Goal: Task Accomplishment & Management: Manage account settings

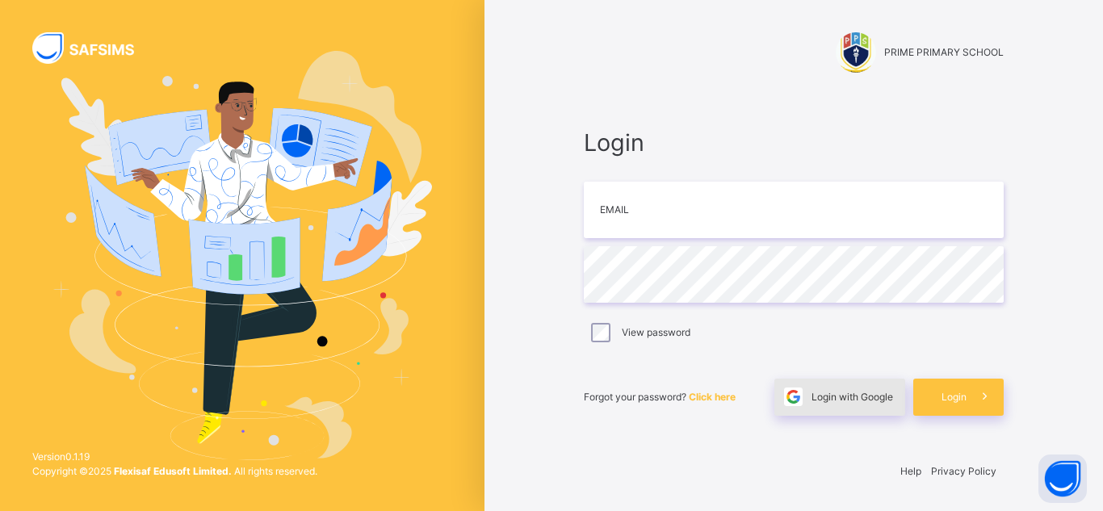
click at [819, 404] on span "Login with Google" at bounding box center [852, 397] width 82 height 15
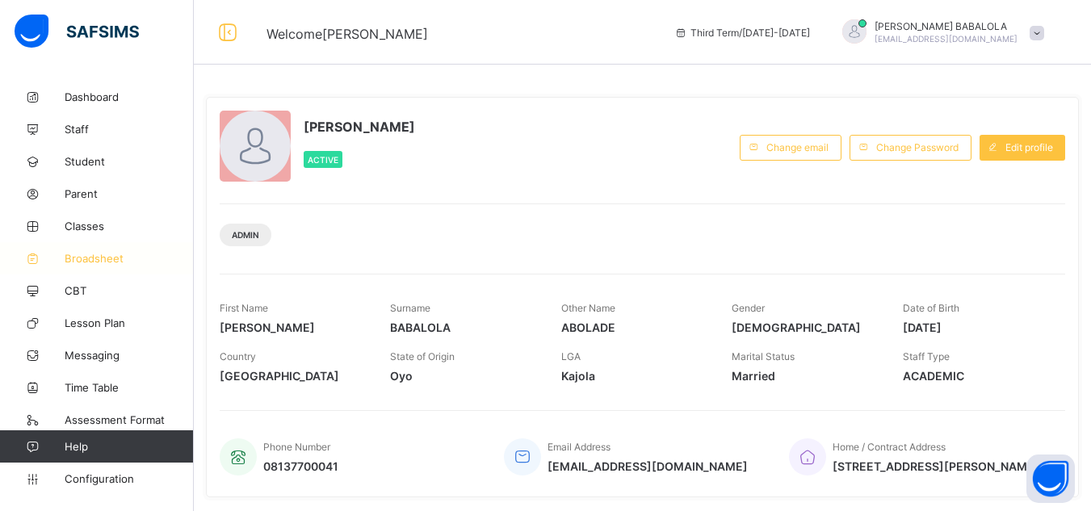
click at [90, 262] on span "Broadsheet" at bounding box center [129, 258] width 129 height 13
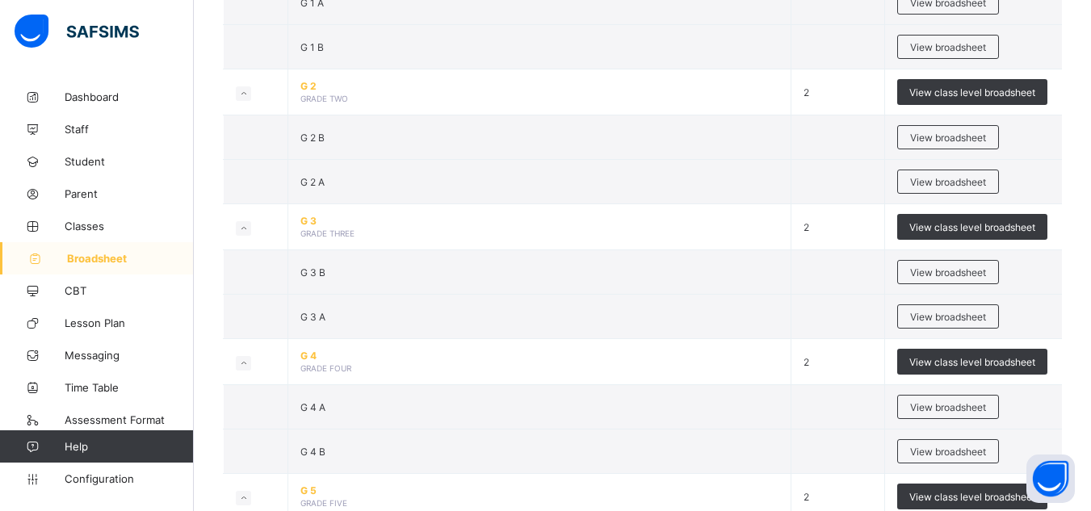
scroll to position [668, 0]
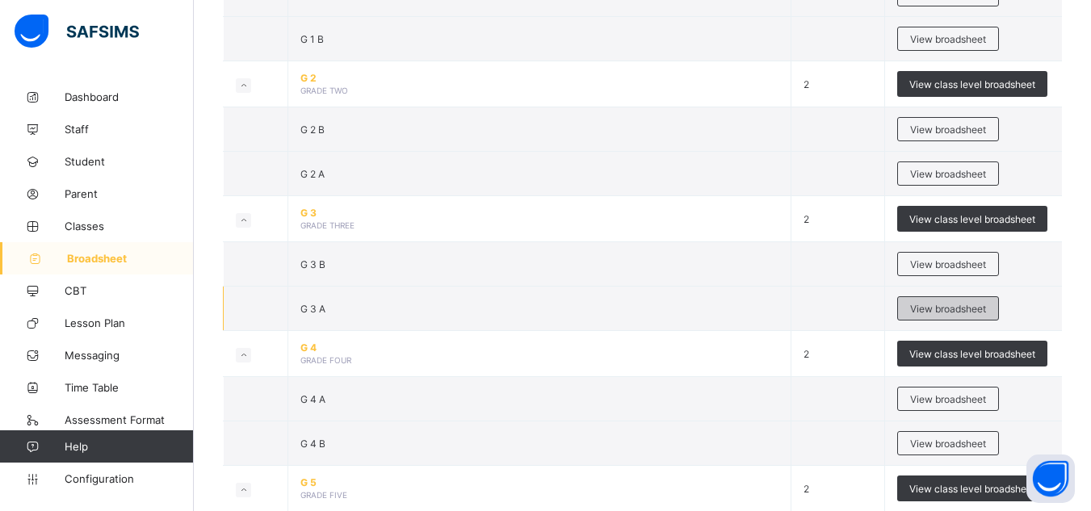
click at [939, 312] on span "View broadsheet" at bounding box center [948, 309] width 76 height 12
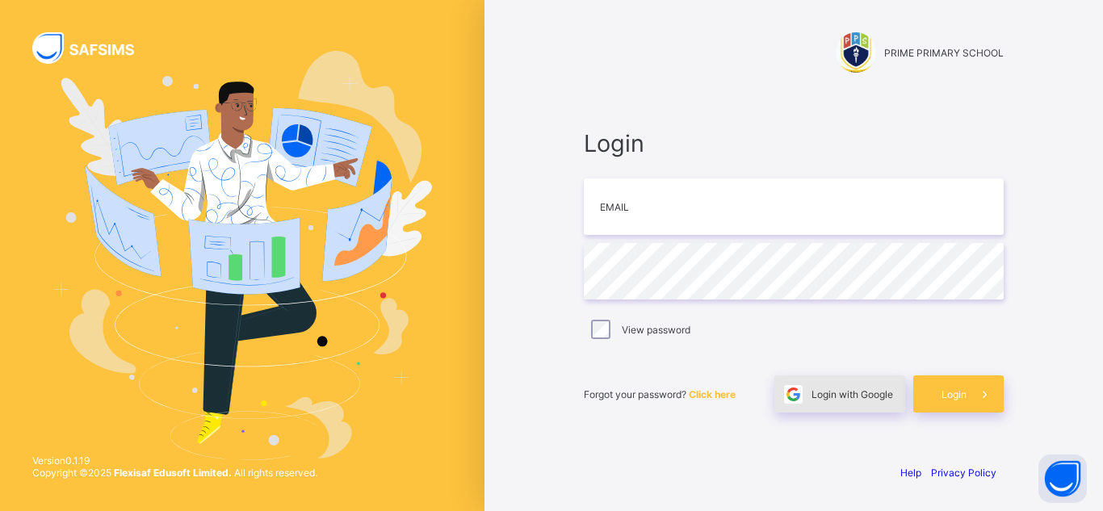
click at [851, 396] on span "Login with Google" at bounding box center [852, 394] width 82 height 12
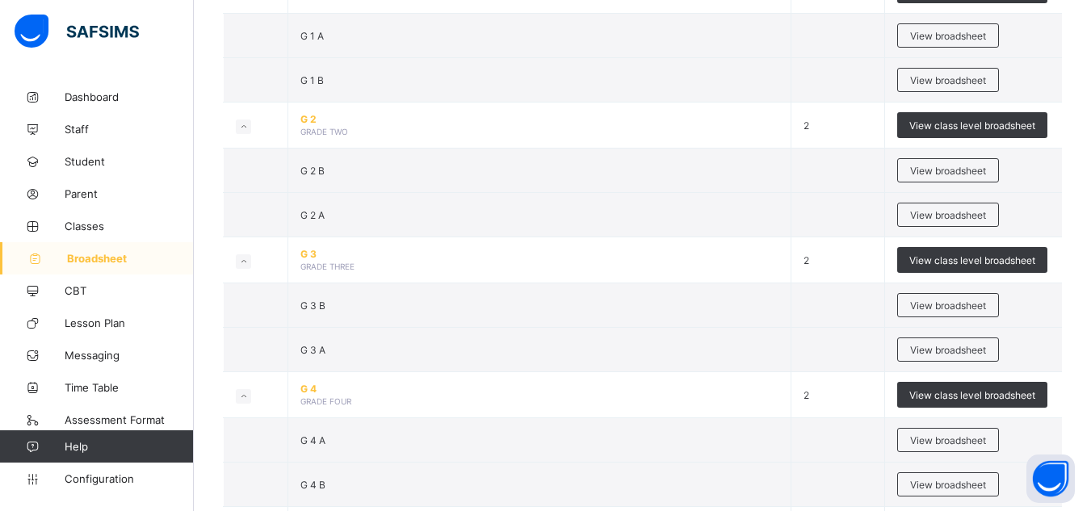
scroll to position [646, 0]
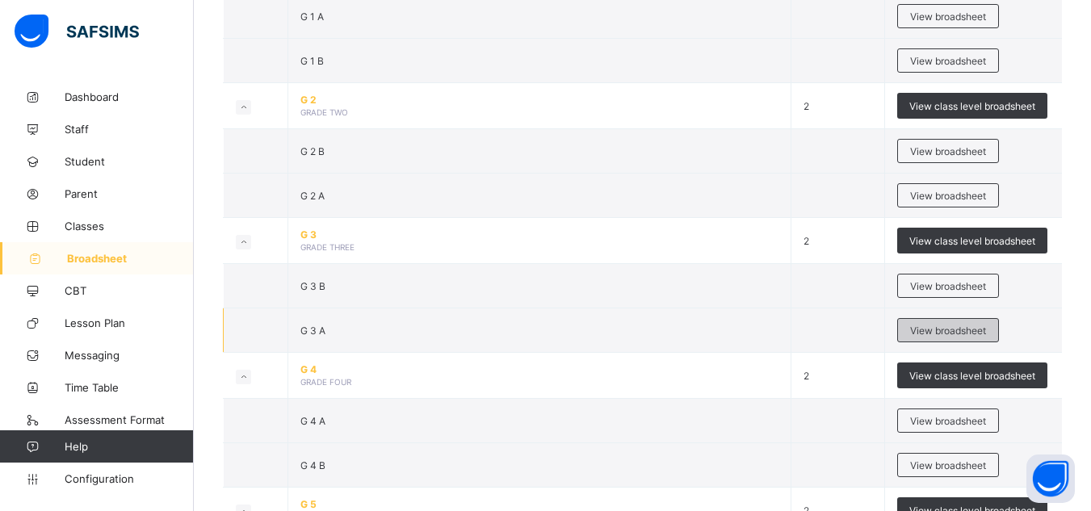
click at [918, 333] on span "View broadsheet" at bounding box center [948, 331] width 76 height 12
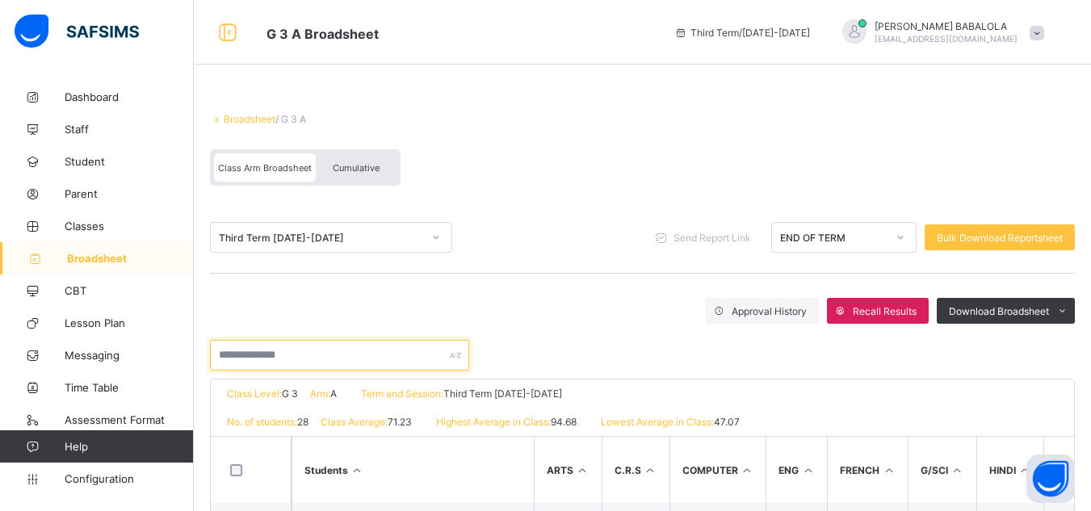
click at [307, 351] on input "text" at bounding box center [339, 355] width 259 height 31
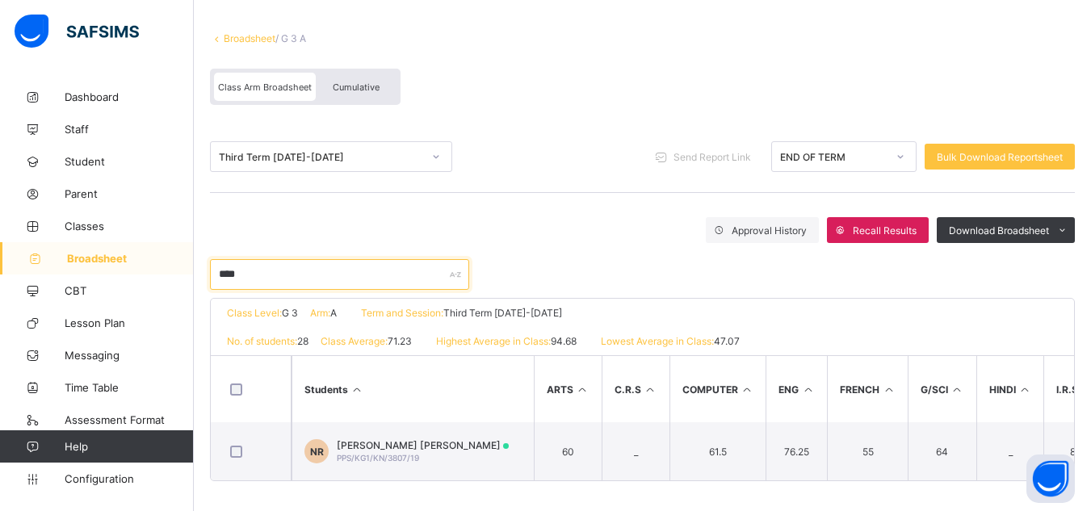
scroll to position [90, 0]
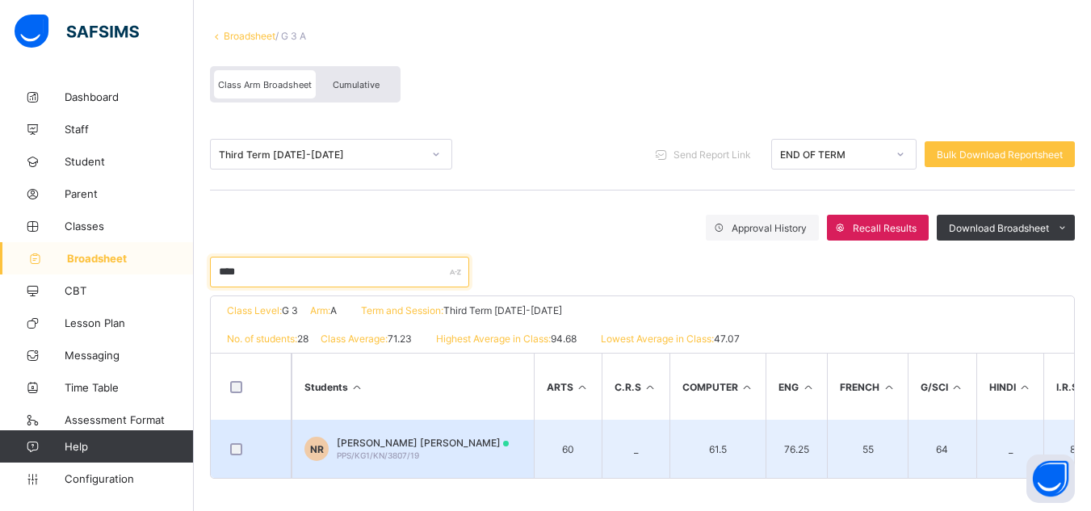
type input "****"
click at [425, 437] on span "Nurudeen Kabiru Rabiu" at bounding box center [423, 443] width 172 height 12
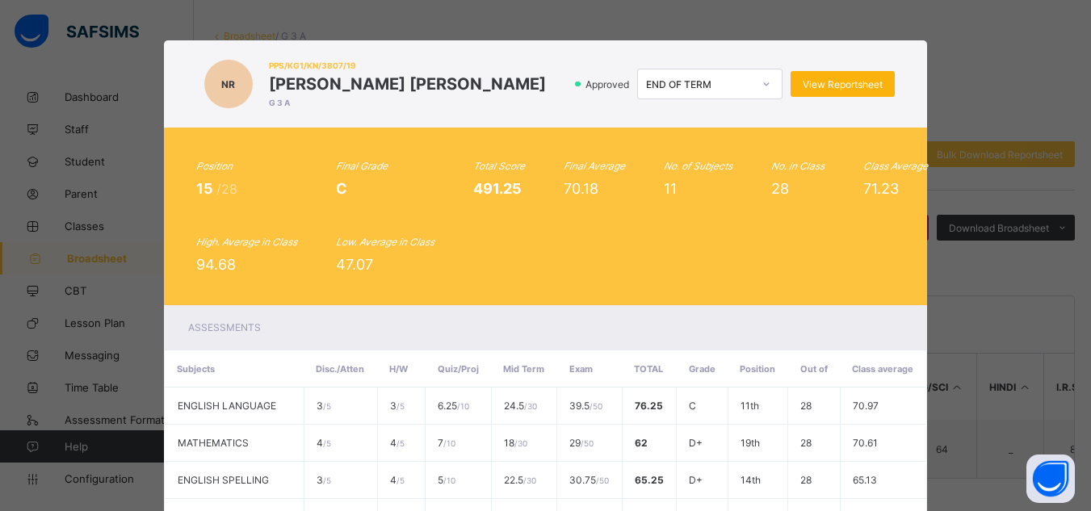
click at [853, 82] on span "View Reportsheet" at bounding box center [843, 84] width 80 height 12
click at [768, 290] on div "Position 15 /28 Final Grade C Total Score 491.25 Final Average 70.18 No. of Sub…" at bounding box center [546, 217] width 764 height 178
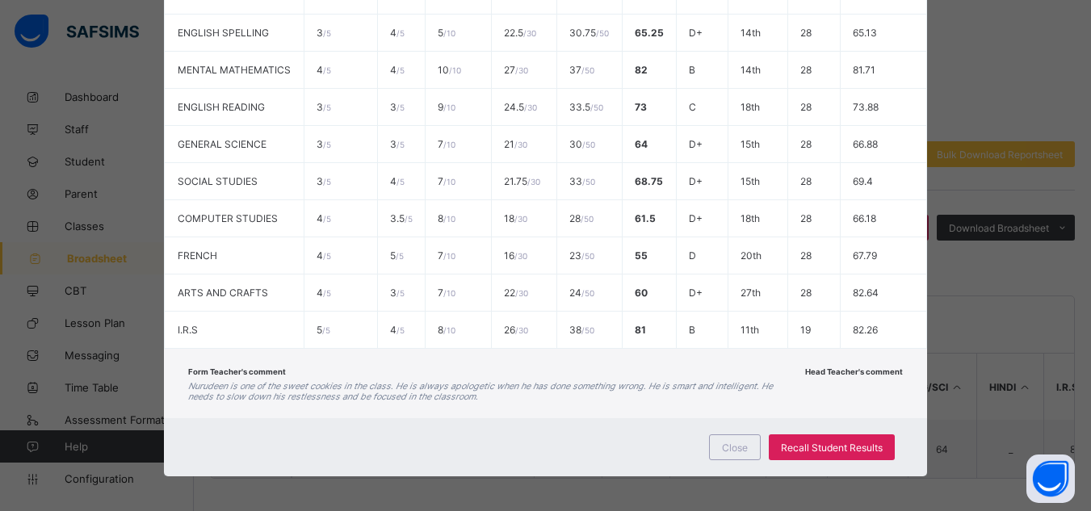
scroll to position [453, 0]
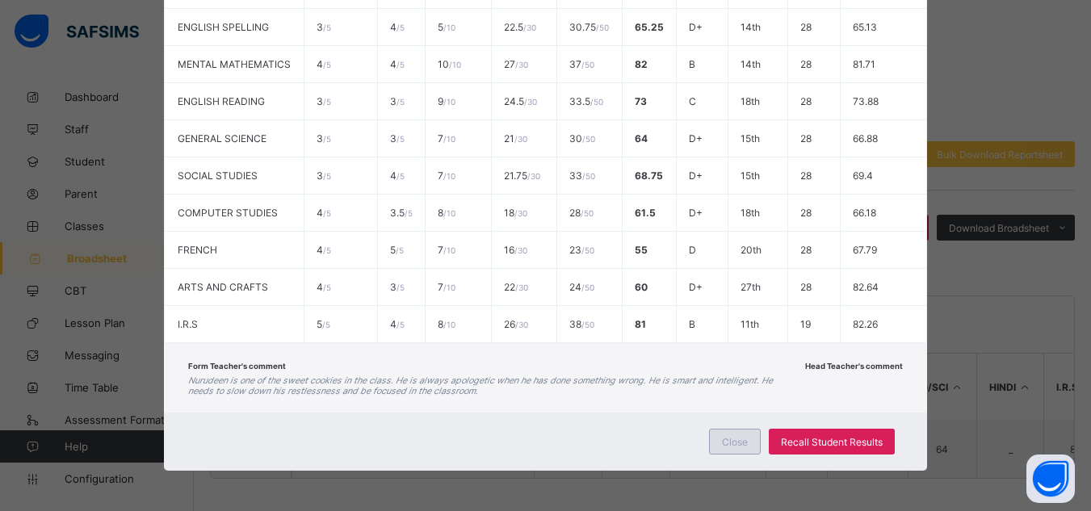
click at [716, 441] on div "Close" at bounding box center [735, 442] width 52 height 26
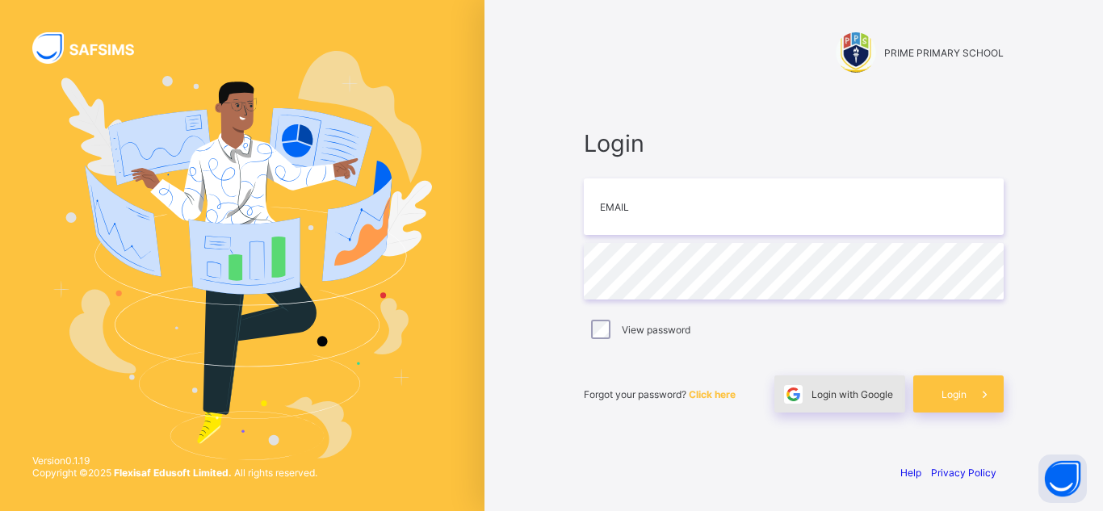
click at [819, 396] on span "Login with Google" at bounding box center [852, 394] width 82 height 12
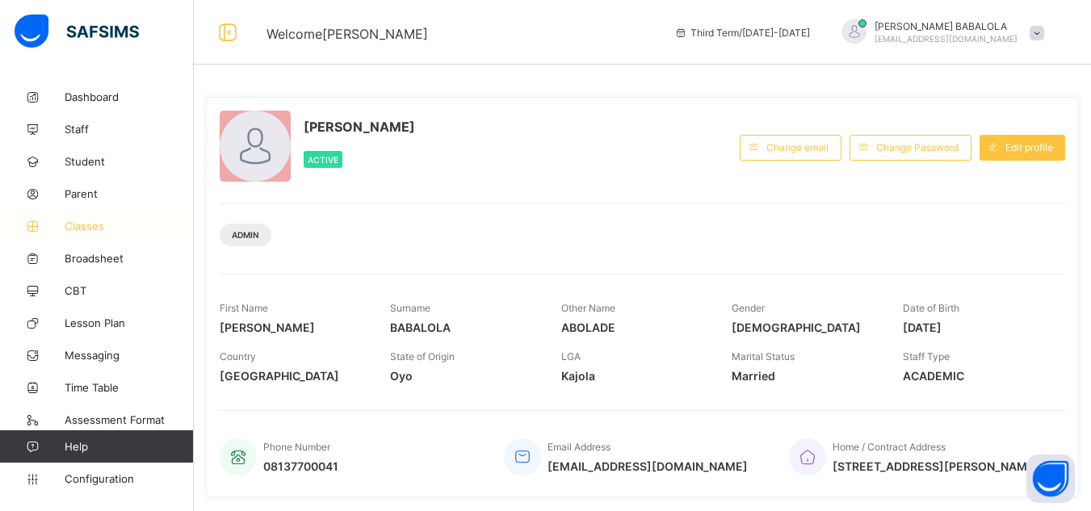
click at [98, 227] on span "Classes" at bounding box center [129, 226] width 129 height 13
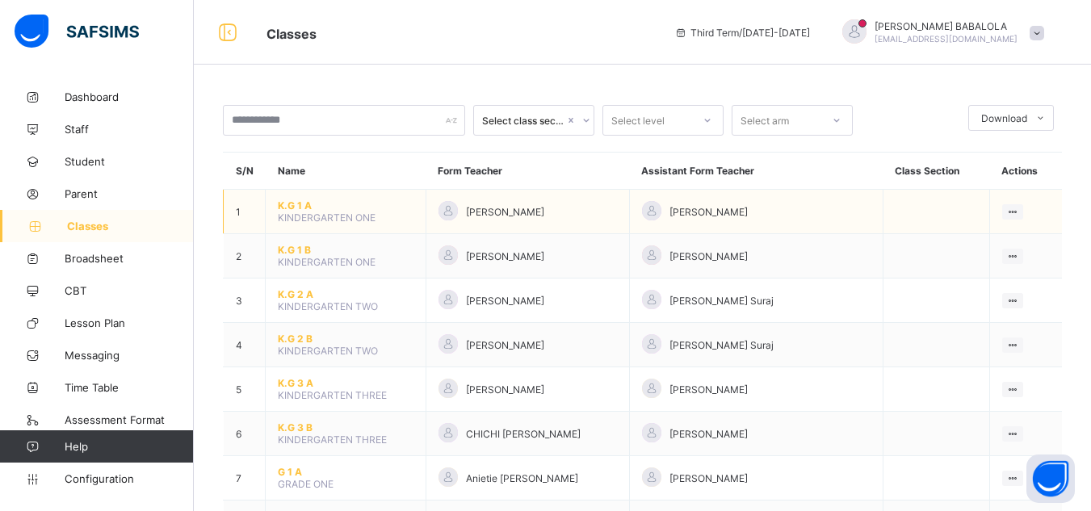
click at [282, 207] on span "K.G 1 A" at bounding box center [346, 205] width 136 height 12
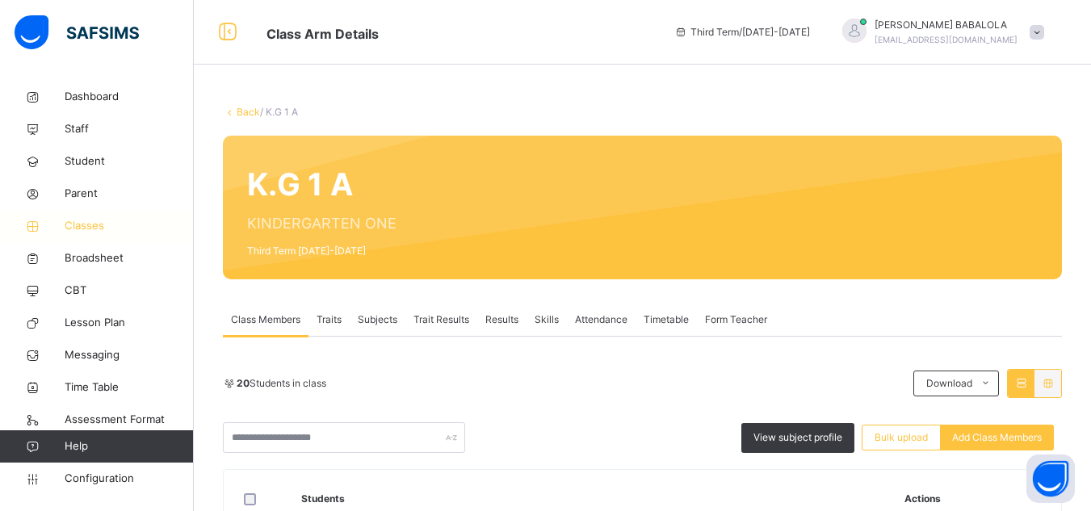
click at [85, 227] on span "Classes" at bounding box center [129, 226] width 129 height 16
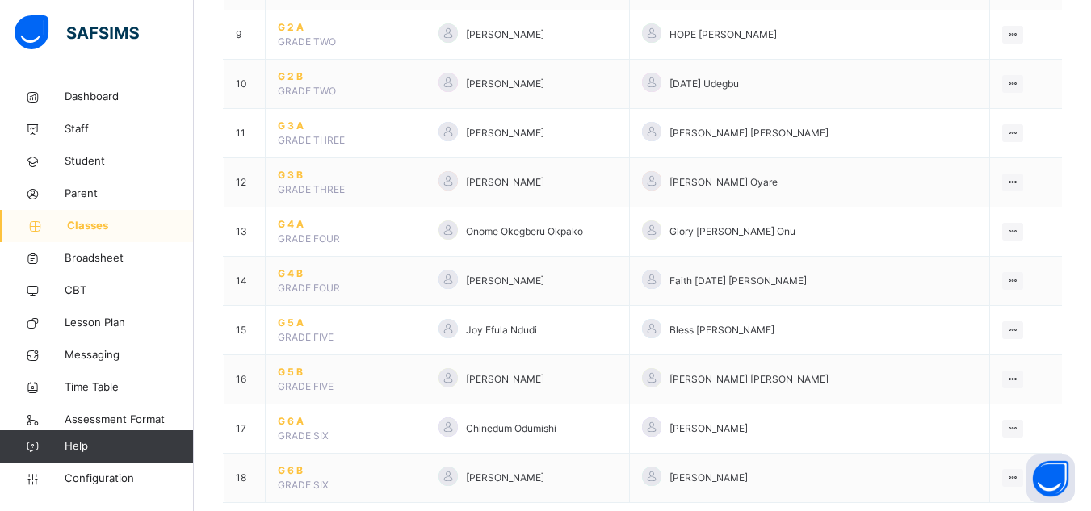
scroll to position [608, 0]
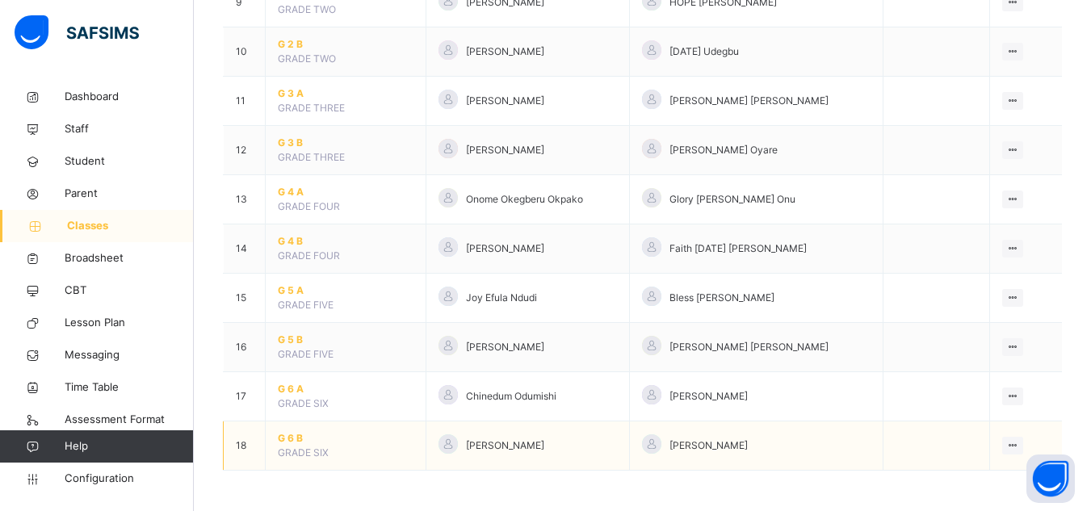
click at [287, 439] on span "G 6 B" at bounding box center [346, 438] width 136 height 15
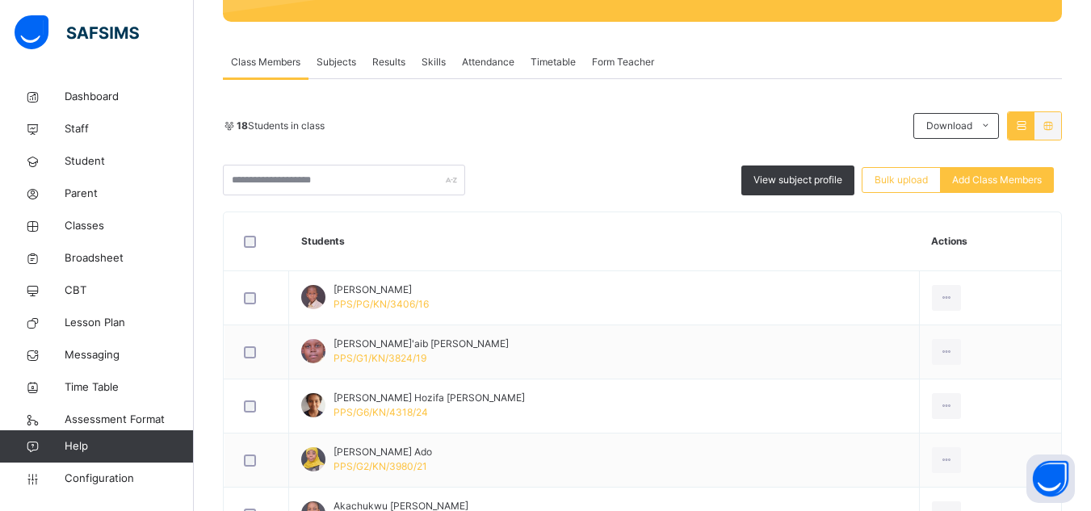
scroll to position [291, 0]
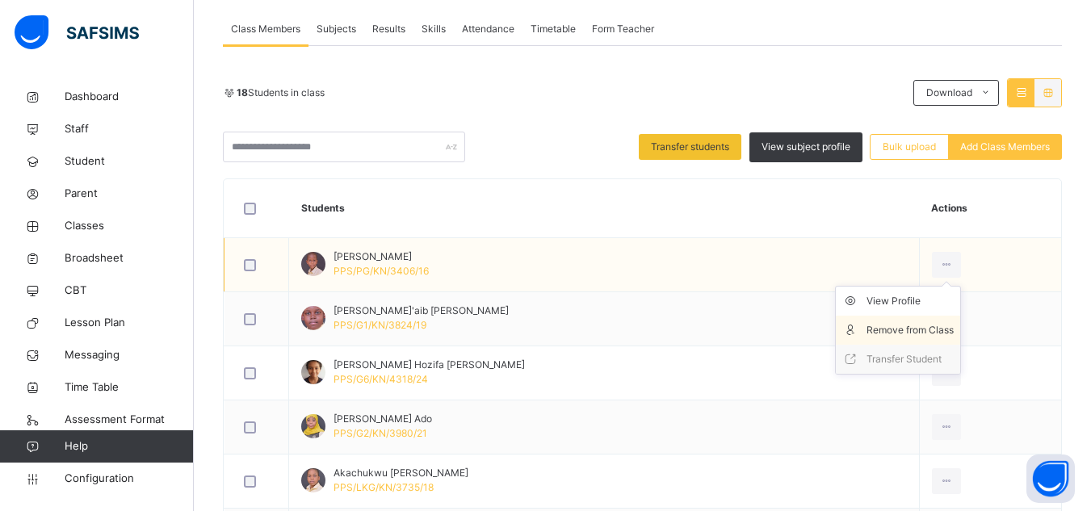
click at [907, 329] on div "Remove from Class" at bounding box center [909, 330] width 87 height 16
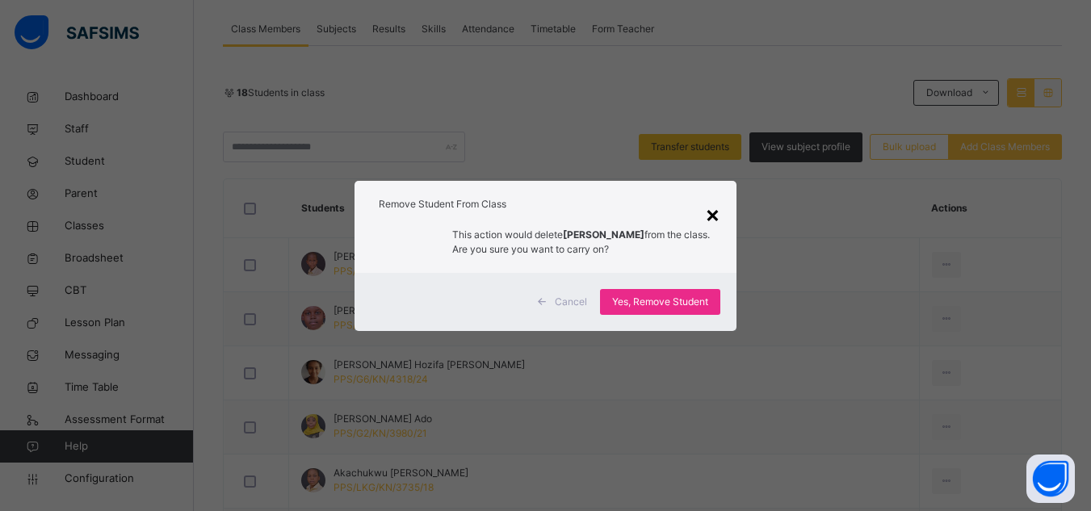
click at [713, 214] on div "×" at bounding box center [712, 214] width 15 height 34
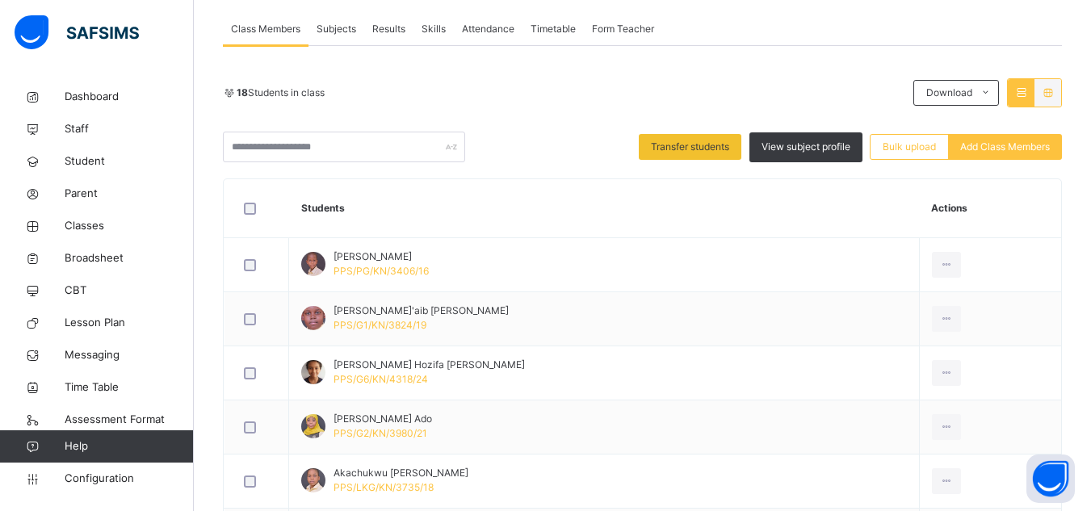
click at [258, 209] on div at bounding box center [257, 209] width 32 height 12
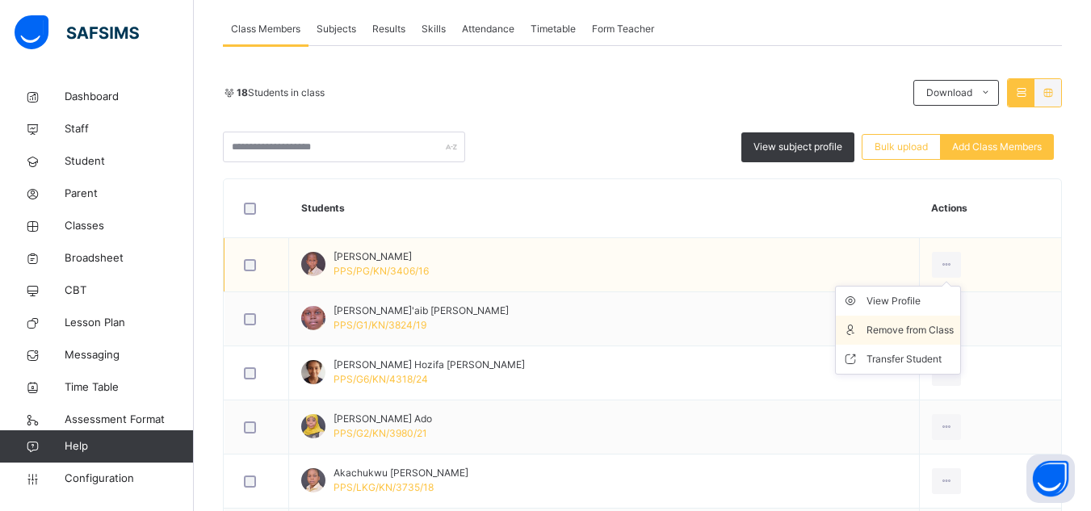
click at [917, 329] on div "Remove from Class" at bounding box center [909, 330] width 87 height 16
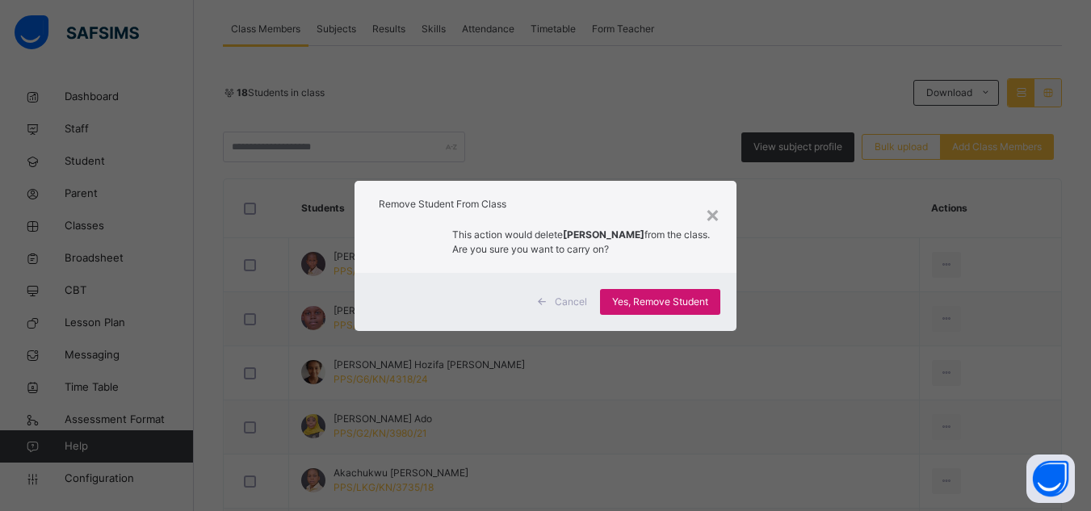
click at [664, 303] on span "Yes, Remove Student" at bounding box center [660, 302] width 96 height 15
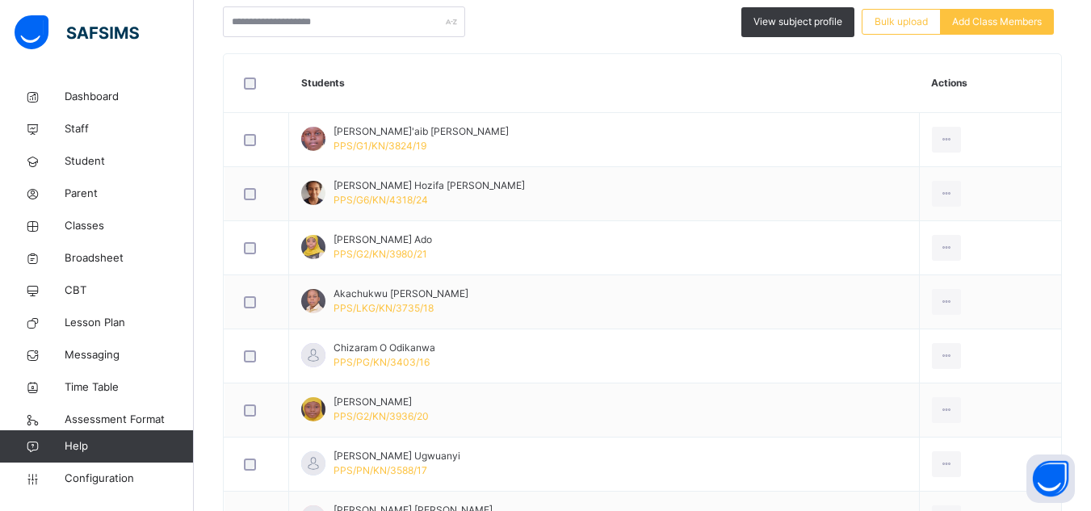
scroll to position [420, 0]
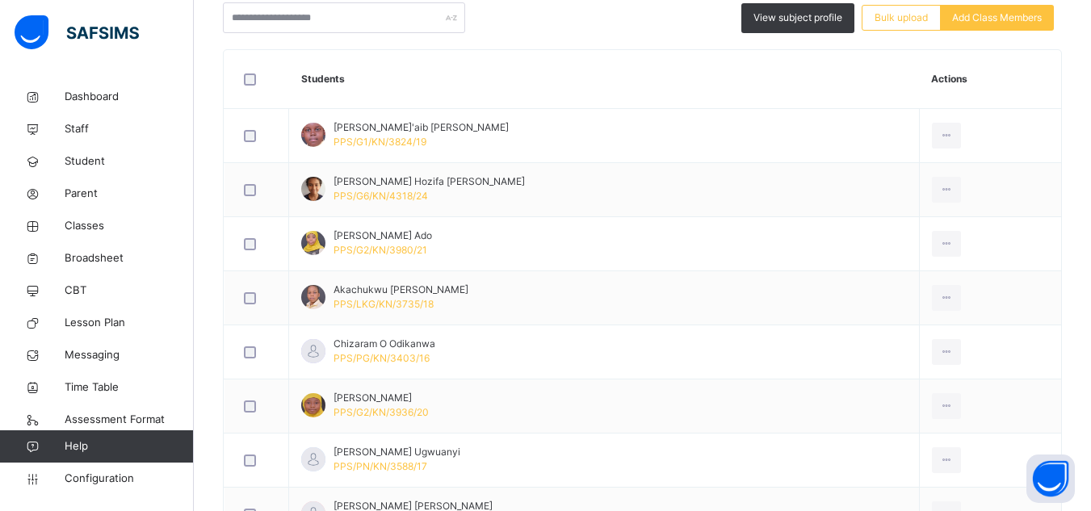
click at [241, 80] on div at bounding box center [257, 79] width 32 height 12
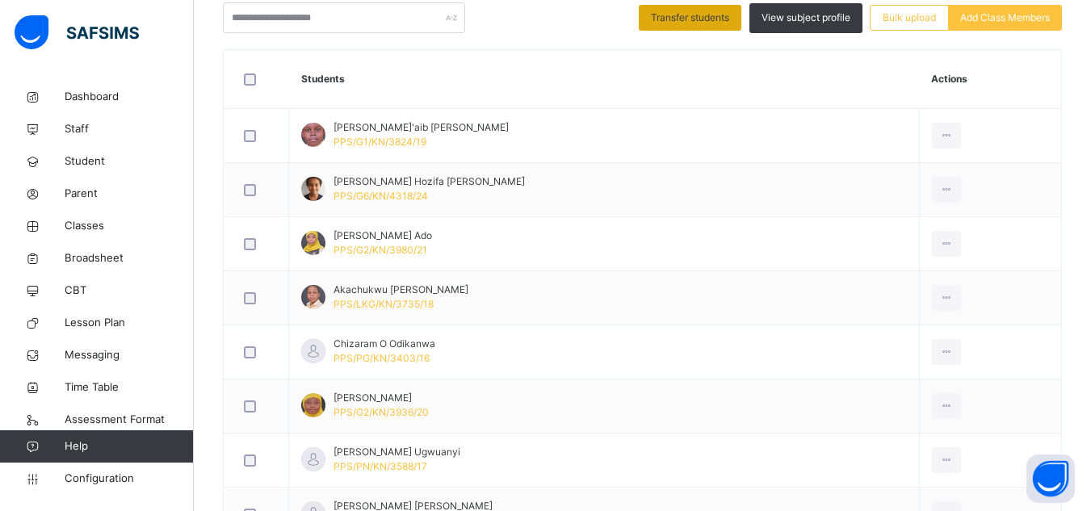
click at [731, 26] on div "Transfer students" at bounding box center [690, 18] width 103 height 26
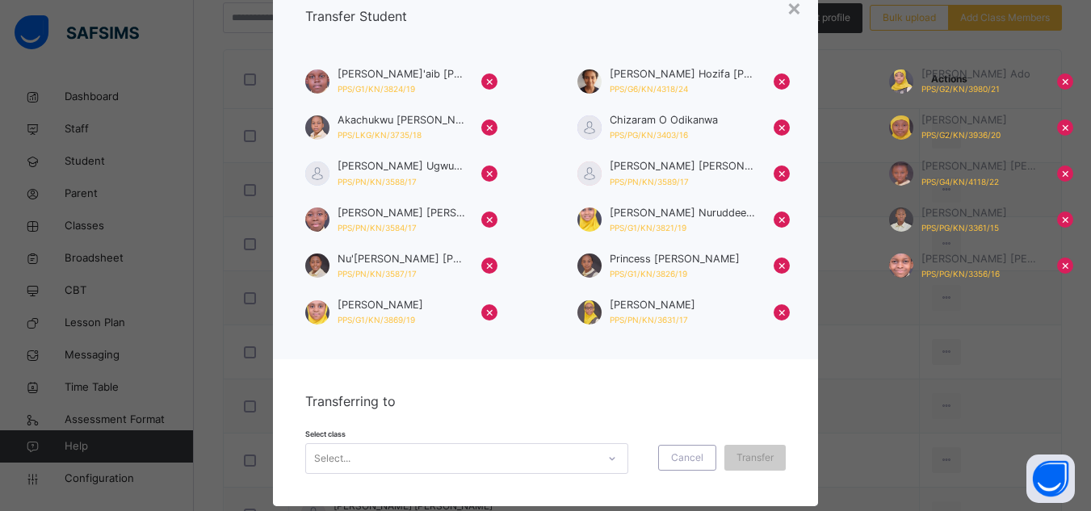
scroll to position [102, 0]
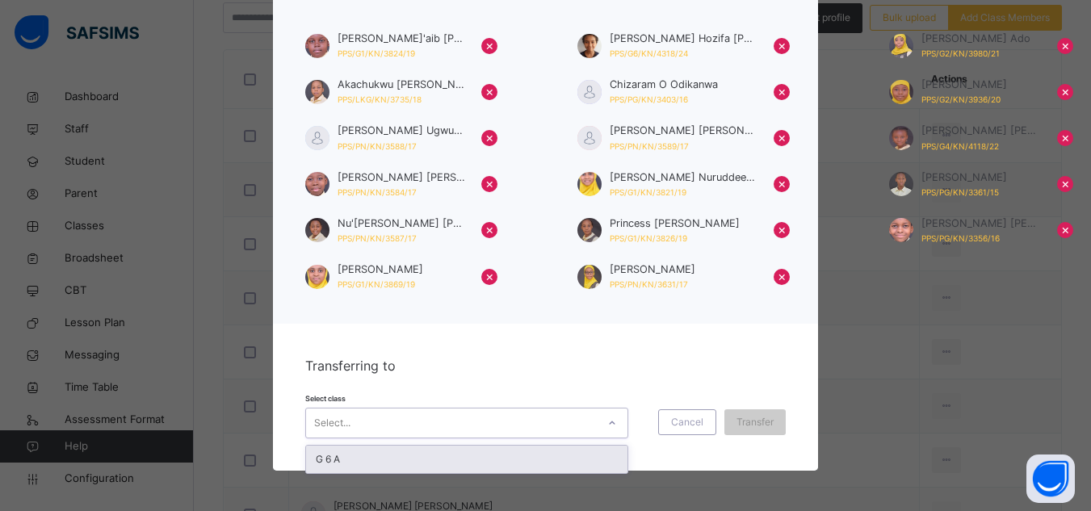
click at [607, 425] on icon at bounding box center [612, 423] width 10 height 16
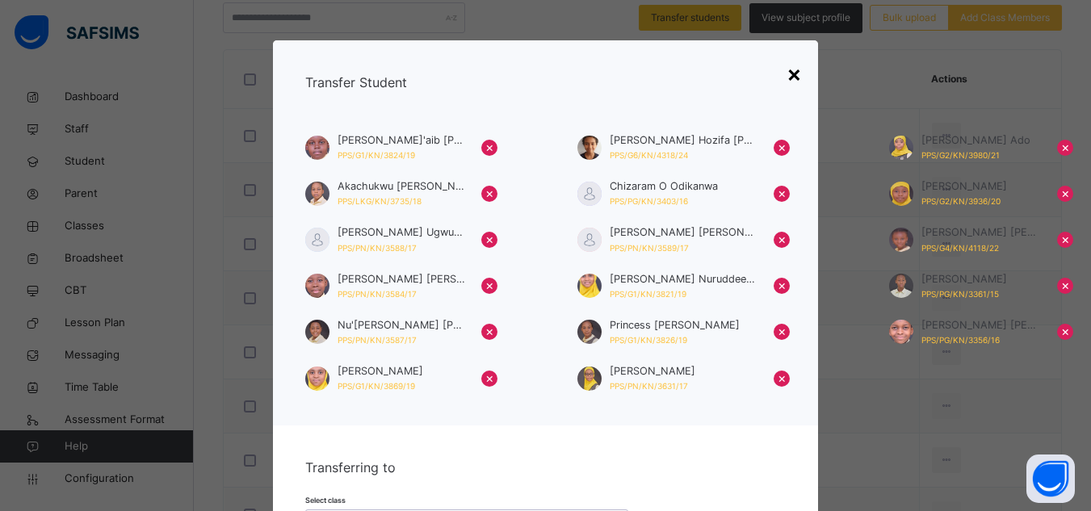
click at [786, 78] on div "×" at bounding box center [793, 74] width 15 height 34
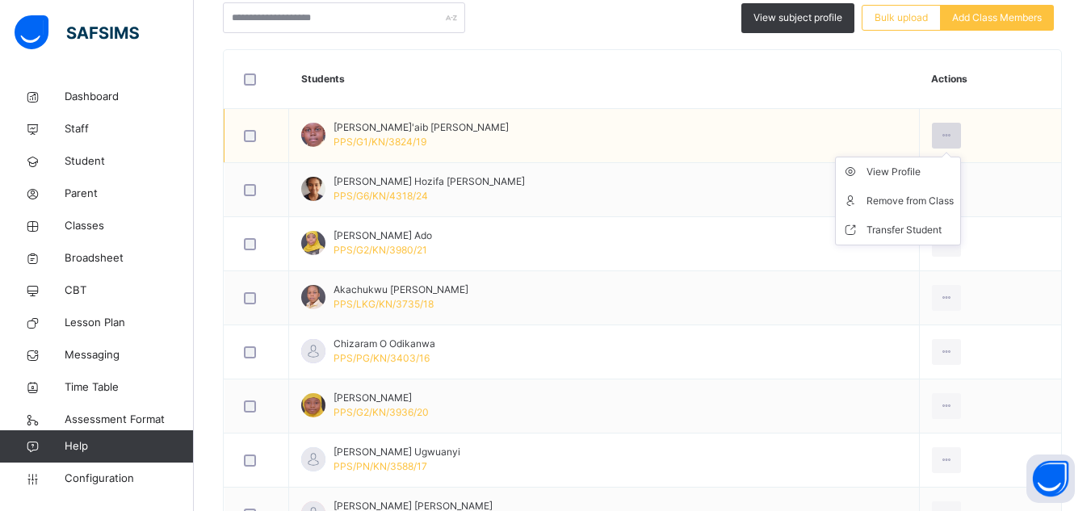
click at [940, 134] on icon at bounding box center [947, 135] width 14 height 15
click at [912, 195] on div "Remove from Class" at bounding box center [909, 201] width 87 height 16
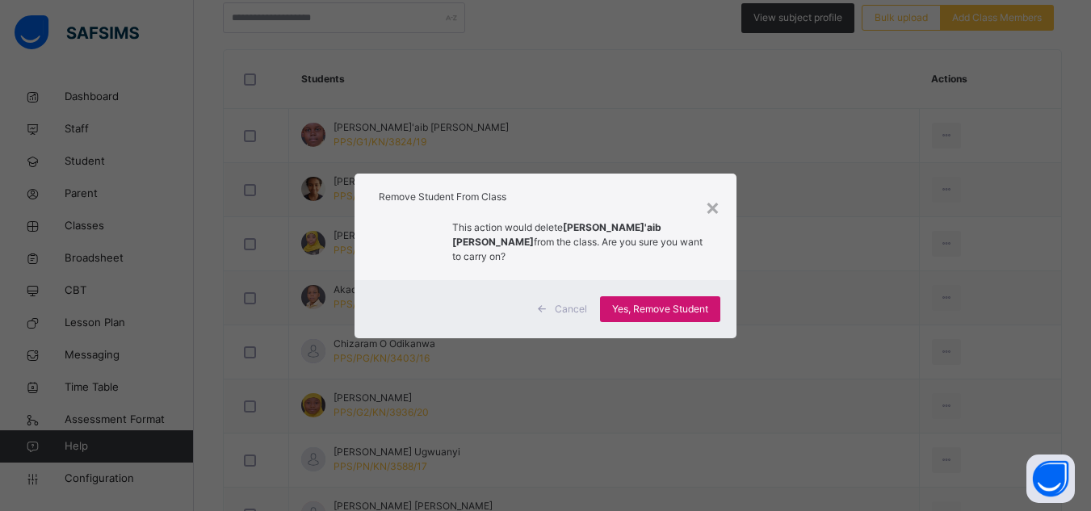
click at [705, 302] on span "Yes, Remove Student" at bounding box center [660, 309] width 96 height 15
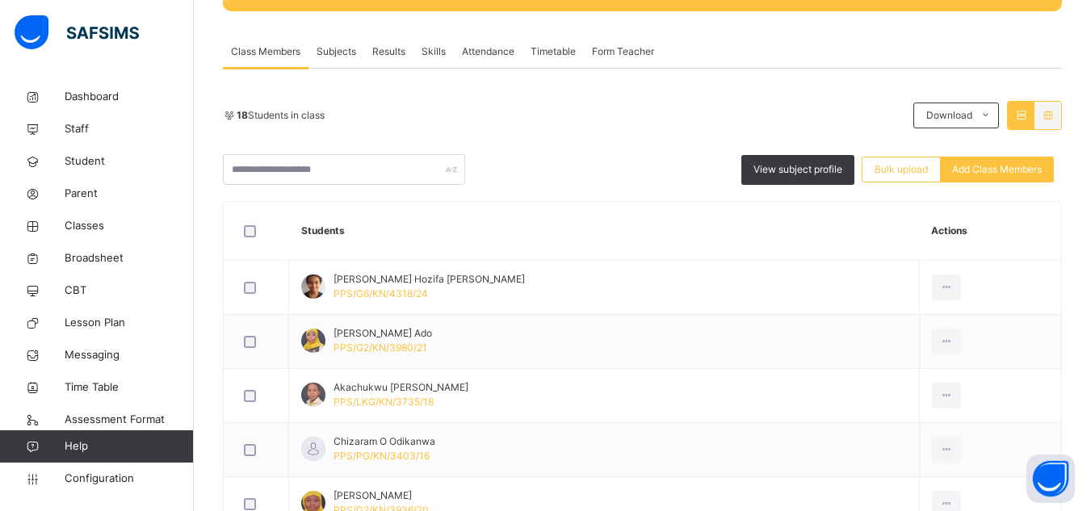
scroll to position [291, 0]
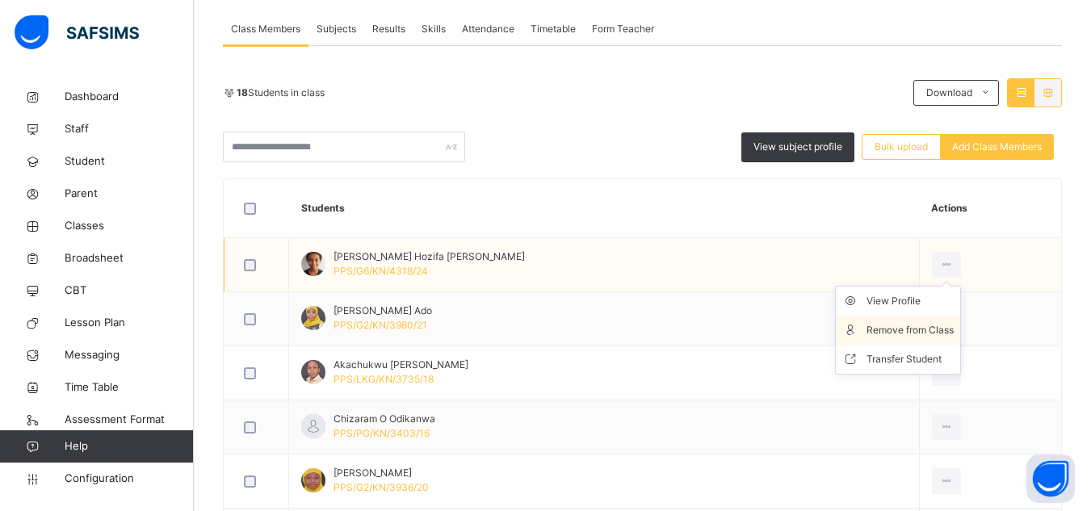
click at [893, 328] on div "Remove from Class" at bounding box center [909, 330] width 87 height 16
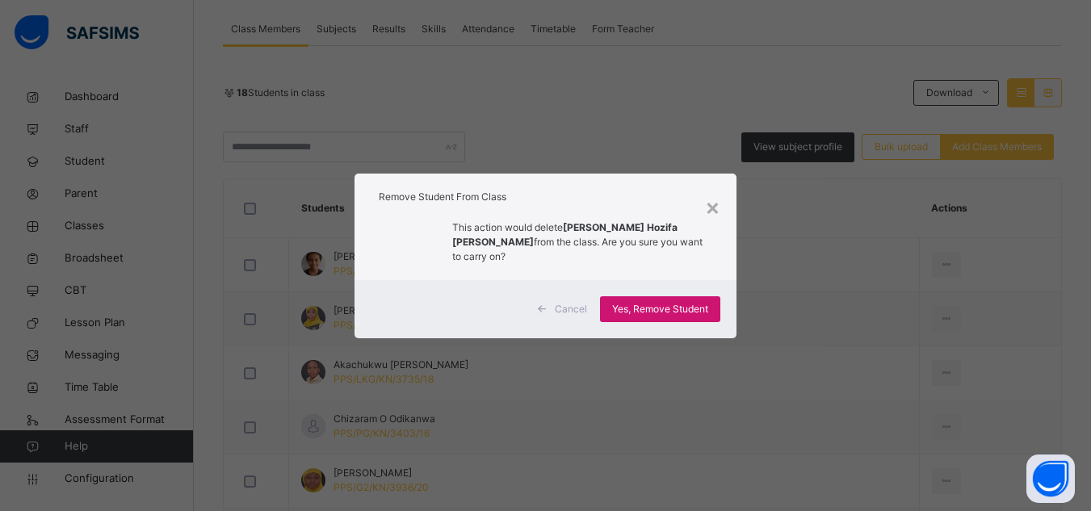
click at [679, 310] on span "Yes, Remove Student" at bounding box center [660, 309] width 96 height 15
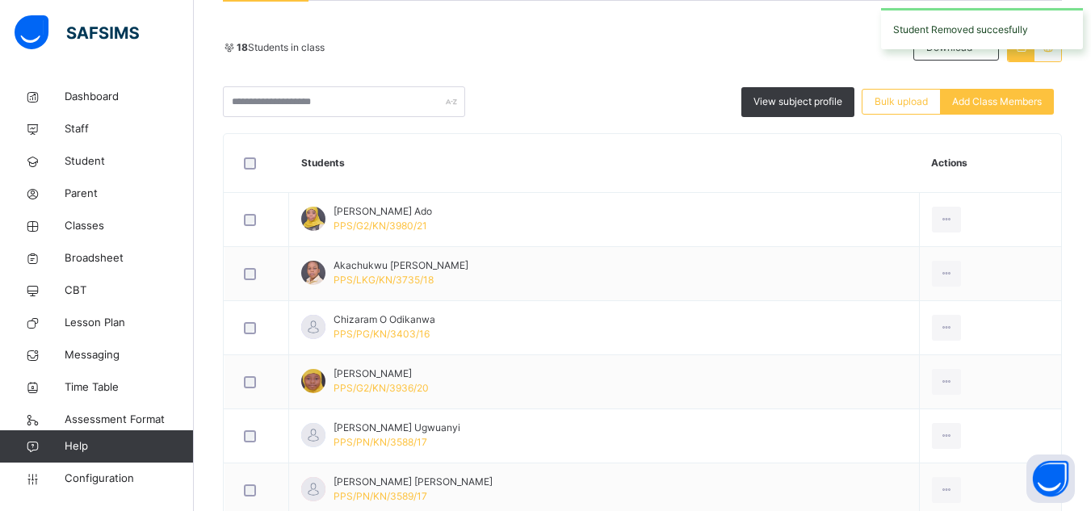
scroll to position [355, 0]
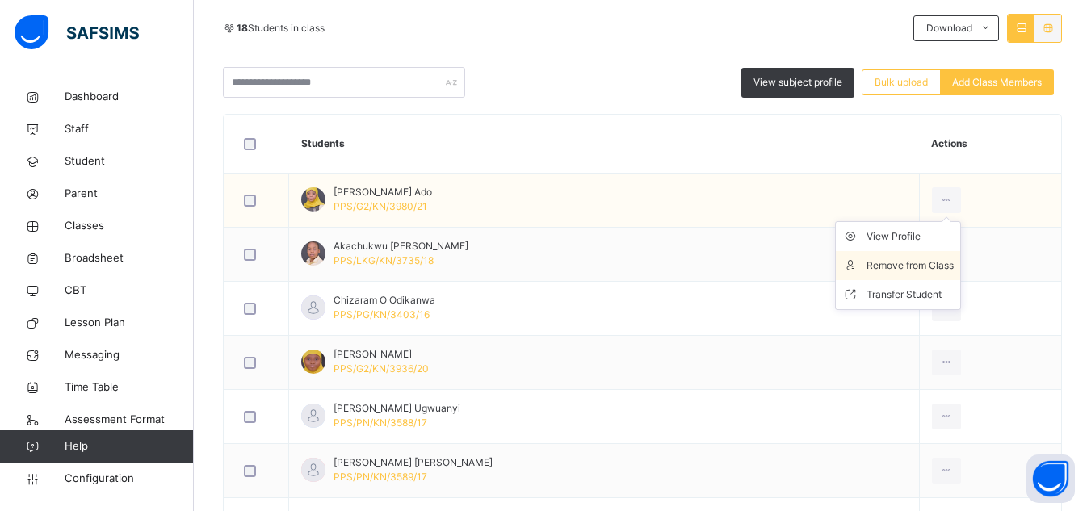
click at [899, 270] on div "Remove from Class" at bounding box center [909, 266] width 87 height 16
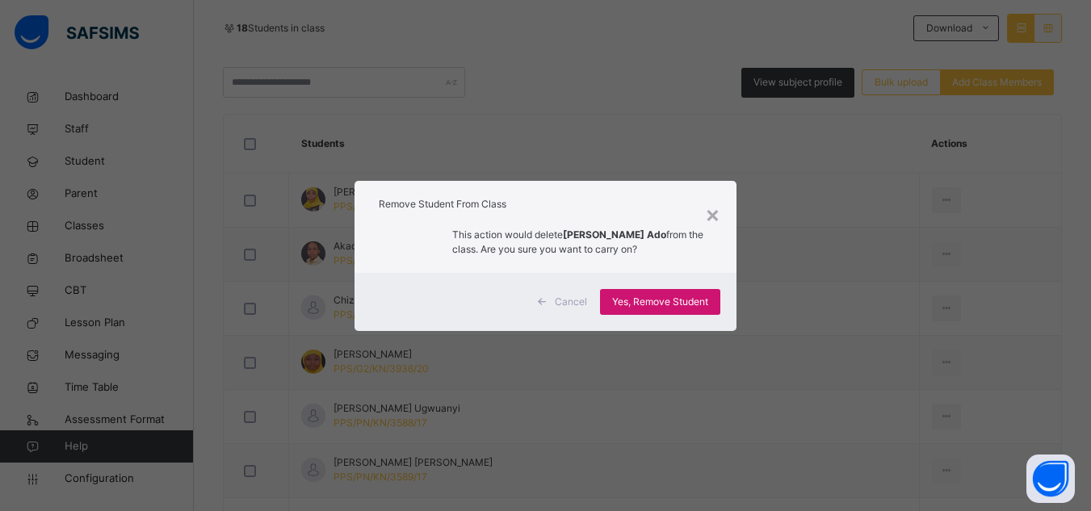
click at [633, 308] on span "Yes, Remove Student" at bounding box center [660, 302] width 96 height 15
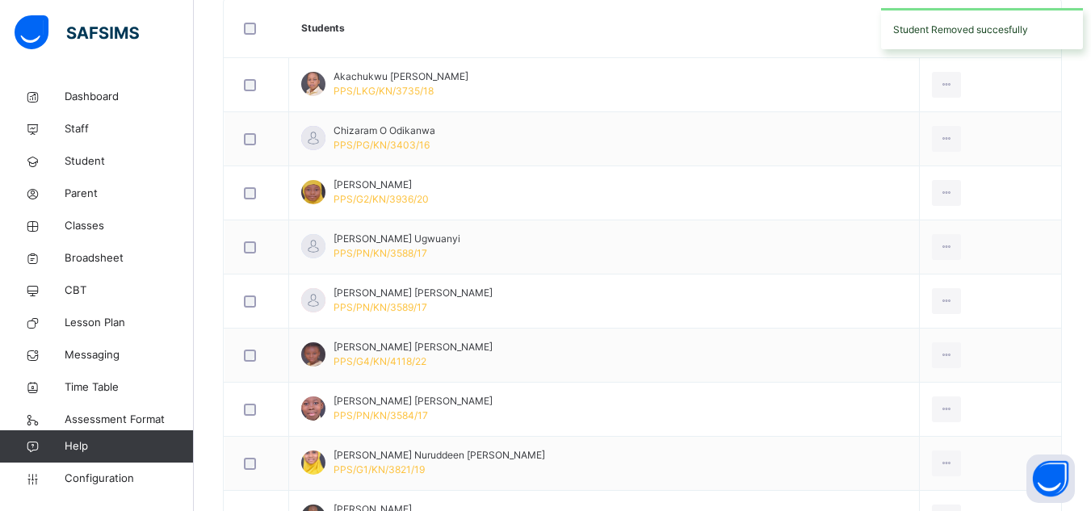
scroll to position [484, 0]
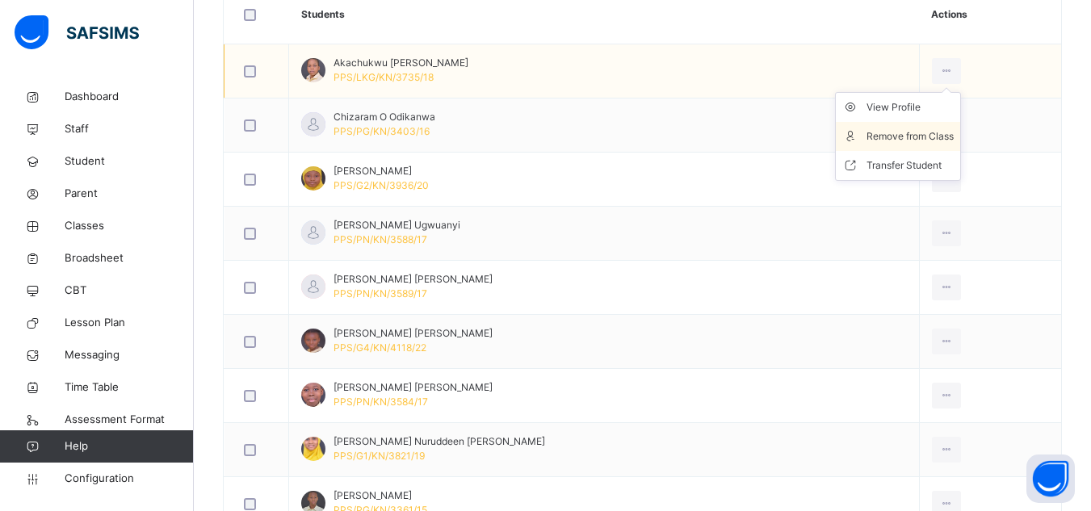
click at [896, 139] on div "Remove from Class" at bounding box center [909, 136] width 87 height 16
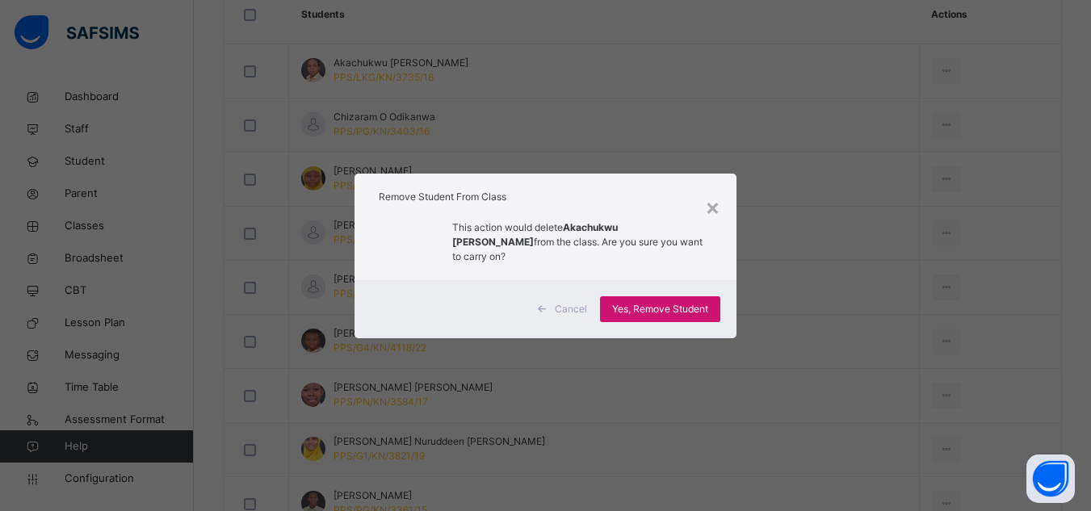
click at [691, 304] on span "Yes, Remove Student" at bounding box center [660, 309] width 96 height 15
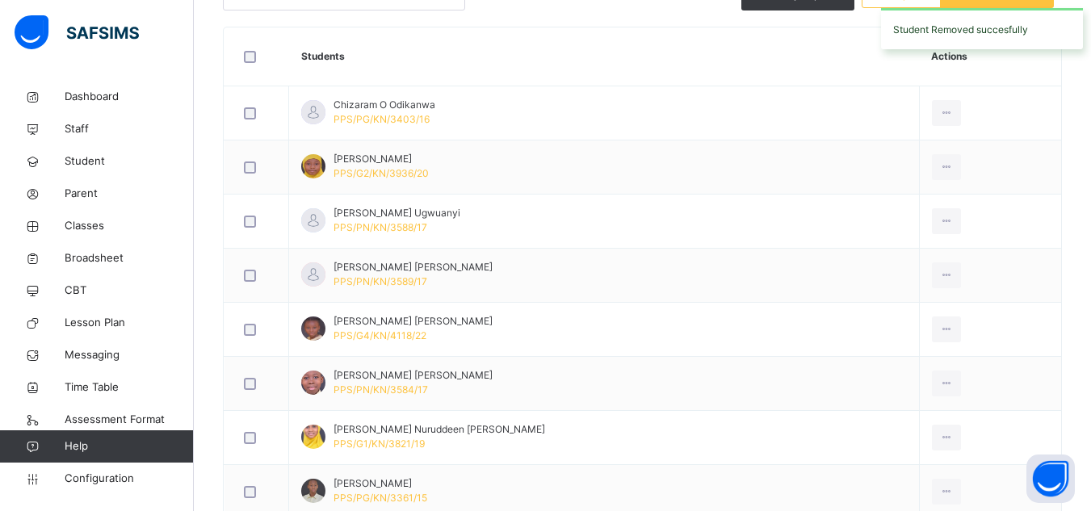
scroll to position [452, 0]
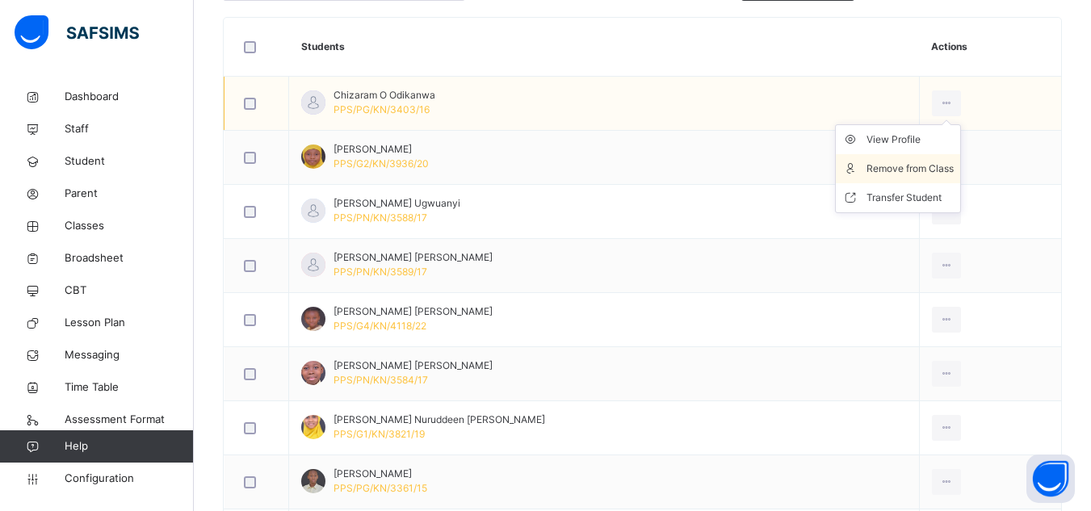
click at [914, 170] on div "Remove from Class" at bounding box center [909, 169] width 87 height 16
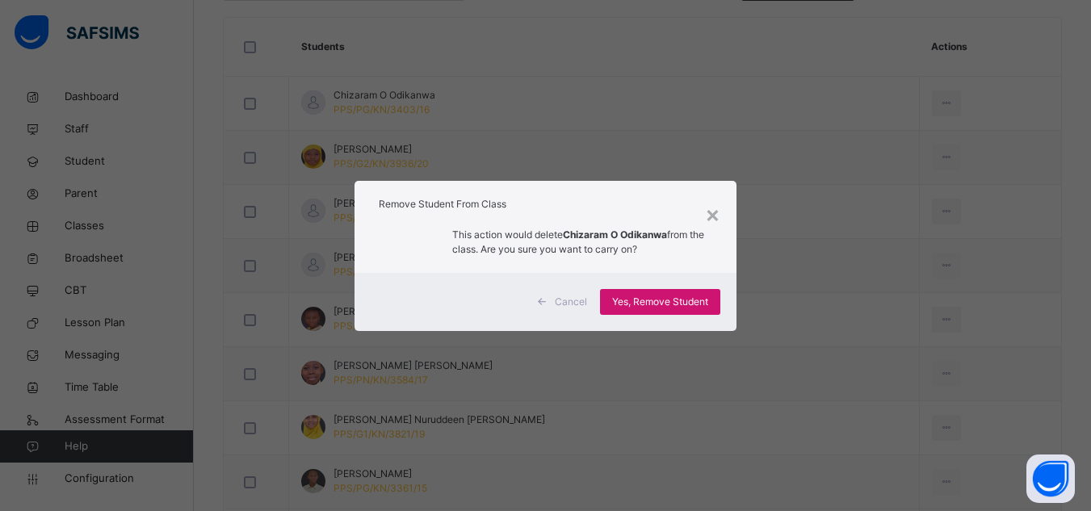
click at [686, 308] on span "Yes, Remove Student" at bounding box center [660, 302] width 96 height 15
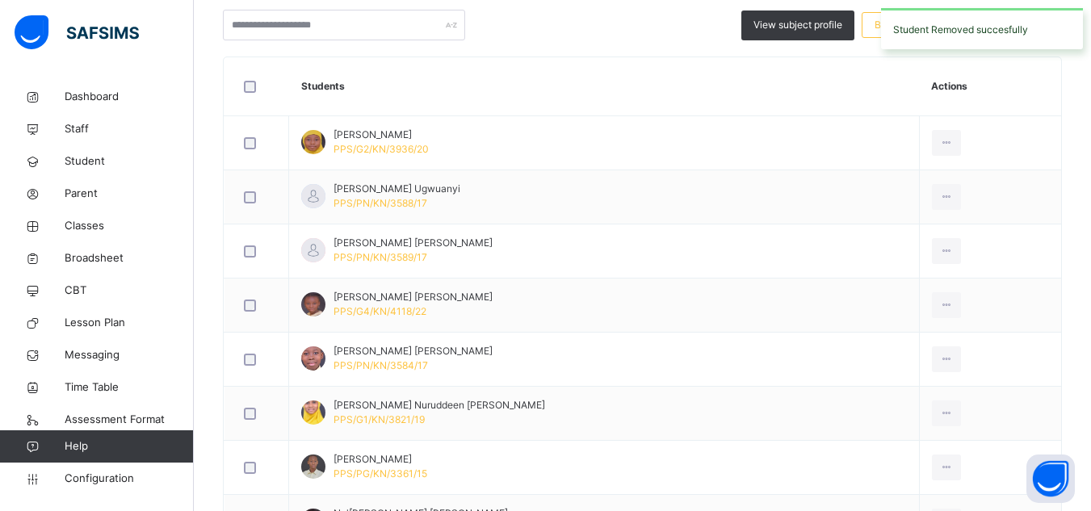
scroll to position [420, 0]
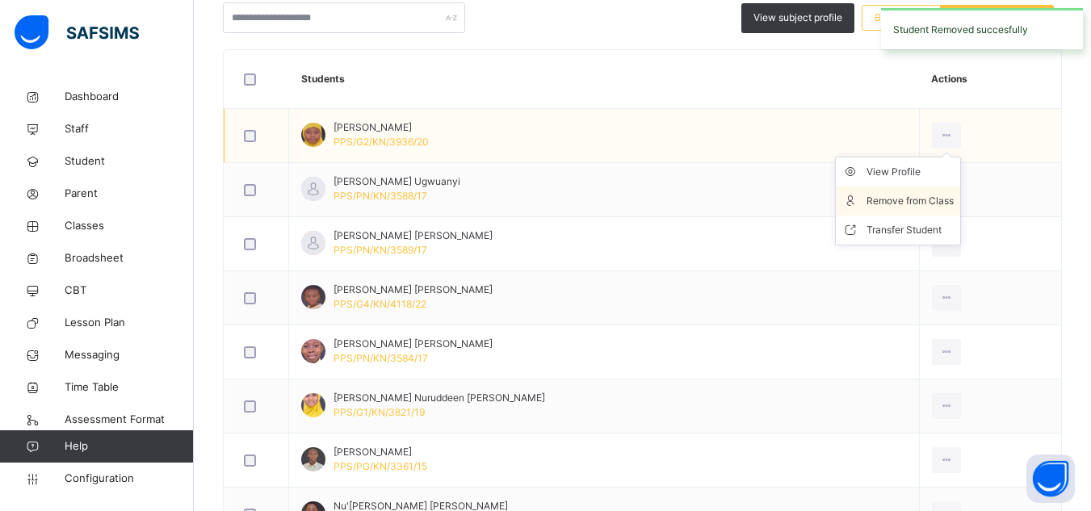
click at [911, 195] on div "Remove from Class" at bounding box center [909, 201] width 87 height 16
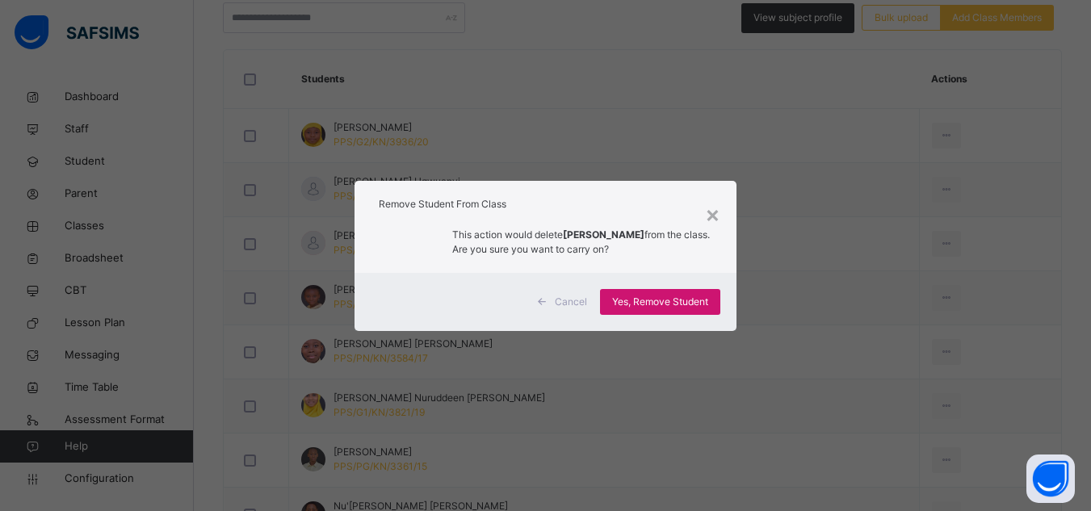
click at [646, 305] on span "Yes, Remove Student" at bounding box center [660, 302] width 96 height 15
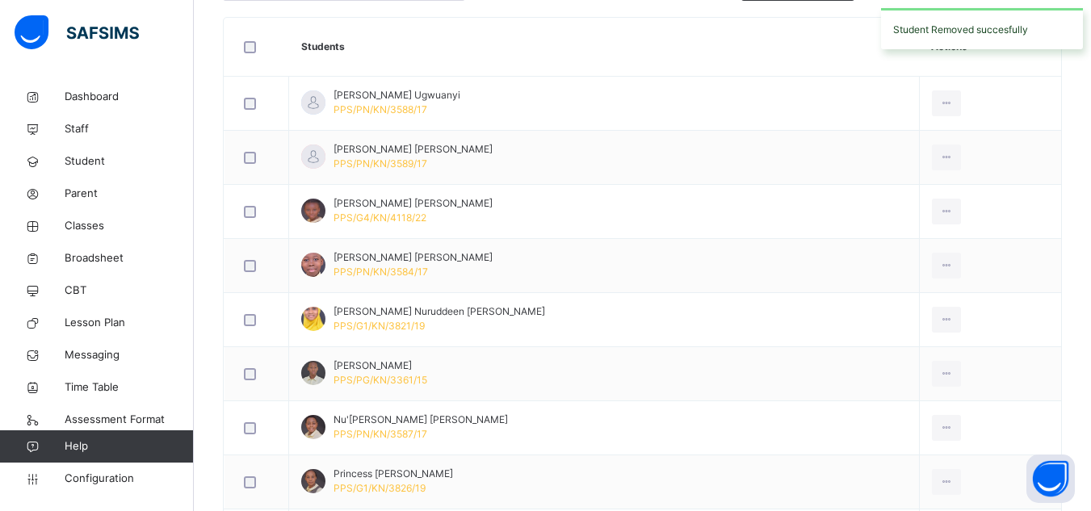
scroll to position [484, 0]
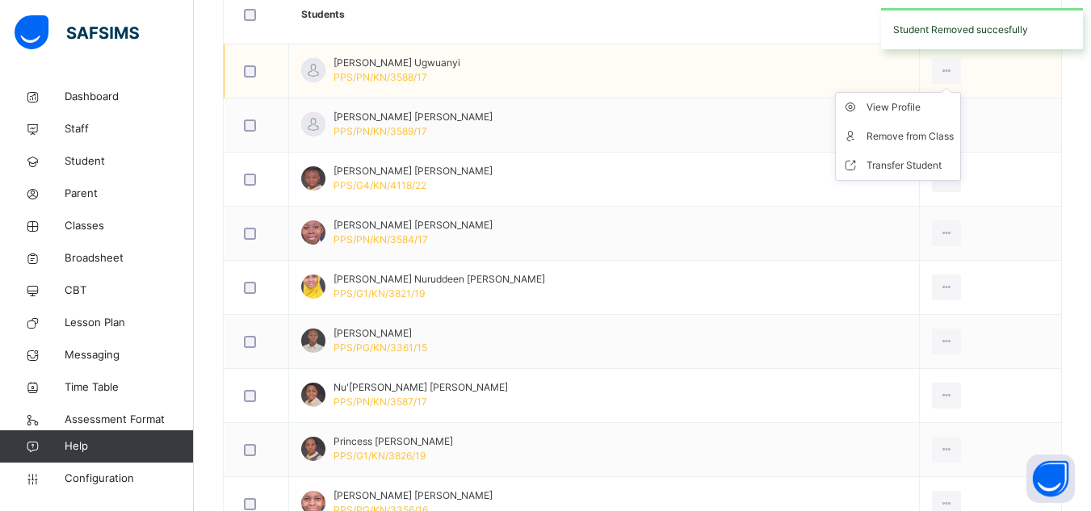
click at [927, 92] on ul "View Profile Remove from Class Transfer Student" at bounding box center [898, 136] width 126 height 89
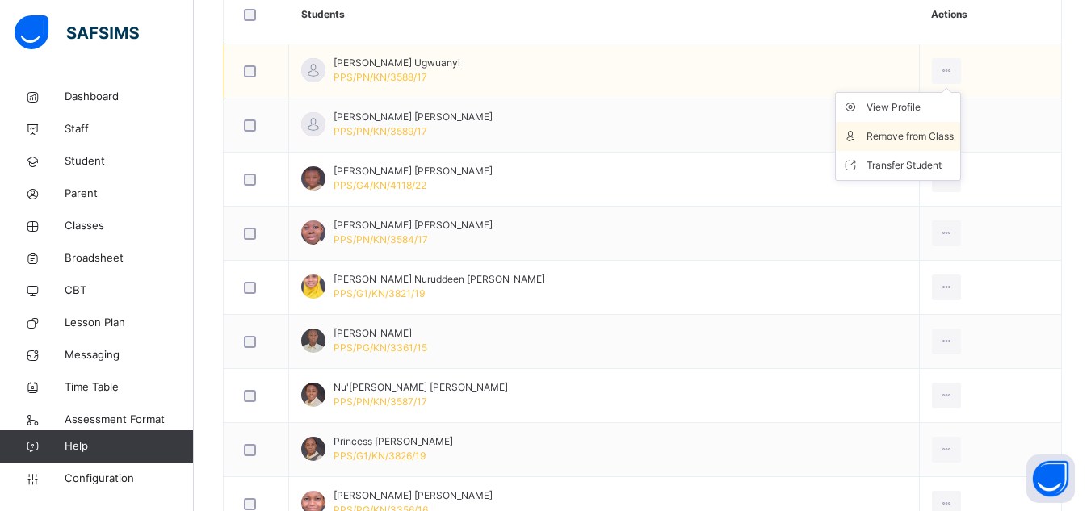
click at [906, 135] on div "Remove from Class" at bounding box center [909, 136] width 87 height 16
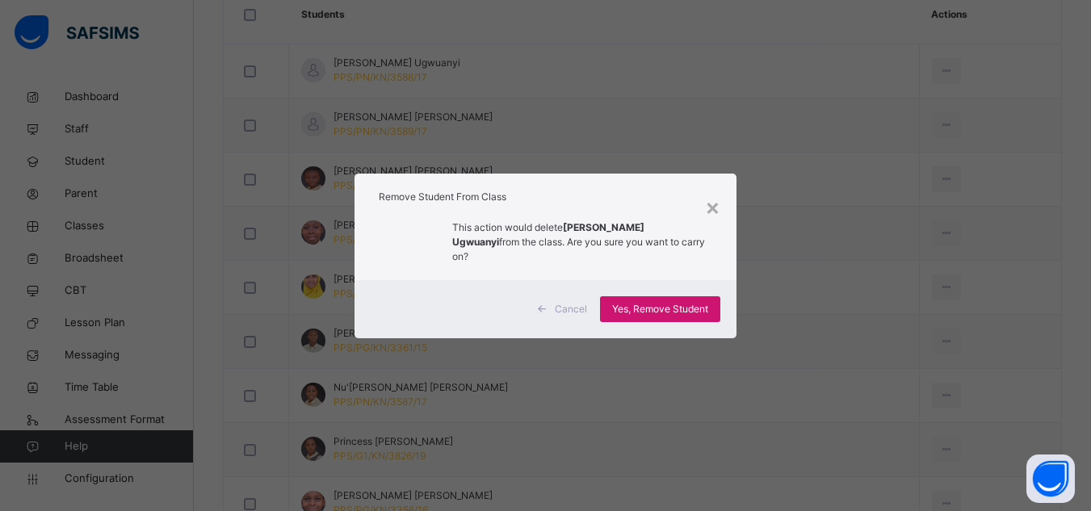
click at [646, 307] on span "Yes, Remove Student" at bounding box center [660, 309] width 96 height 15
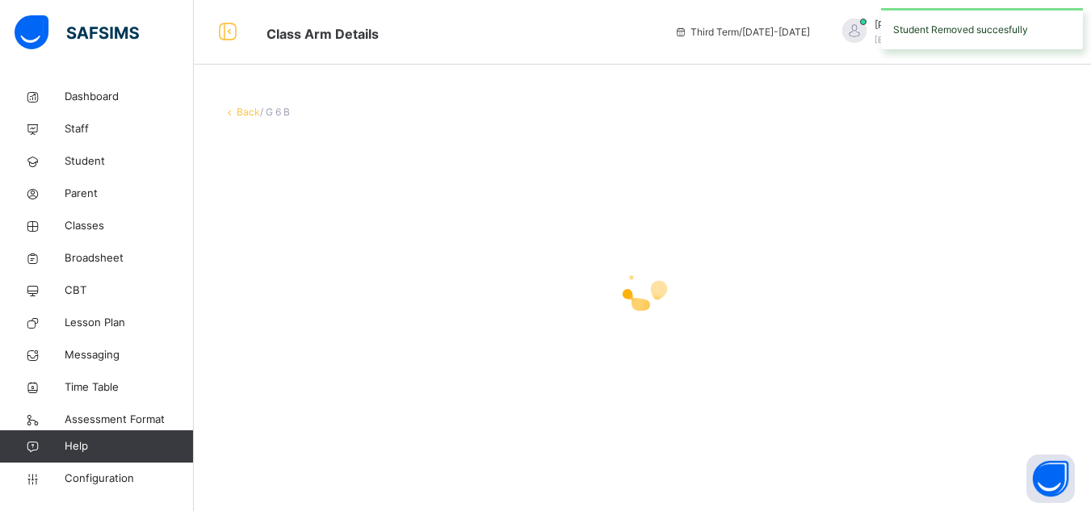
scroll to position [0, 0]
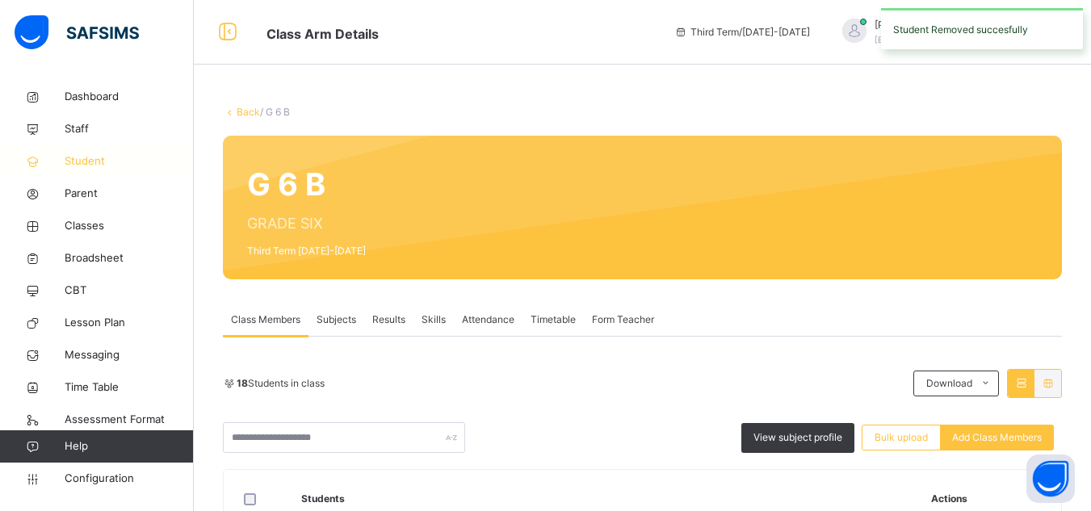
click at [103, 163] on span "Student" at bounding box center [129, 161] width 129 height 16
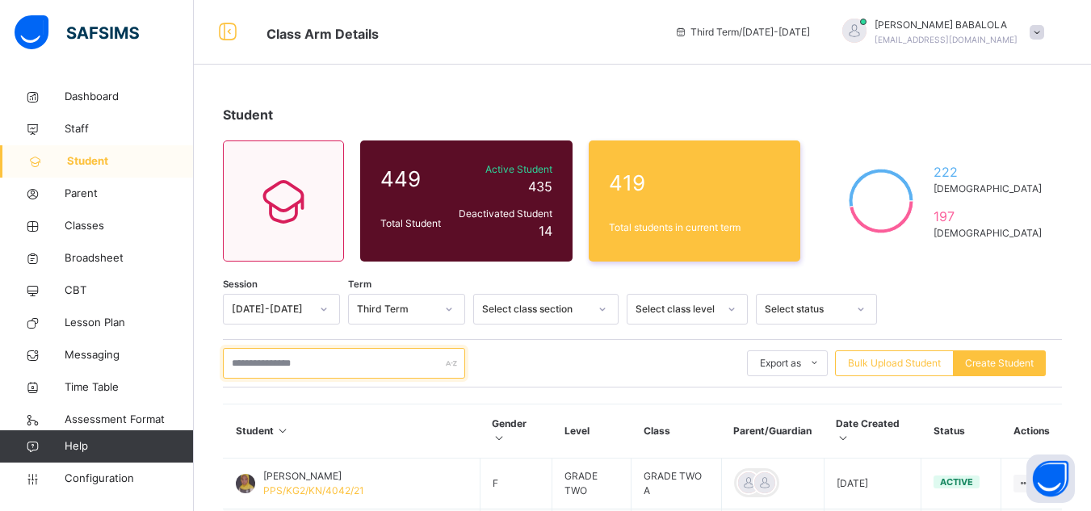
click at [275, 371] on input "text" at bounding box center [344, 363] width 242 height 31
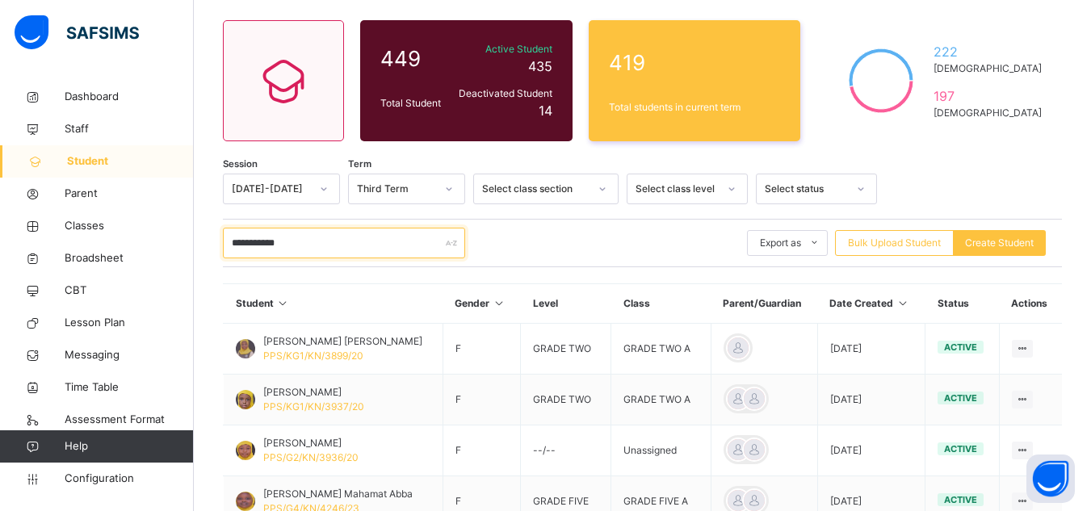
scroll to position [129, 0]
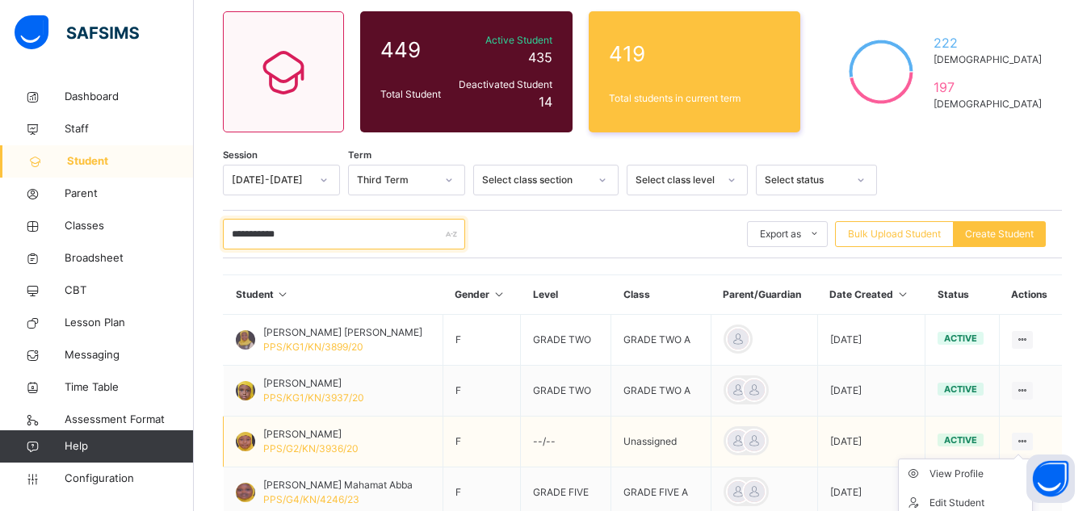
type input "**********"
click at [1029, 438] on icon at bounding box center [1023, 441] width 14 height 12
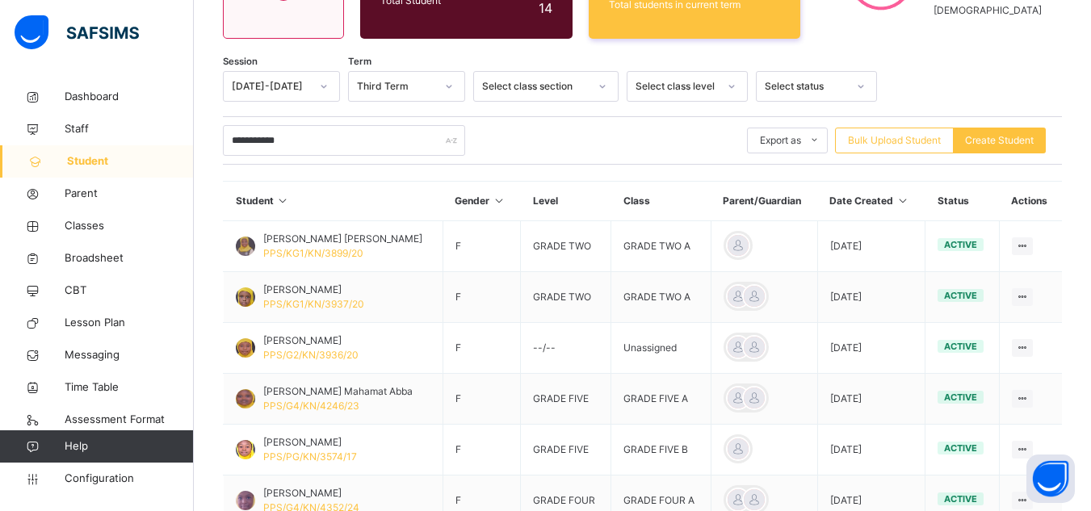
scroll to position [258, 0]
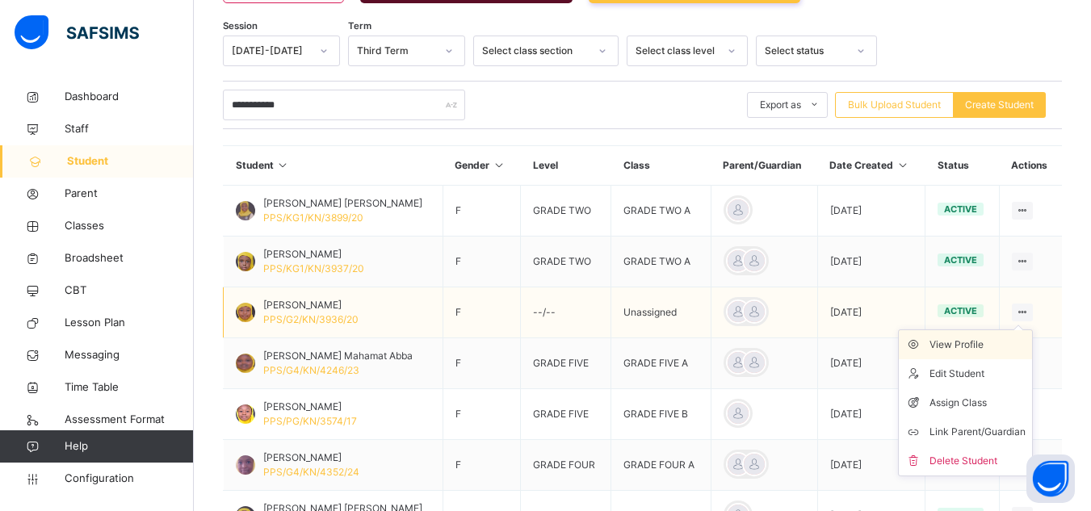
click at [976, 339] on div "View Profile" at bounding box center [977, 345] width 96 height 16
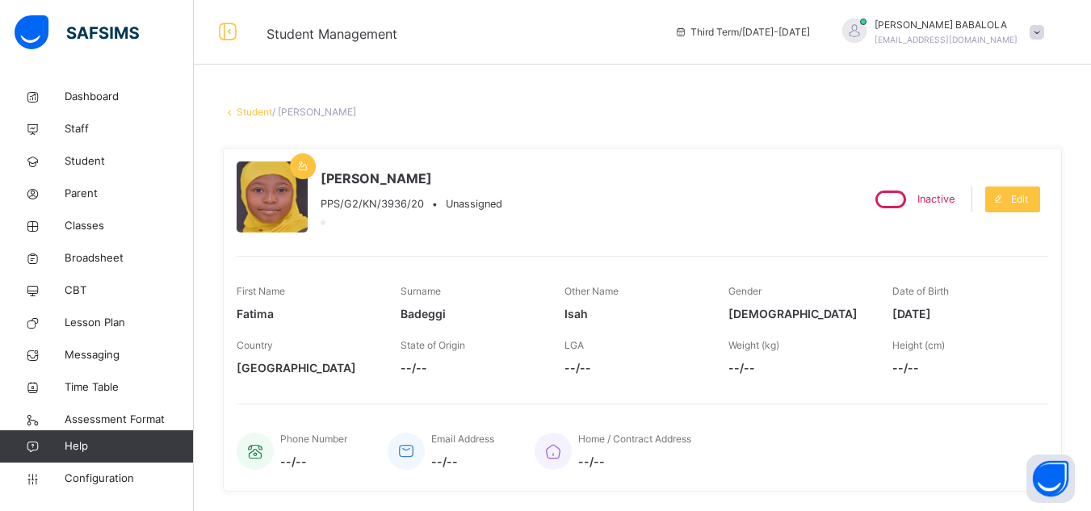
click at [805, 455] on div "Home / Contract Address --/--" at bounding box center [782, 451] width 497 height 54
click at [84, 229] on span "Classes" at bounding box center [129, 226] width 129 height 16
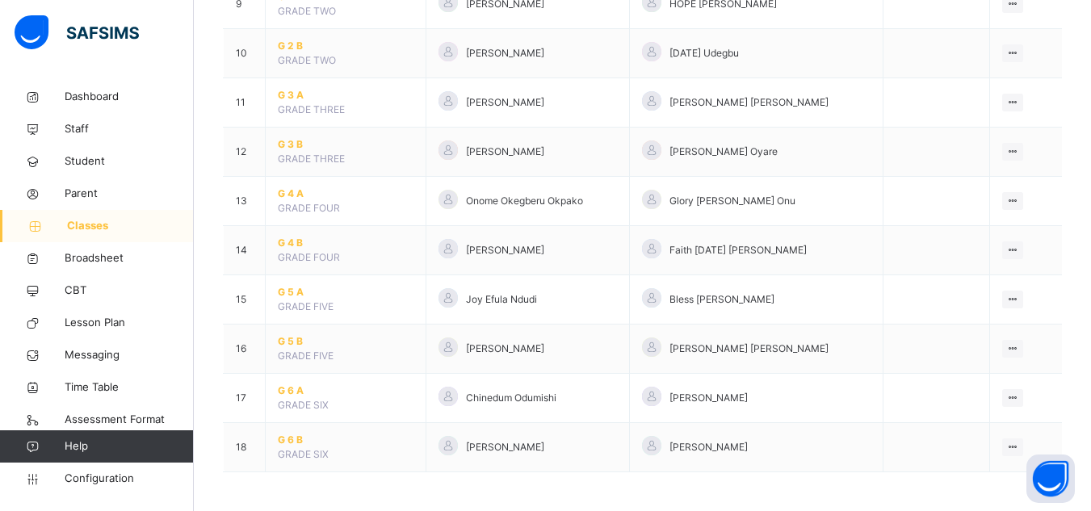
scroll to position [608, 0]
click at [288, 340] on span "G 5 B" at bounding box center [346, 340] width 136 height 15
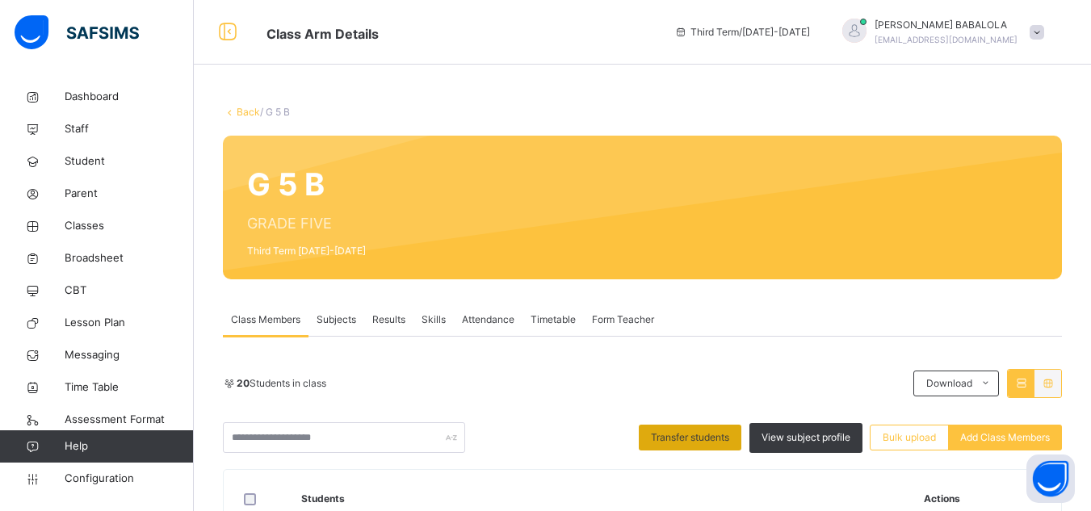
click at [726, 446] on div "Transfer students" at bounding box center [690, 438] width 103 height 26
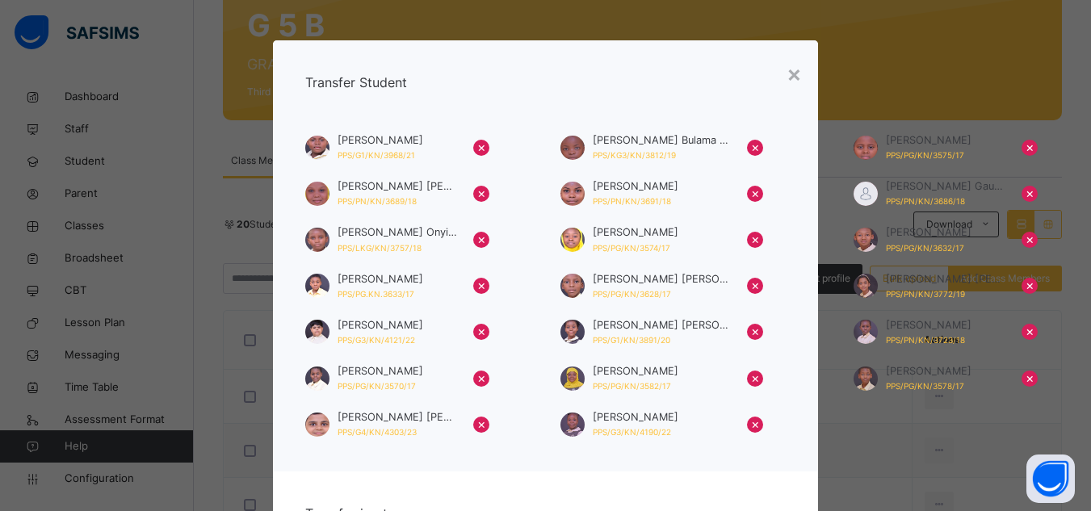
scroll to position [161, 0]
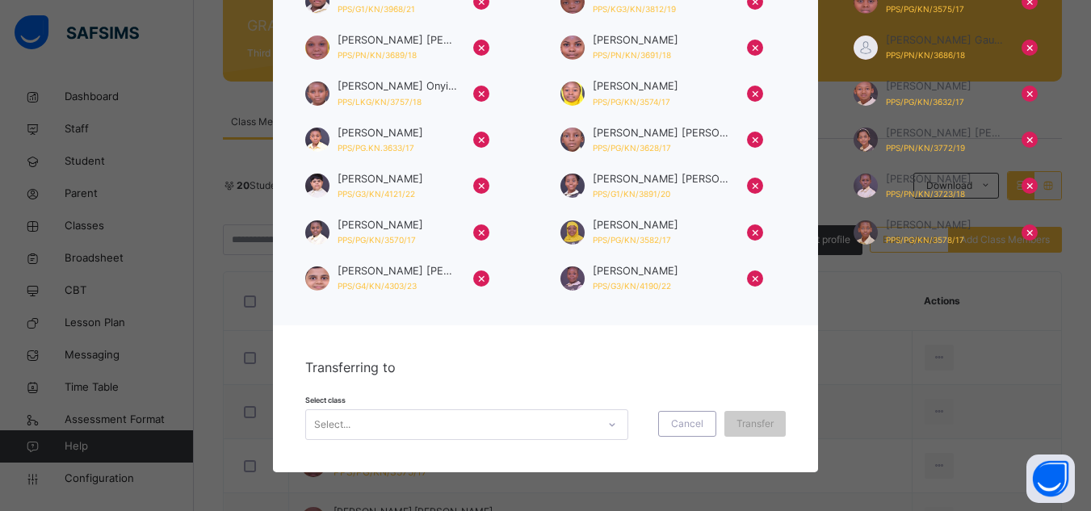
scroll to position [148, 0]
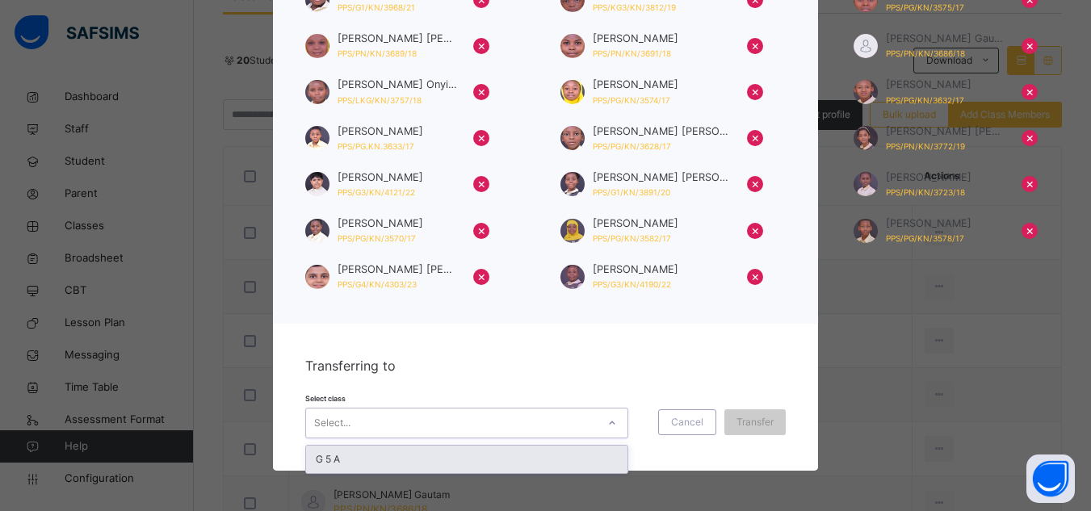
click at [568, 421] on div "Select..." at bounding box center [451, 423] width 291 height 25
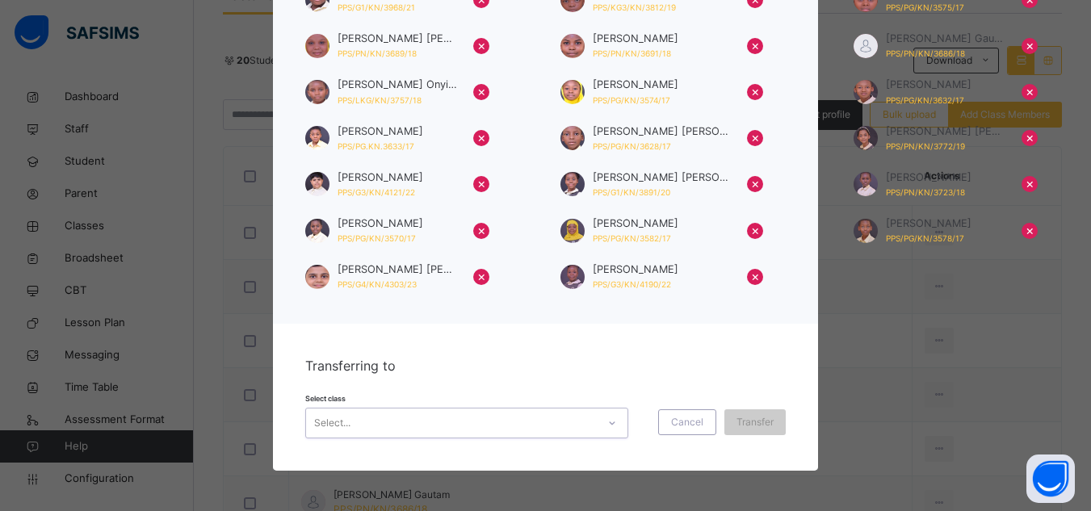
click at [607, 424] on icon at bounding box center [612, 423] width 10 height 16
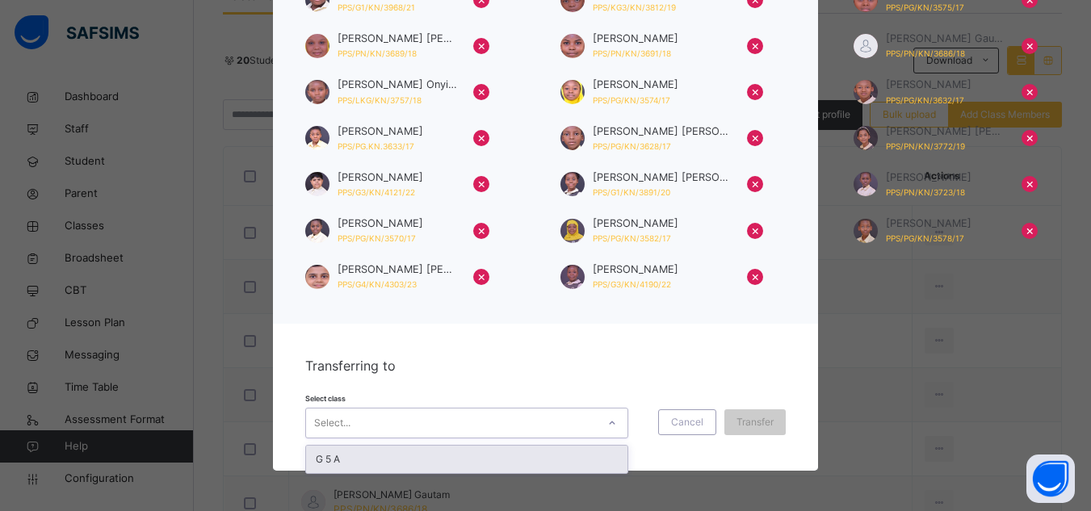
click at [607, 424] on icon at bounding box center [612, 423] width 10 height 16
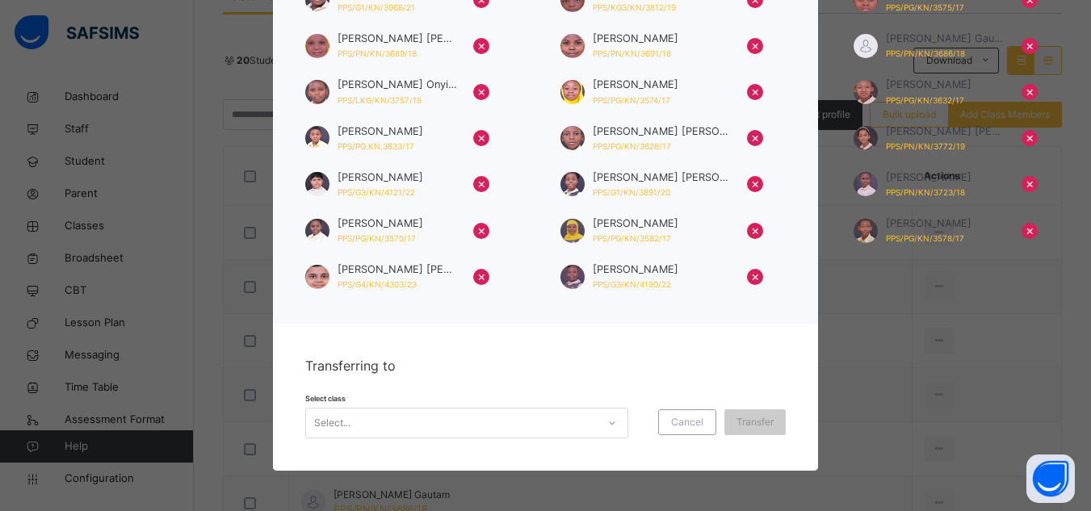
click at [636, 425] on div "Select class Select... Cancel Transfer" at bounding box center [545, 415] width 481 height 47
click at [687, 425] on span "Cancel" at bounding box center [687, 422] width 32 height 15
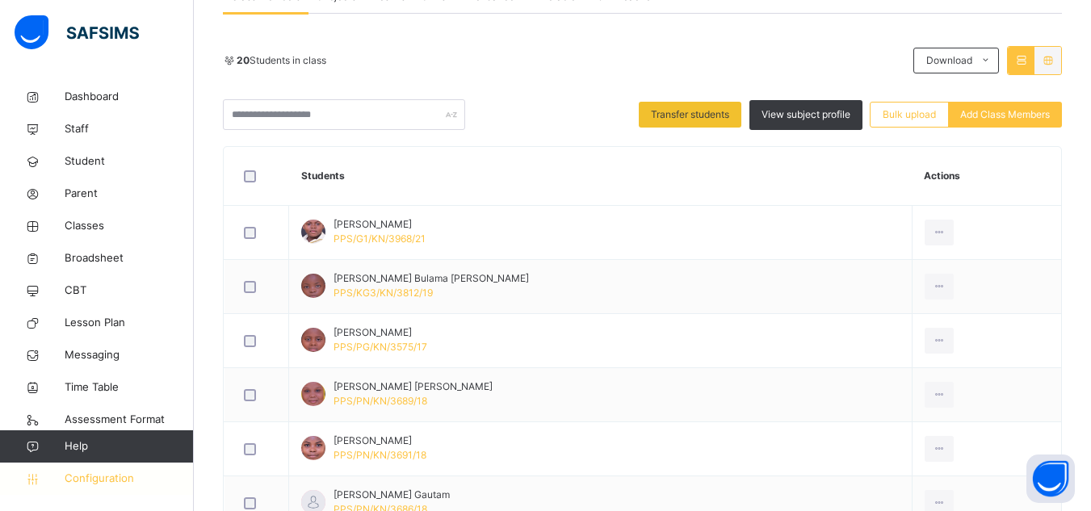
click at [104, 477] on span "Configuration" at bounding box center [129, 479] width 128 height 16
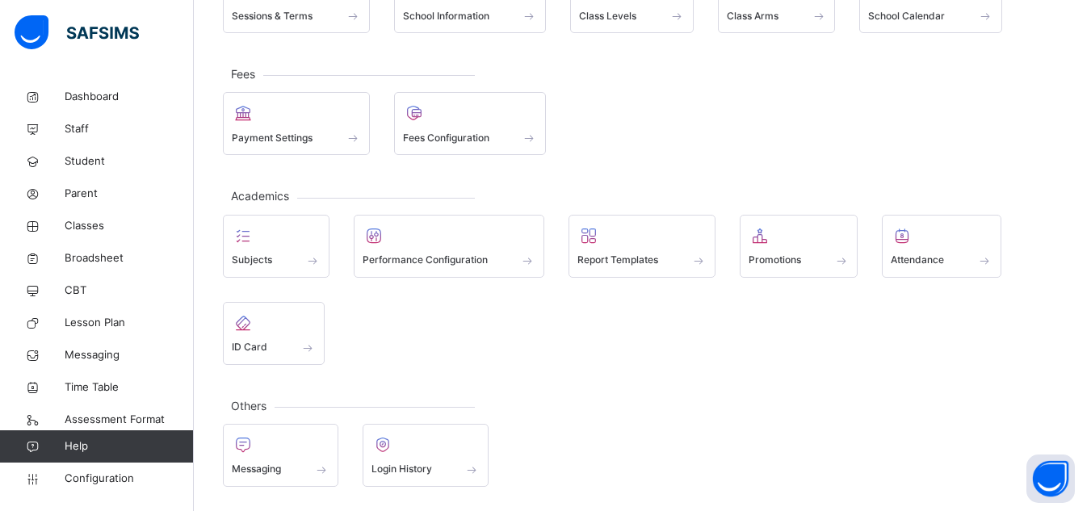
scroll to position [161, 0]
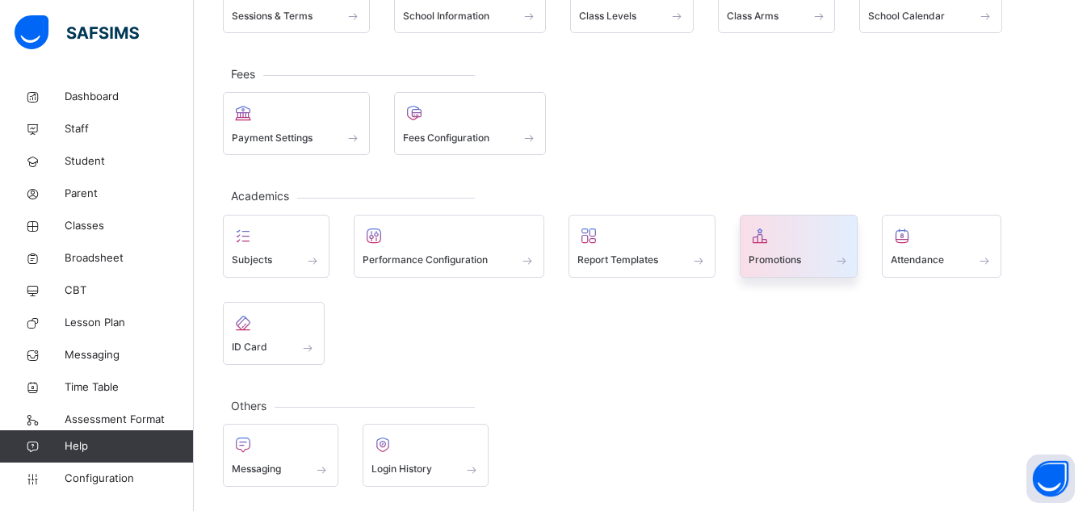
click at [783, 261] on span "Promotions" at bounding box center [774, 260] width 52 height 15
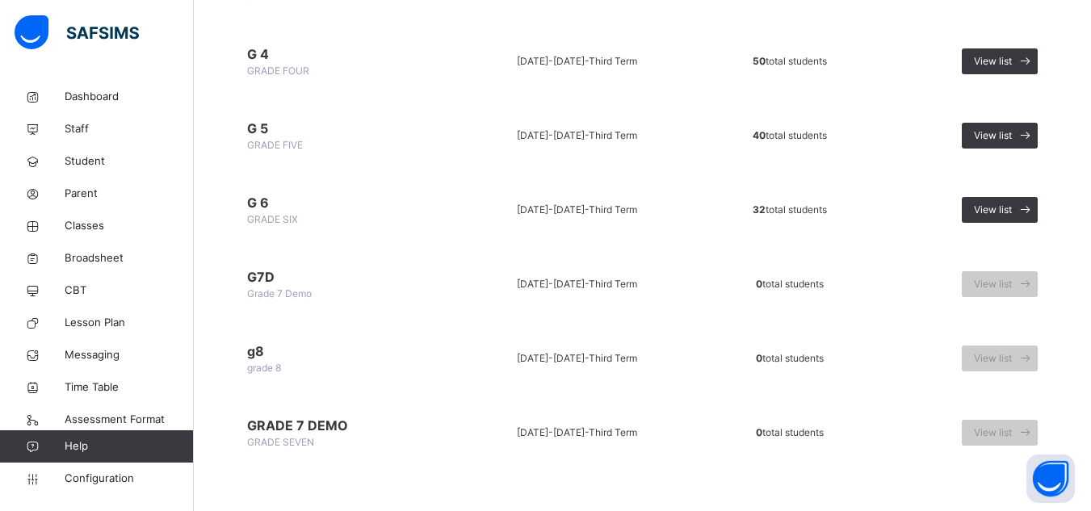
scroll to position [637, 0]
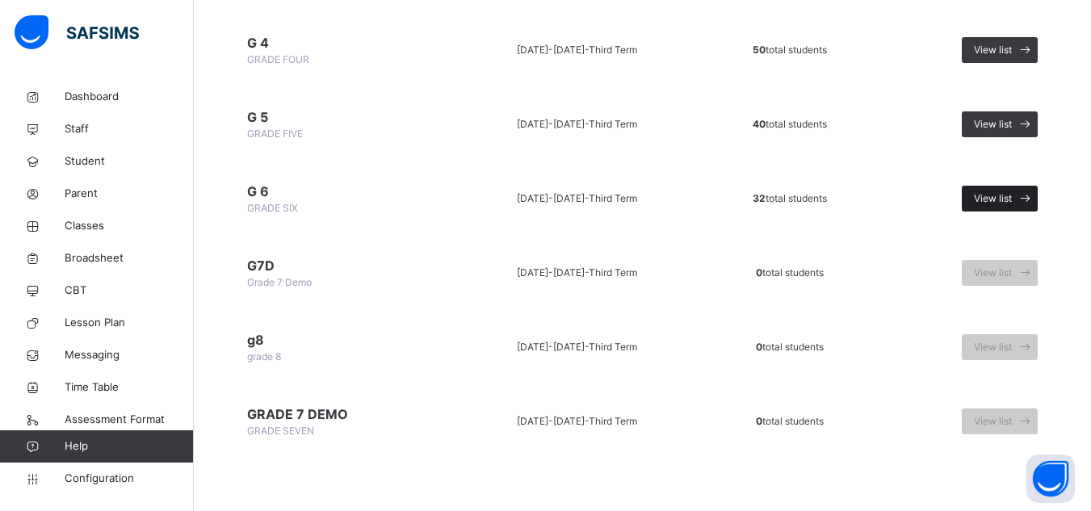
click at [999, 199] on span "View list" at bounding box center [993, 198] width 38 height 15
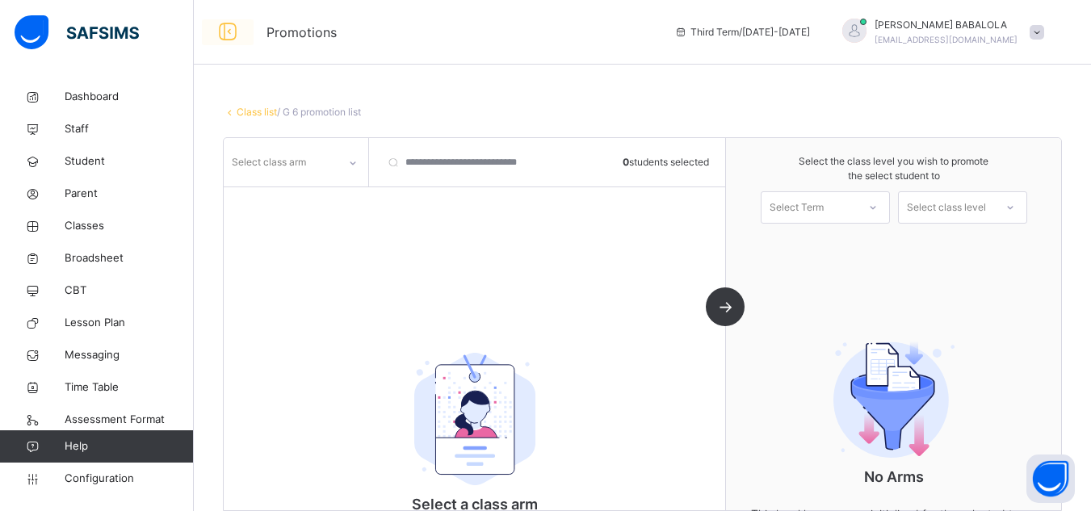
click at [230, 31] on icon at bounding box center [227, 32] width 27 height 29
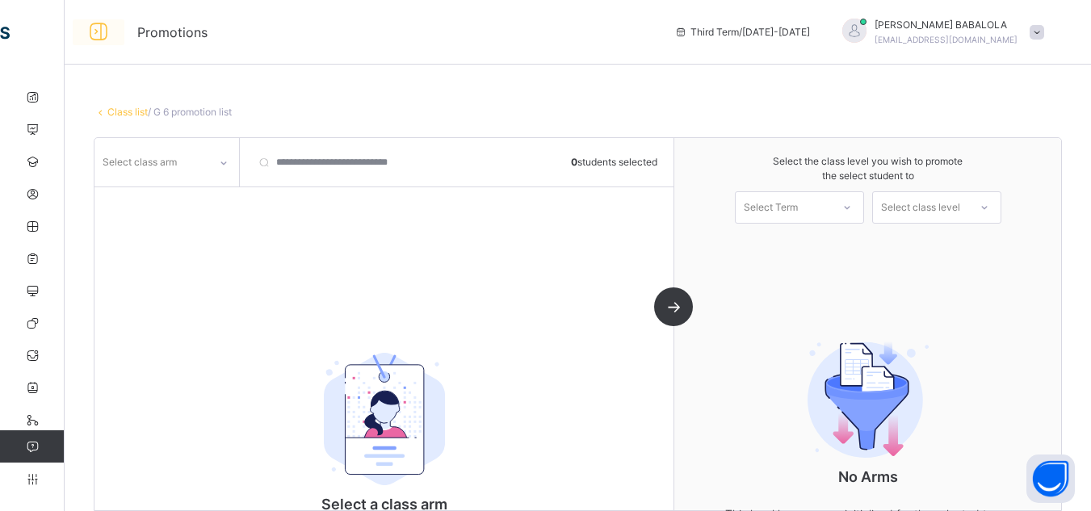
click at [98, 36] on icon at bounding box center [98, 32] width 27 height 29
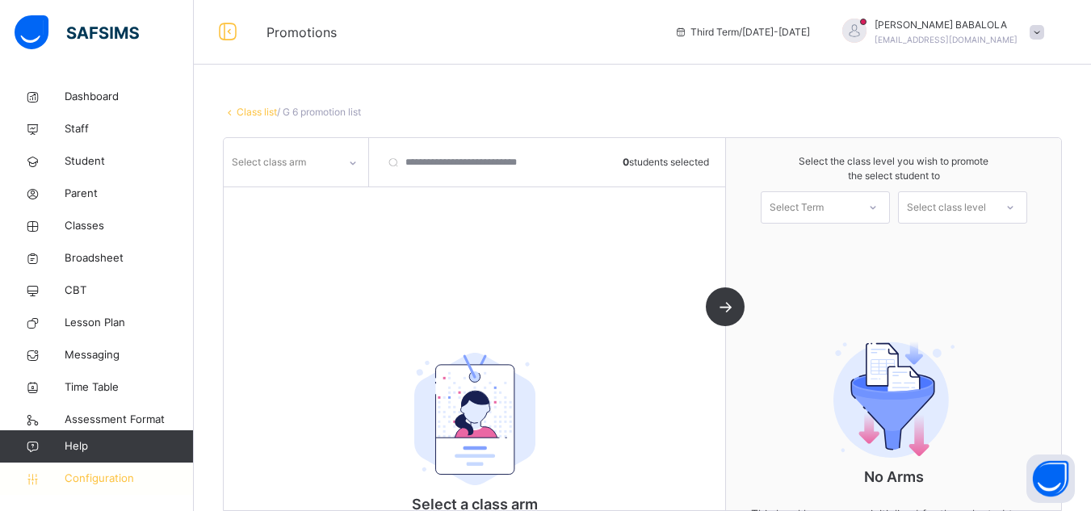
click at [122, 475] on span "Configuration" at bounding box center [129, 479] width 128 height 16
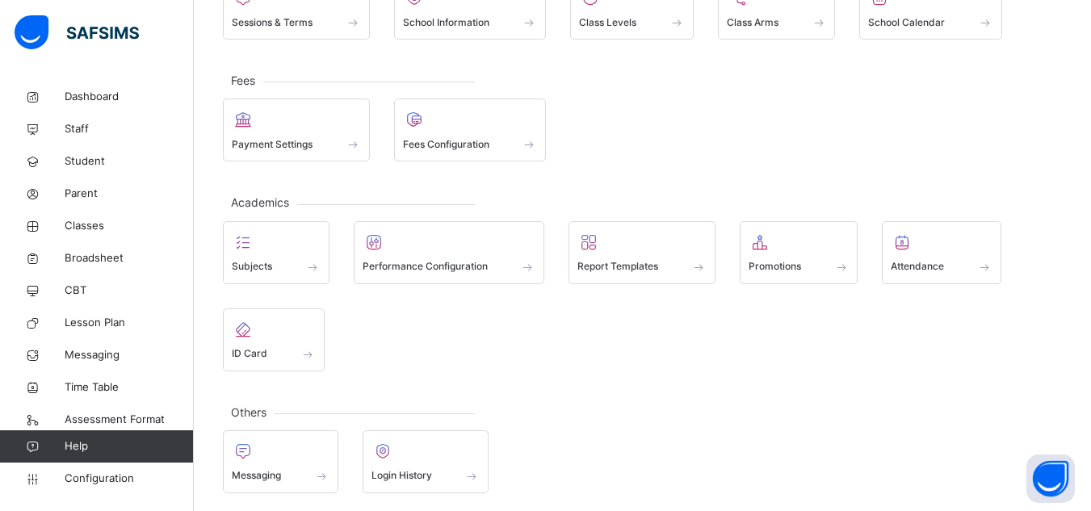
scroll to position [161, 0]
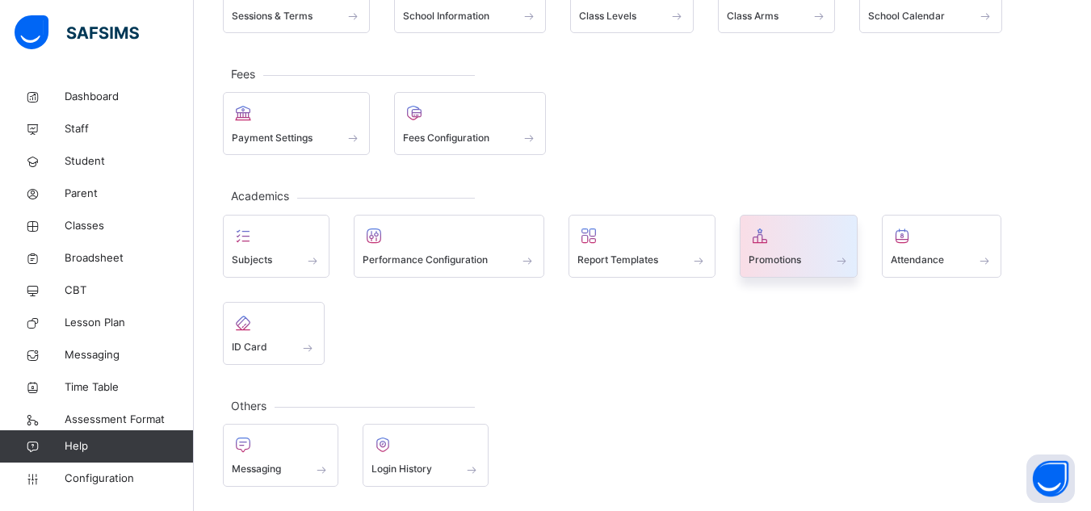
click at [756, 265] on span "Promotions" at bounding box center [774, 260] width 52 height 15
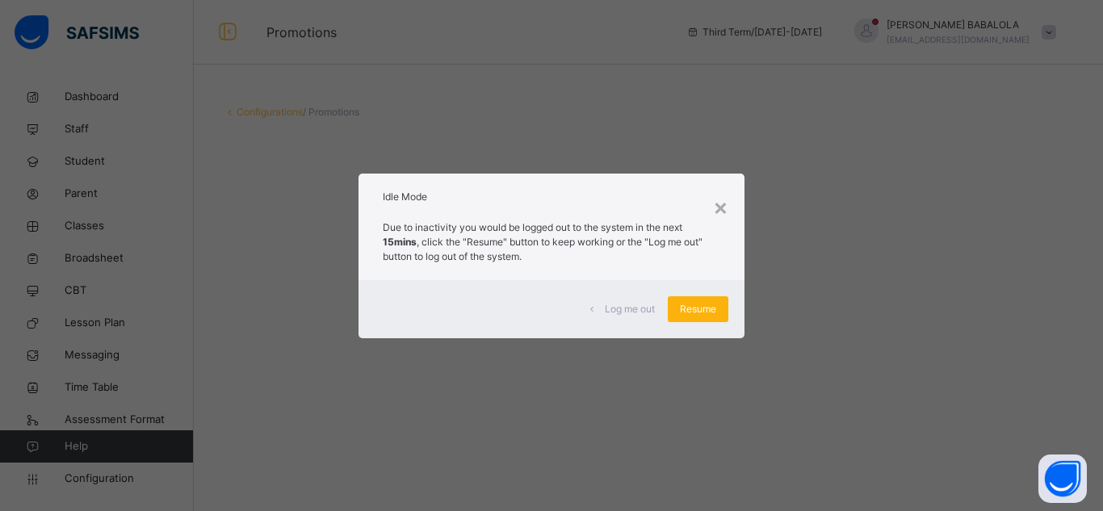
click at [691, 311] on span "Resume" at bounding box center [698, 309] width 36 height 15
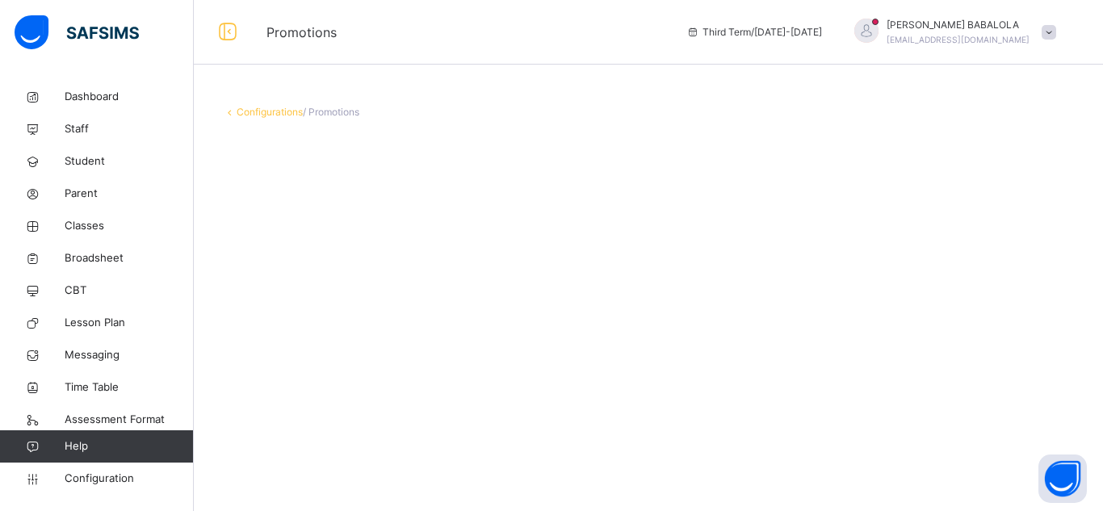
click at [284, 114] on link "Configurations" at bounding box center [270, 112] width 66 height 12
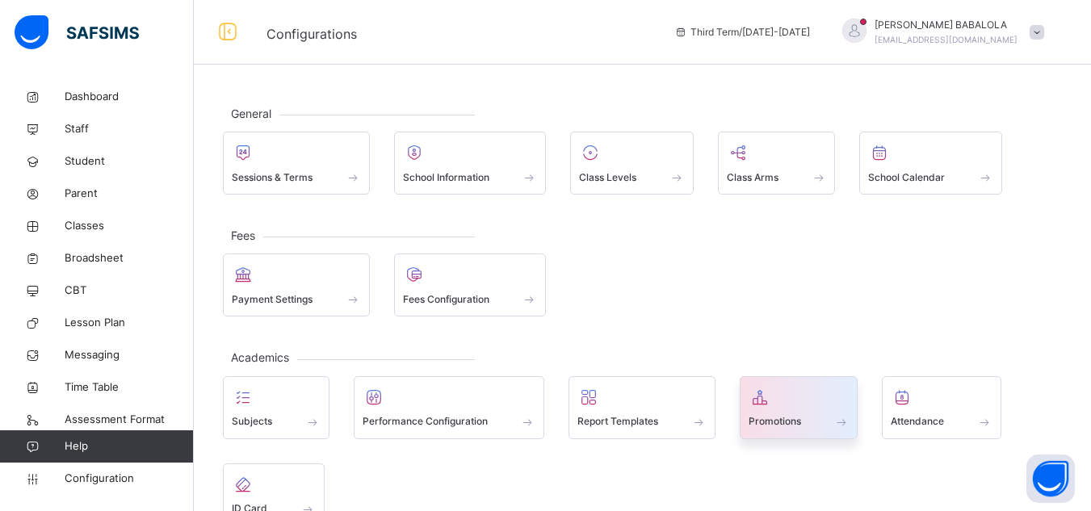
click at [754, 425] on span "Promotions" at bounding box center [774, 421] width 52 height 15
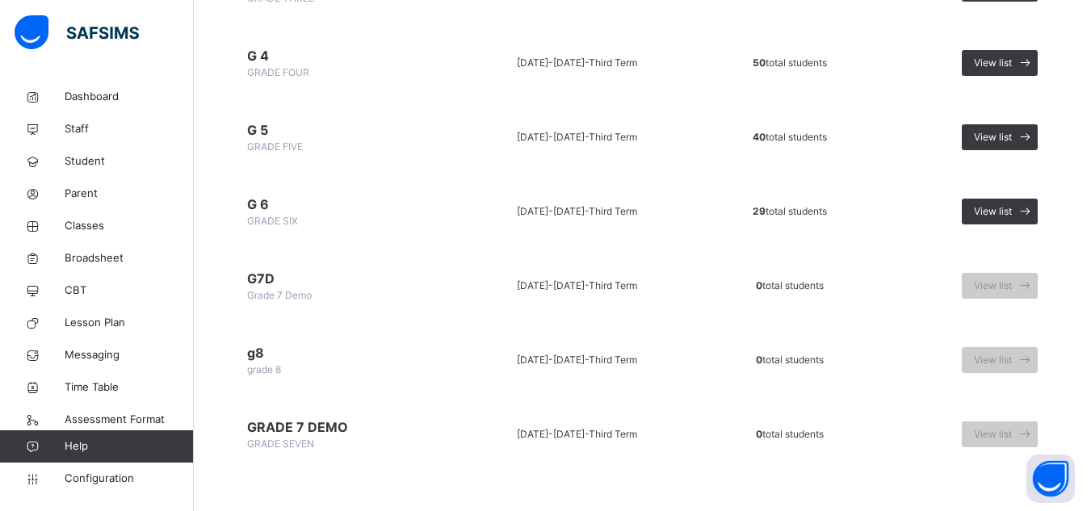
scroll to position [637, 0]
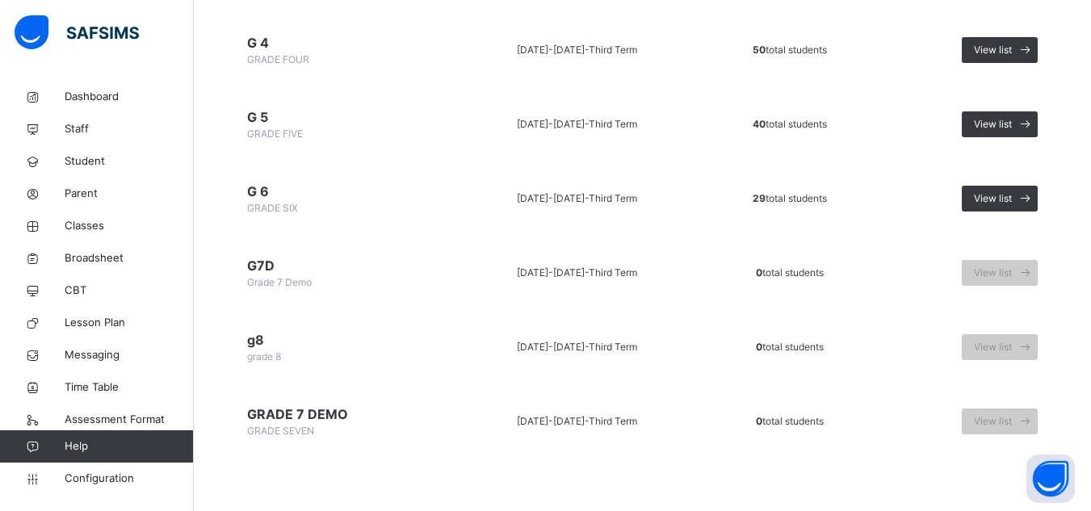
click at [788, 199] on span "29 total students" at bounding box center [789, 198] width 74 height 12
click at [995, 191] on span "View list" at bounding box center [993, 198] width 38 height 15
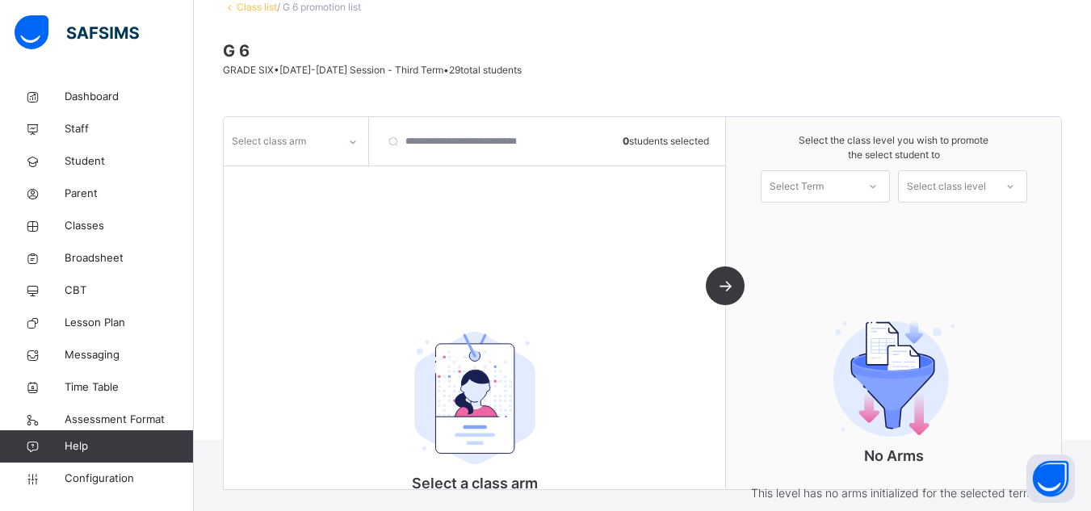
scroll to position [177, 0]
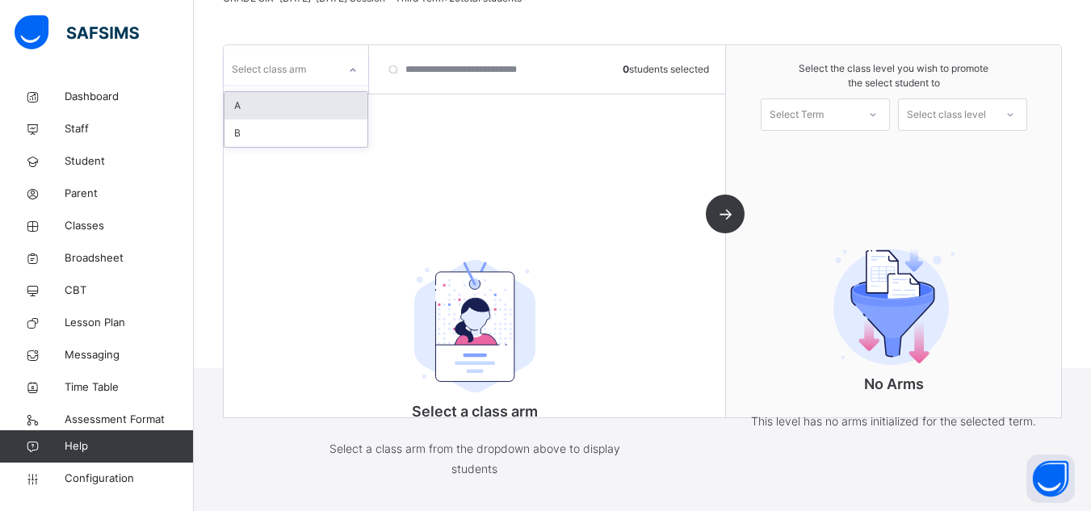
click at [341, 74] on div at bounding box center [352, 70] width 27 height 26
click at [324, 135] on div "B" at bounding box center [295, 132] width 143 height 27
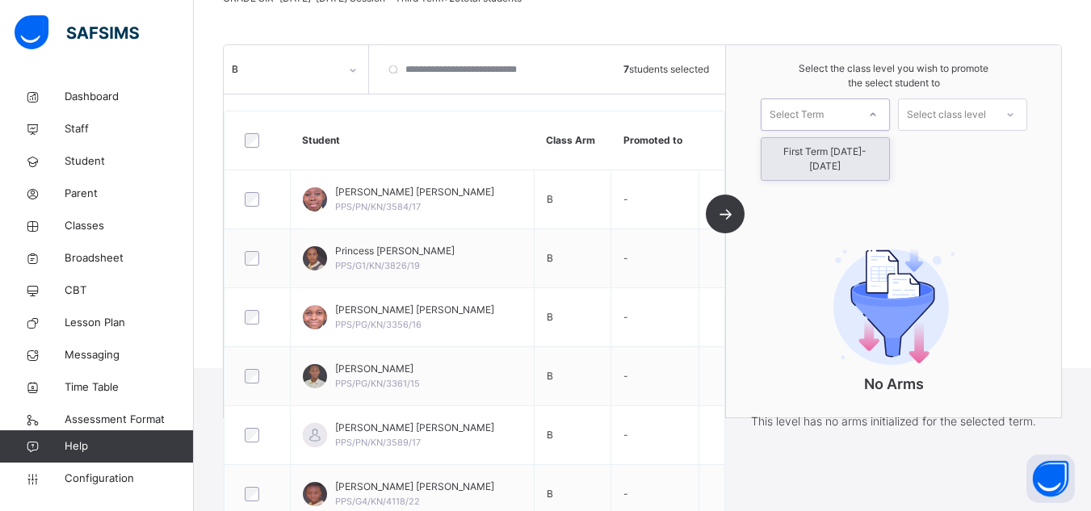
click at [887, 115] on div at bounding box center [872, 114] width 29 height 27
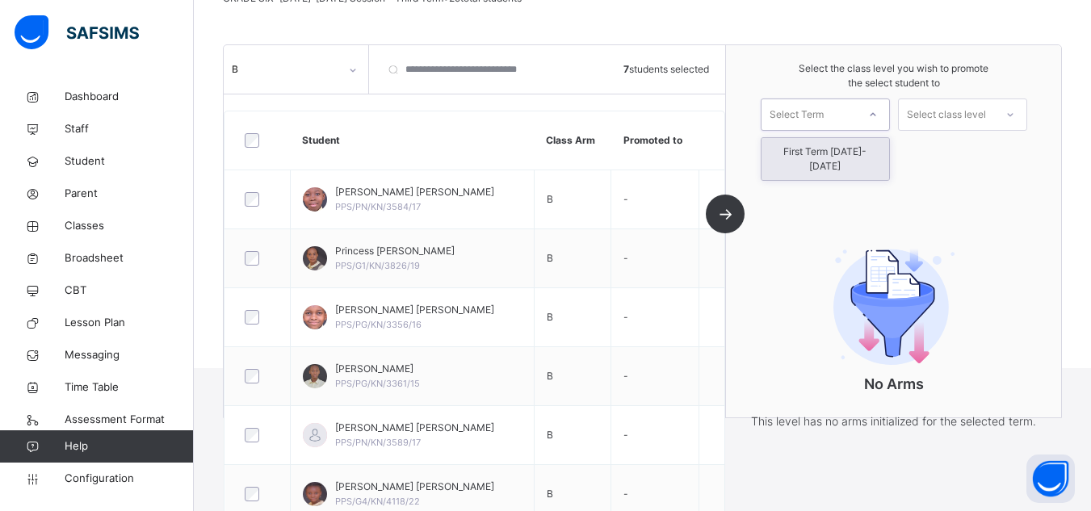
click at [858, 152] on div "First Term [DATE]-[DATE]" at bounding box center [825, 159] width 128 height 42
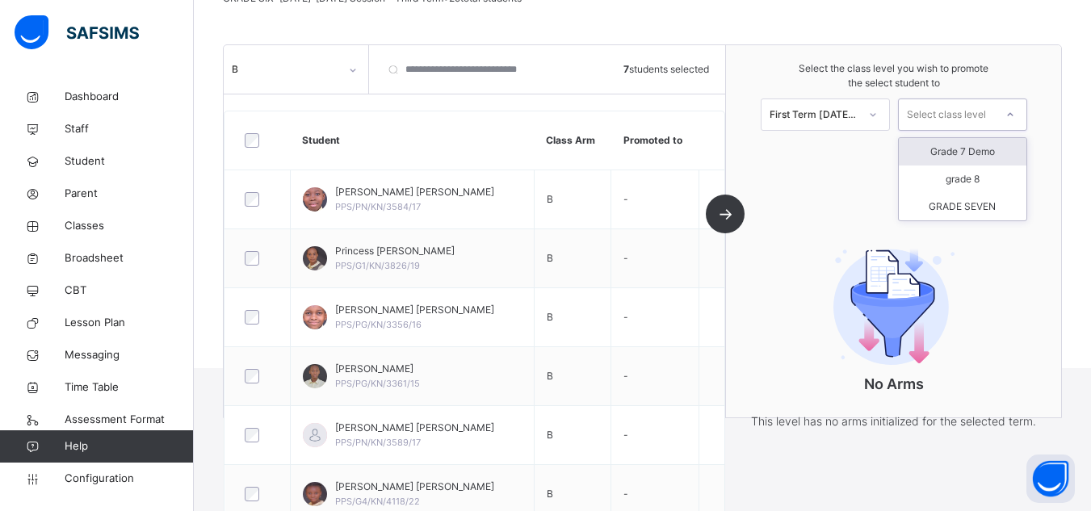
click at [1015, 119] on icon at bounding box center [1010, 115] width 10 height 16
click at [996, 148] on div "Grade 7 Demo" at bounding box center [963, 151] width 128 height 27
click at [726, 218] on div "B 7 students selected Student Class Arm Promoted to [PERSON_NAME] [PERSON_NAME]…" at bounding box center [475, 231] width 502 height 372
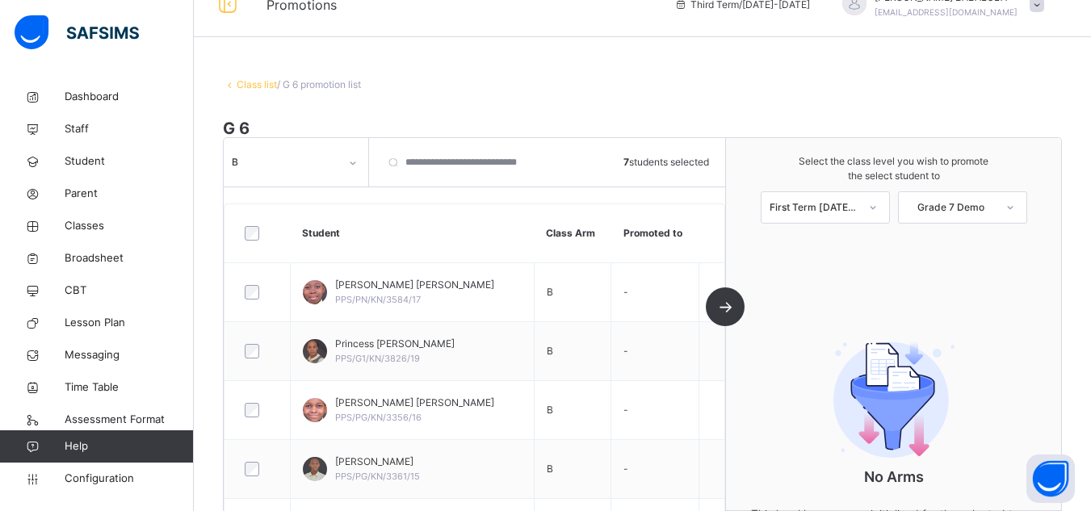
scroll to position [0, 0]
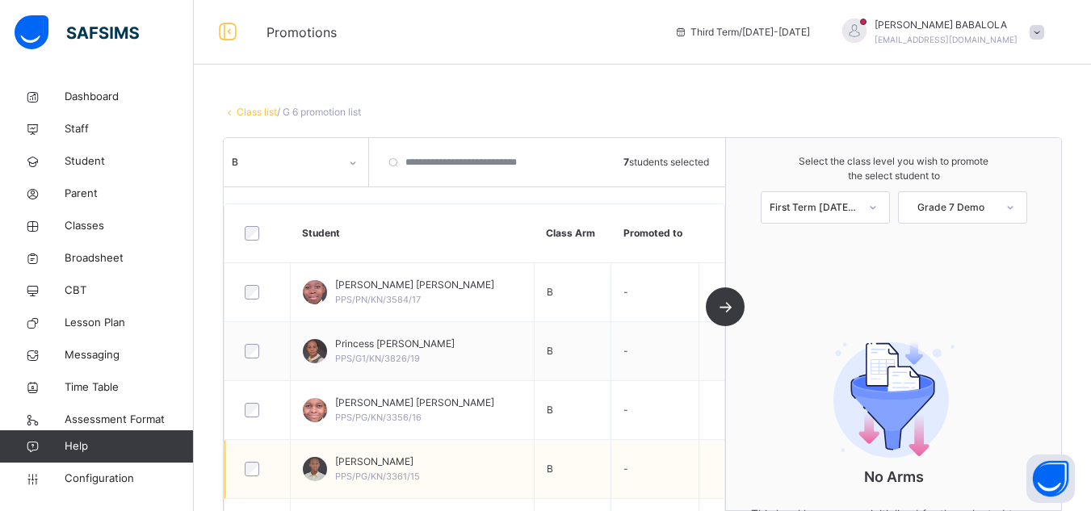
click at [692, 454] on td "-" at bounding box center [654, 468] width 87 height 59
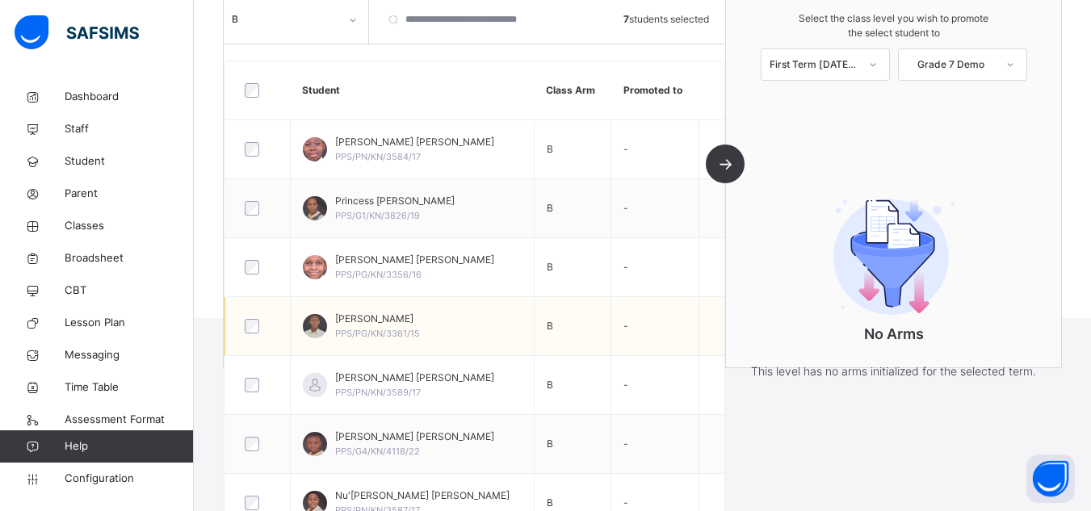
scroll to position [249, 0]
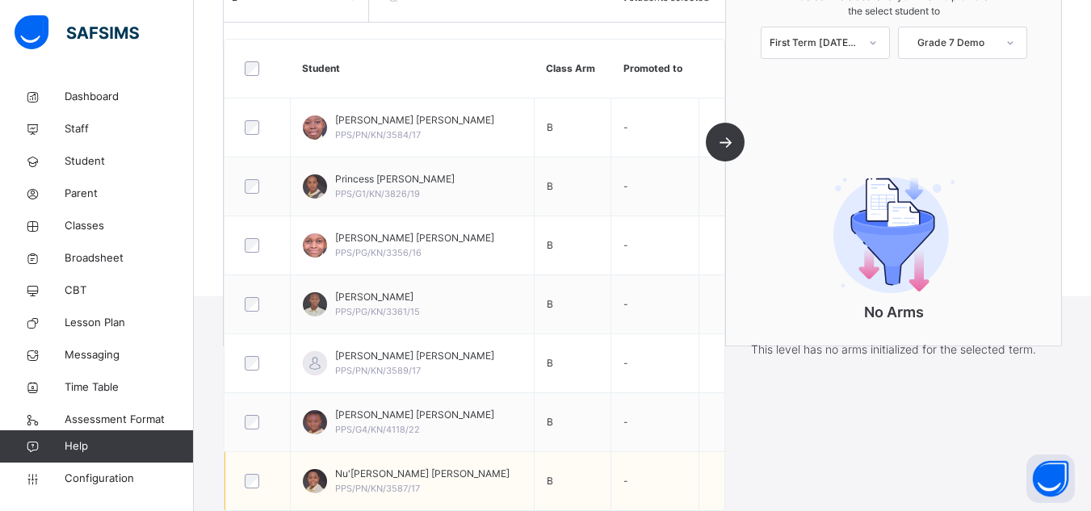
click at [696, 492] on td "-" at bounding box center [654, 481] width 87 height 59
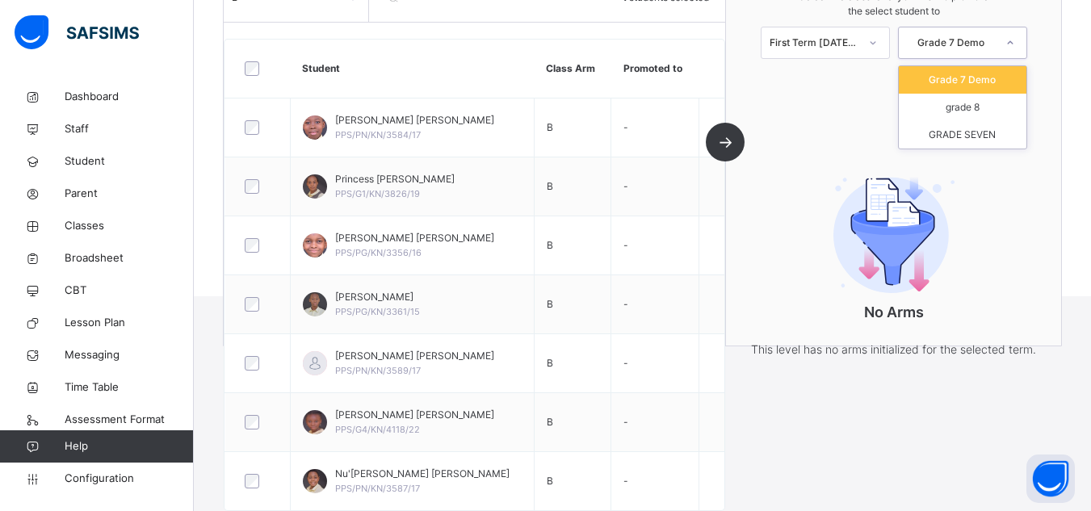
click at [1015, 44] on icon at bounding box center [1010, 43] width 10 height 16
click at [995, 140] on div "GRADE SEVEN" at bounding box center [963, 134] width 128 height 27
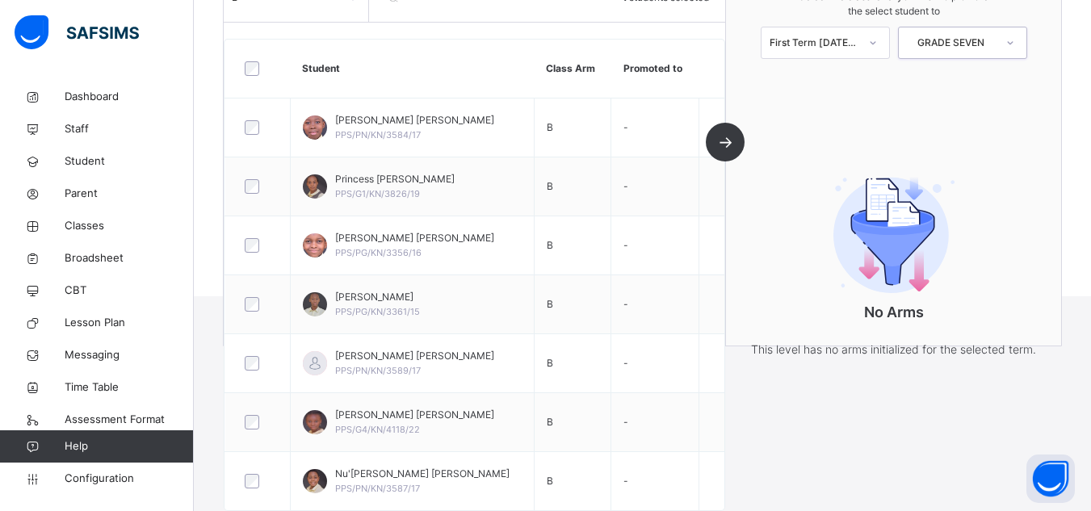
click at [725, 145] on div "B 7 students selected Student Class Arm Promoted to [PERSON_NAME] [PERSON_NAME]…" at bounding box center [475, 159] width 502 height 372
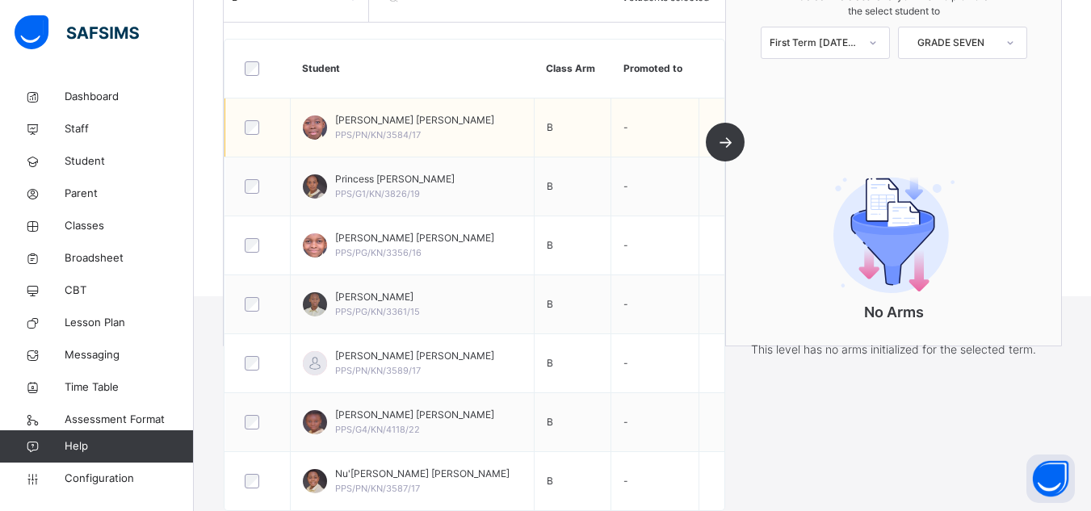
click at [557, 127] on td "B" at bounding box center [573, 127] width 78 height 59
click at [636, 128] on td "-" at bounding box center [654, 127] width 87 height 59
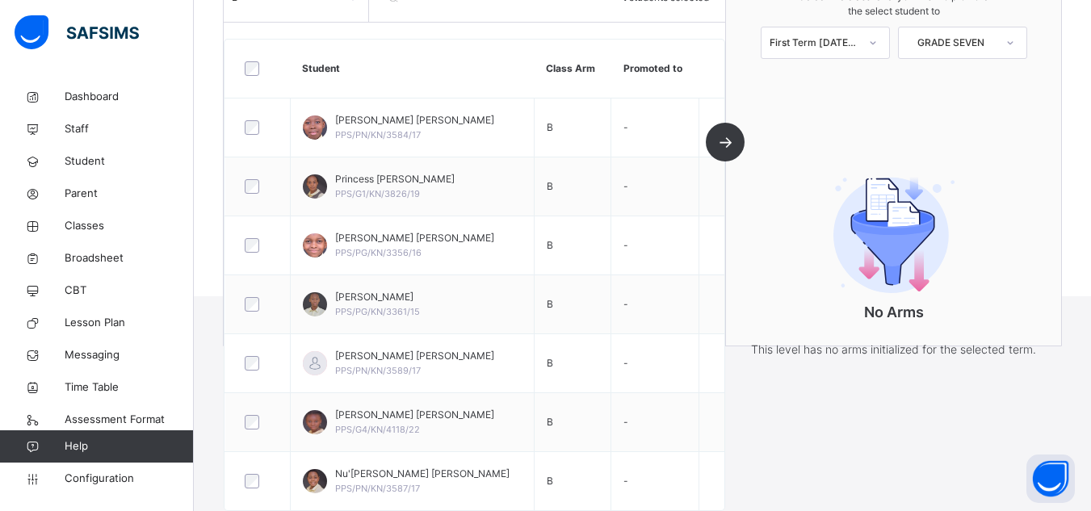
click at [726, 145] on div "B 7 students selected Student Class Arm Promoted to [PERSON_NAME] [PERSON_NAME]…" at bounding box center [475, 159] width 502 height 372
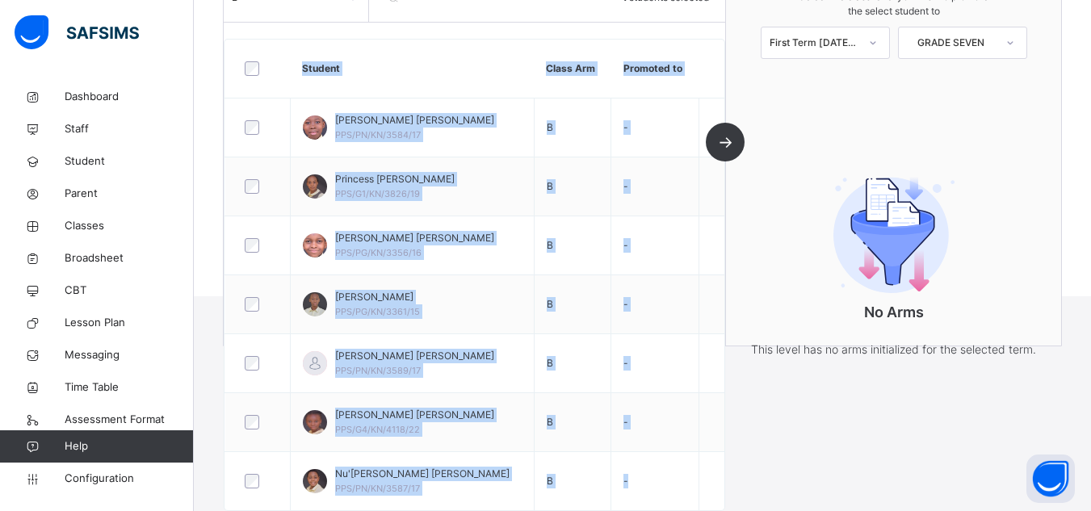
click at [726, 145] on div "B 7 students selected Student Class Arm Promoted to [PERSON_NAME] [PERSON_NAME]…" at bounding box center [475, 159] width 502 height 372
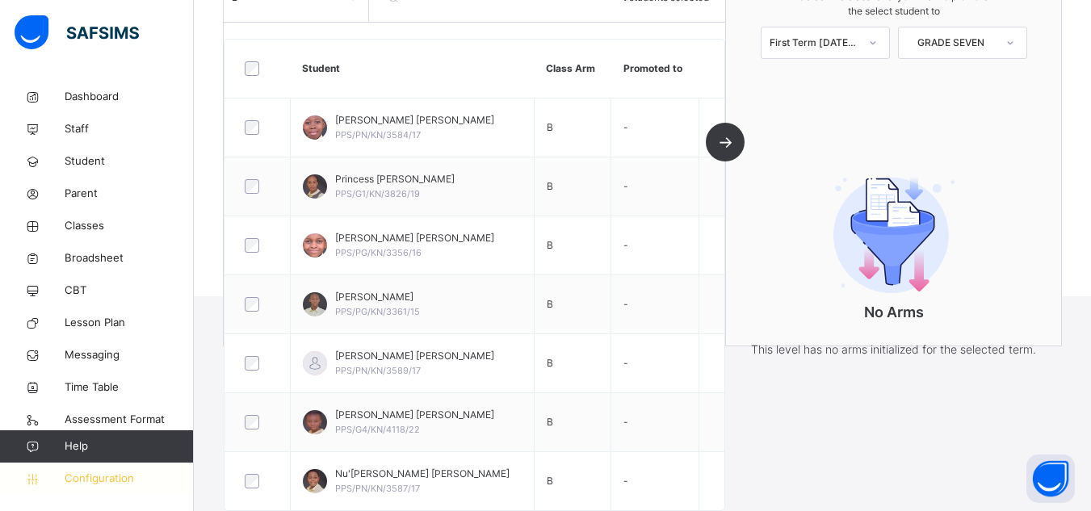
click at [119, 486] on span "Configuration" at bounding box center [129, 479] width 128 height 16
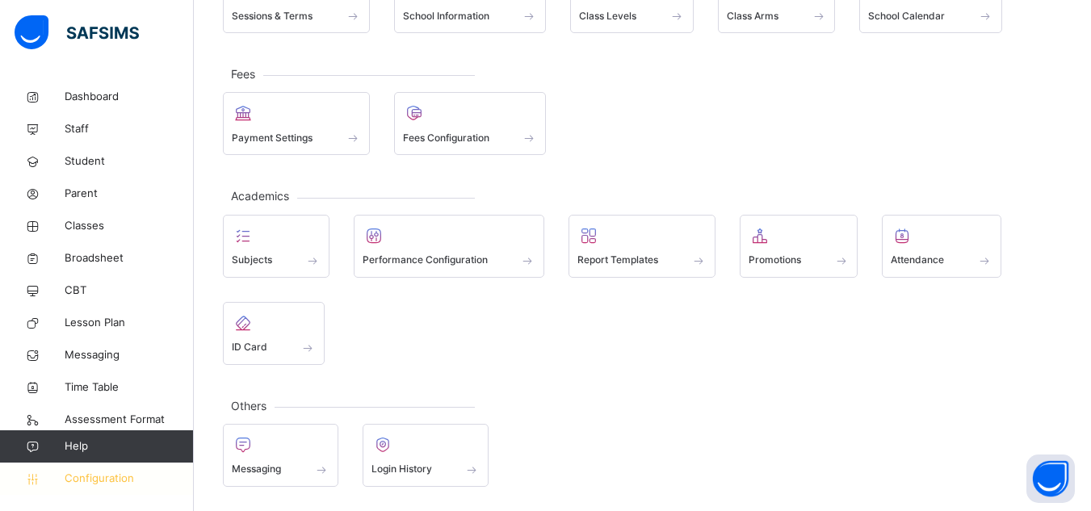
scroll to position [161, 0]
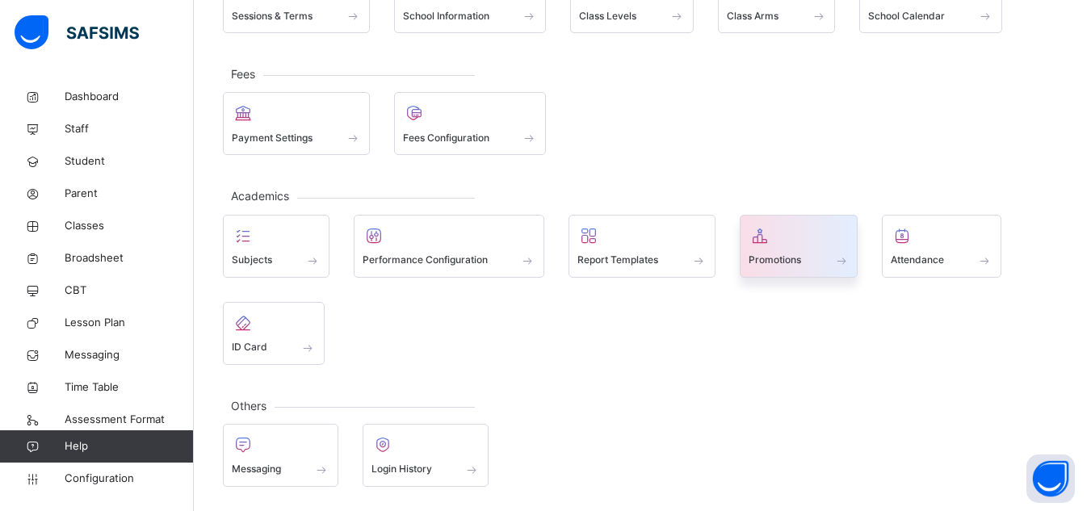
click at [791, 244] on div at bounding box center [798, 236] width 101 height 24
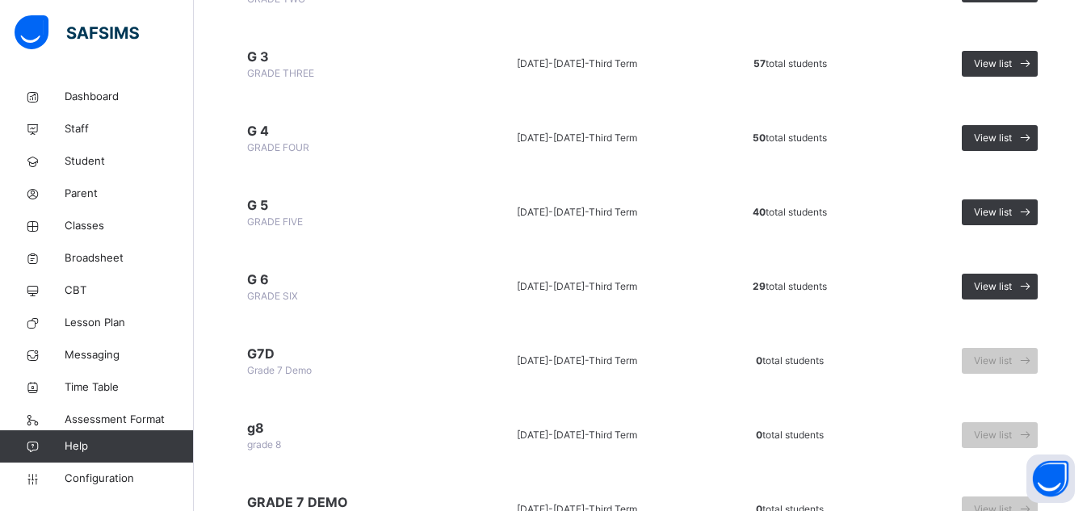
scroll to position [559, 0]
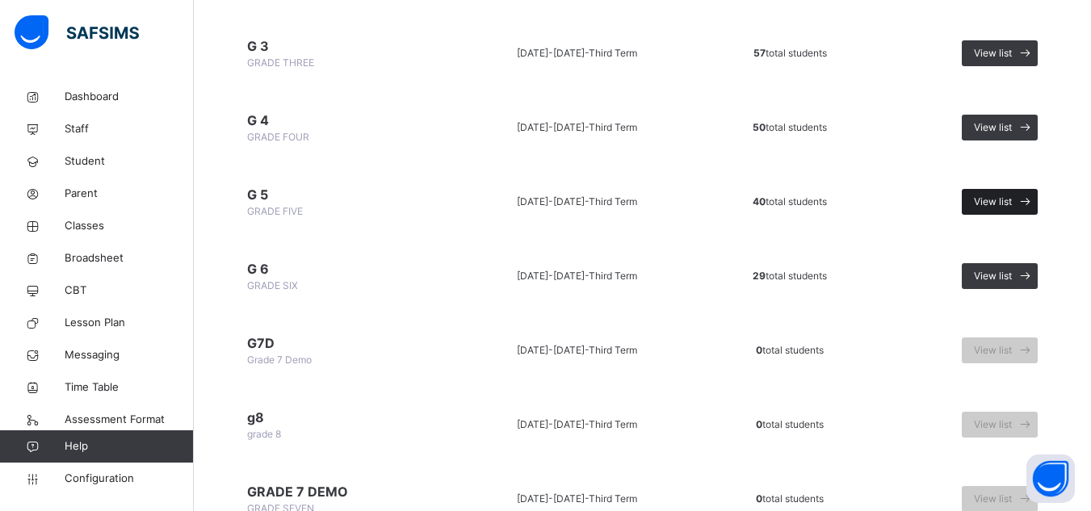
click at [1012, 203] on span "View list" at bounding box center [993, 202] width 38 height 15
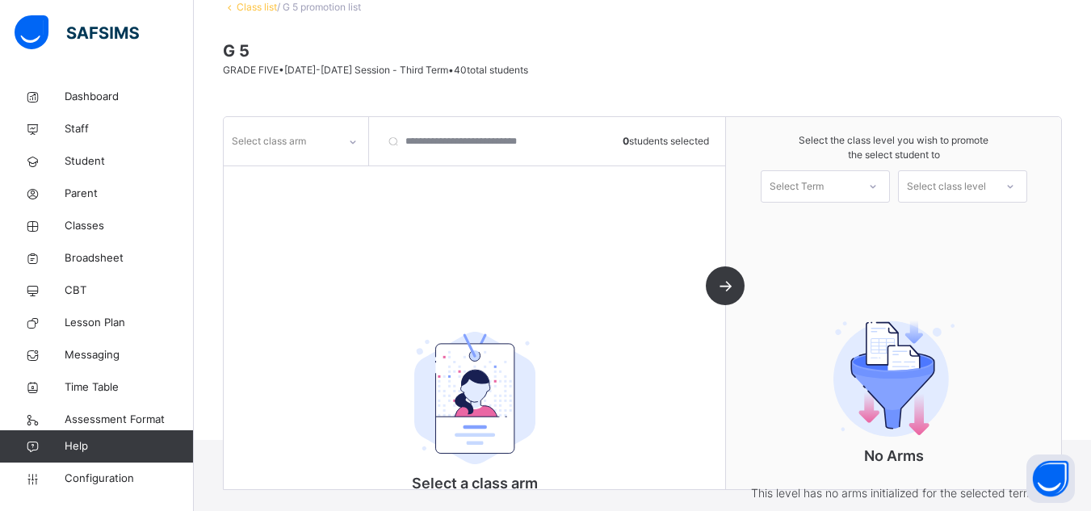
scroll to position [177, 0]
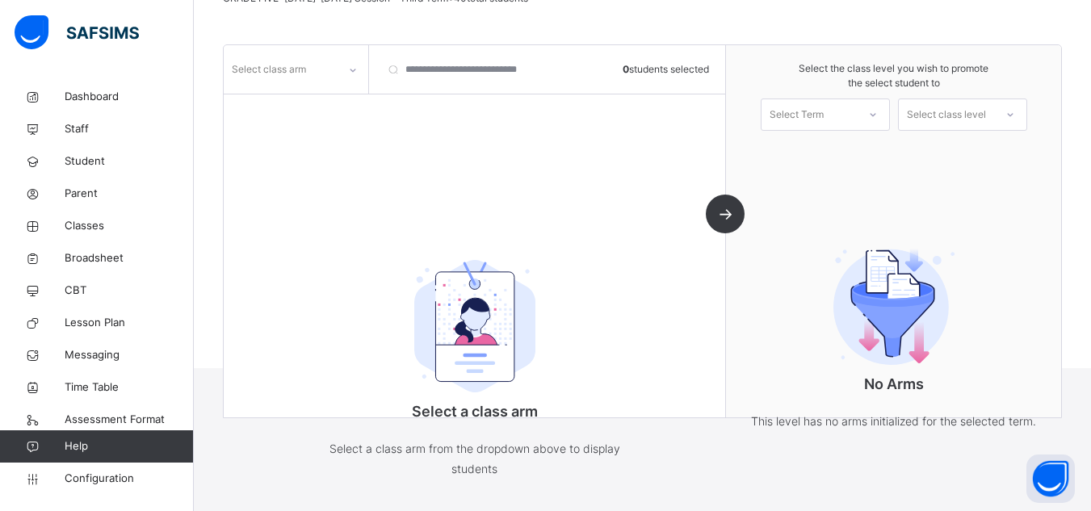
click at [291, 85] on div "Select class arm" at bounding box center [296, 69] width 145 height 48
click at [332, 75] on div "Select class arm" at bounding box center [281, 69] width 114 height 25
click at [325, 111] on div "A" at bounding box center [295, 105] width 143 height 27
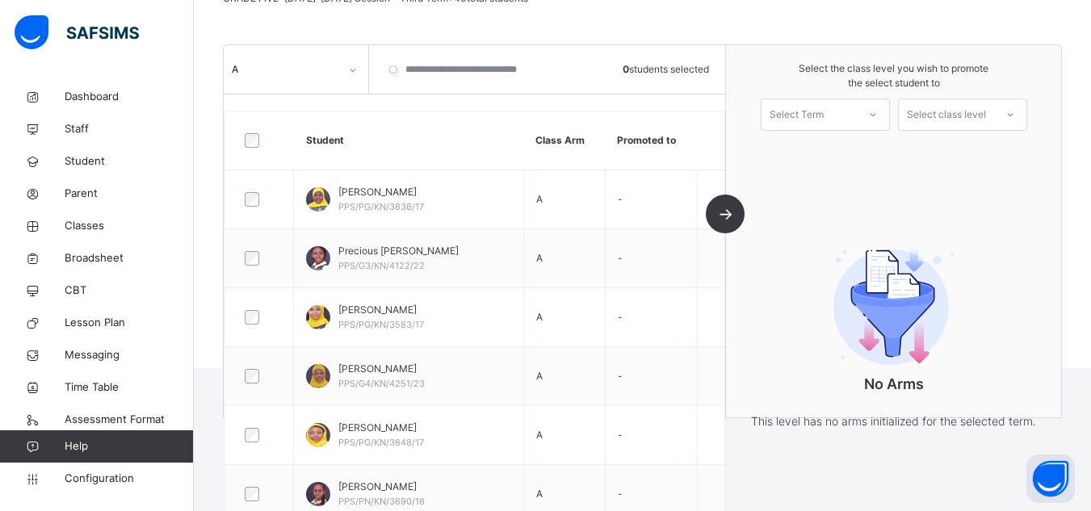
click at [350, 88] on div "A" at bounding box center [296, 69] width 145 height 48
click at [344, 78] on div at bounding box center [352, 70] width 27 height 26
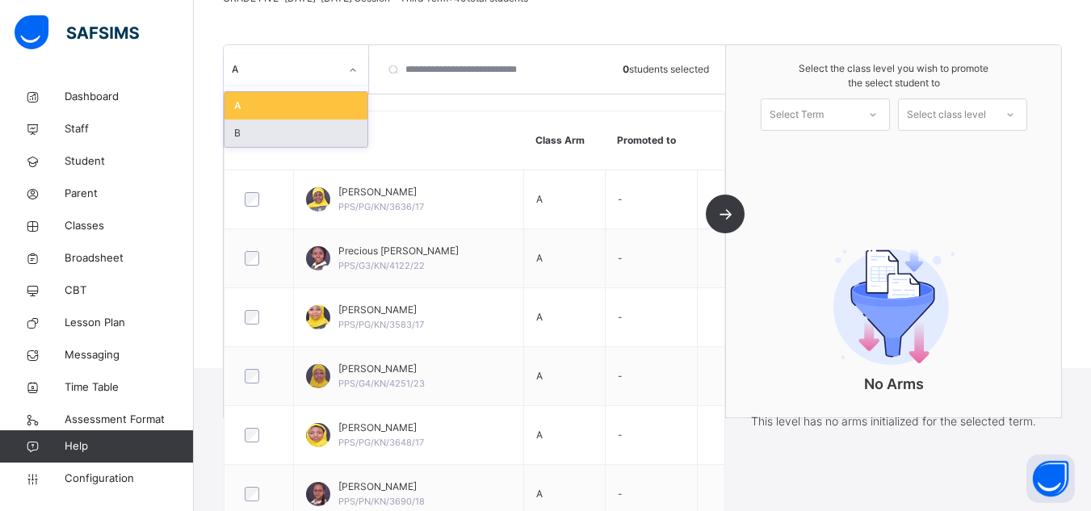
click at [303, 138] on div "B" at bounding box center [295, 132] width 143 height 27
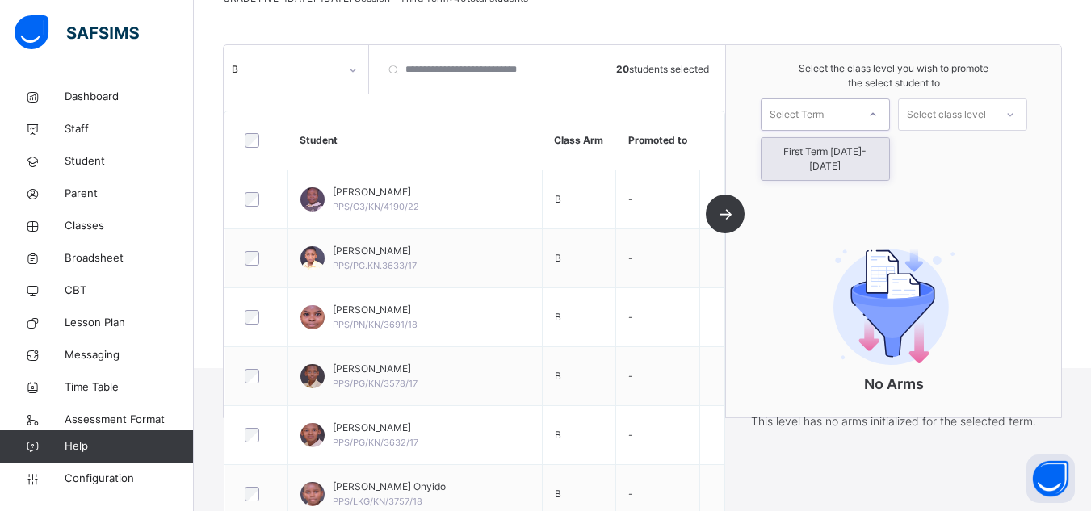
click at [878, 117] on icon at bounding box center [873, 115] width 10 height 16
click at [861, 157] on div "First Term [DATE]-[DATE]" at bounding box center [825, 159] width 128 height 42
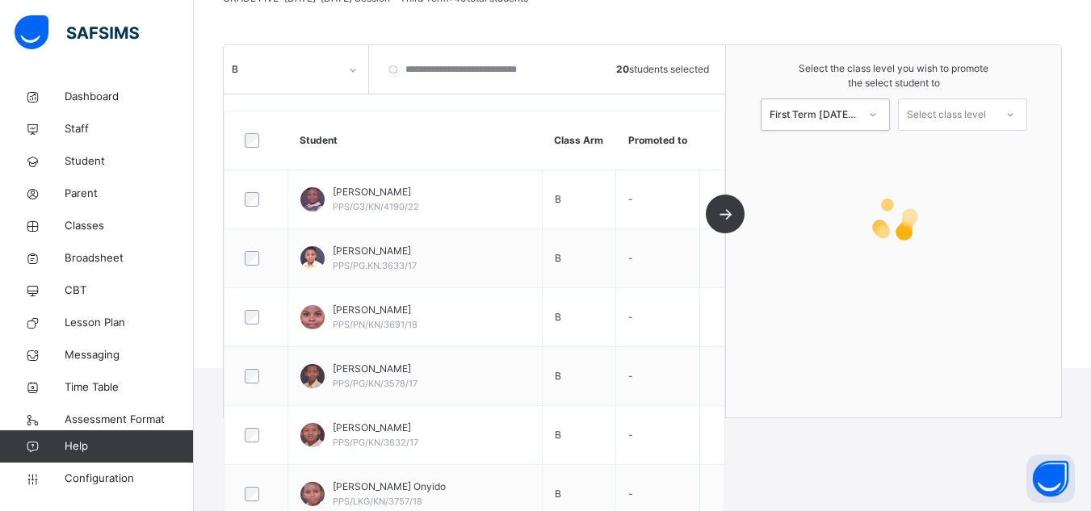
click at [1011, 114] on div at bounding box center [1009, 114] width 29 height 27
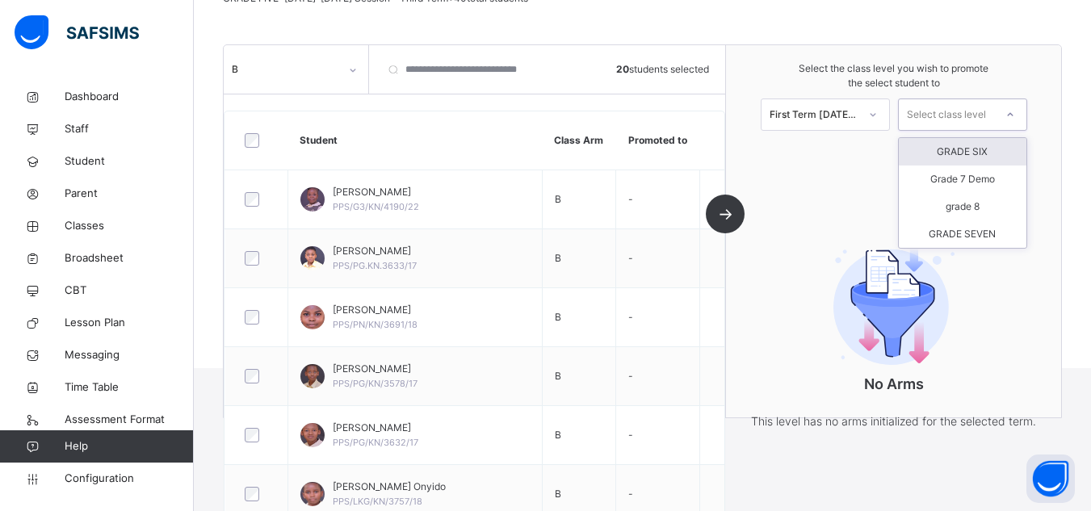
click at [970, 146] on div "GRADE SIX" at bounding box center [963, 151] width 128 height 27
click at [1021, 252] on div "No Arms This level has no arms initialized for the selected term." at bounding box center [893, 333] width 323 height 260
click at [914, 318] on img at bounding box center [893, 306] width 121 height 117
click at [1001, 337] on div "No Arms This level has no arms initialized for the selected term." at bounding box center [893, 333] width 323 height 260
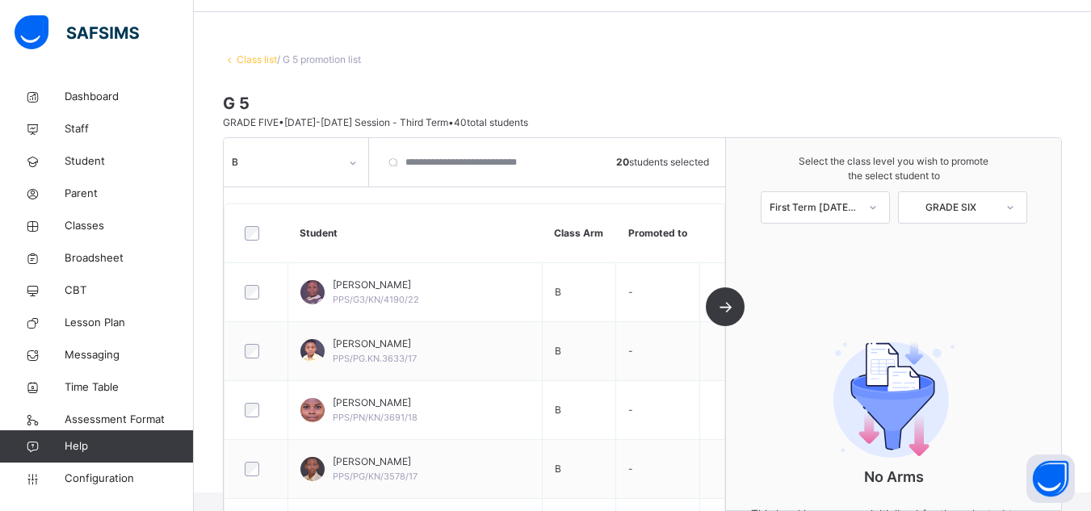
scroll to position [0, 0]
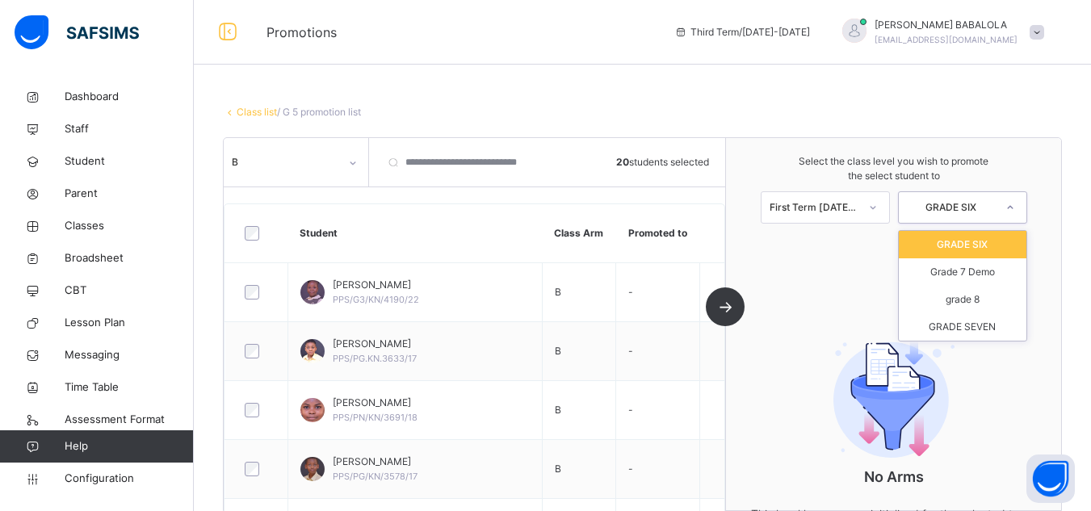
click at [1015, 211] on icon at bounding box center [1010, 207] width 10 height 16
click at [1005, 219] on div at bounding box center [1009, 207] width 29 height 27
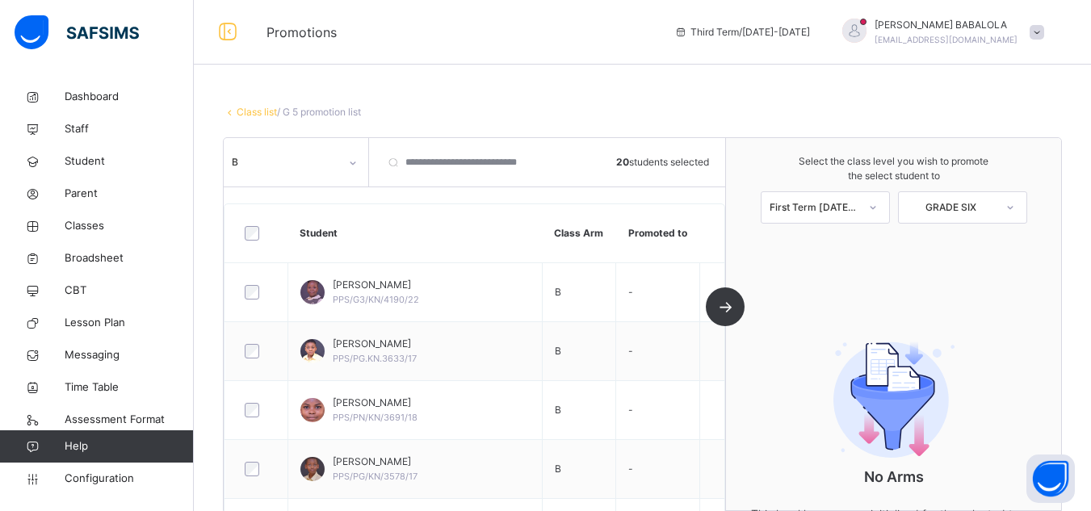
click at [726, 317] on div "B 20 students selected Student Class Arm Promoted to [PERSON_NAME] PPS/G3/KN/41…" at bounding box center [475, 324] width 502 height 372
click at [455, 164] on input "search" at bounding box center [466, 162] width 178 height 48
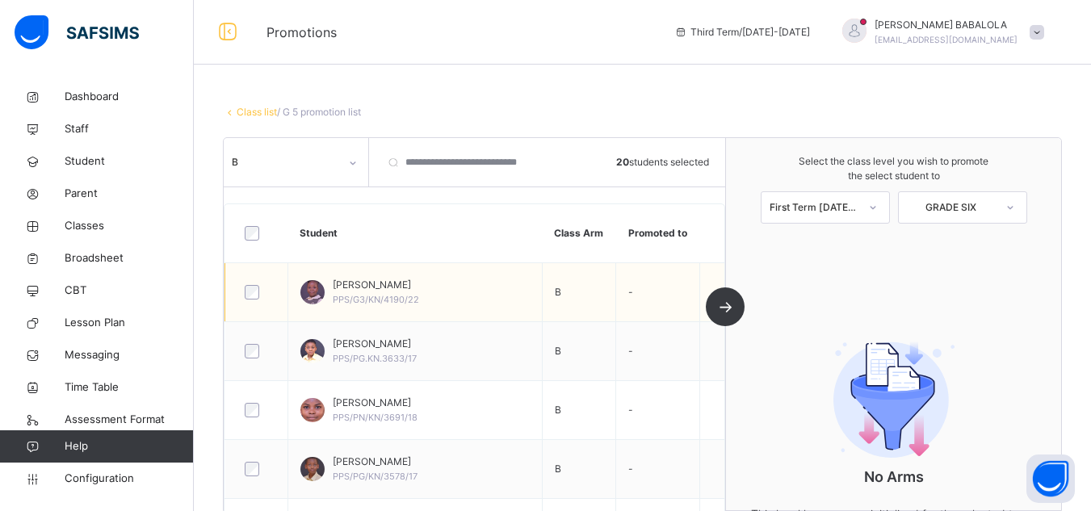
click at [633, 302] on td "-" at bounding box center [658, 291] width 84 height 59
click at [631, 298] on td "-" at bounding box center [658, 291] width 84 height 59
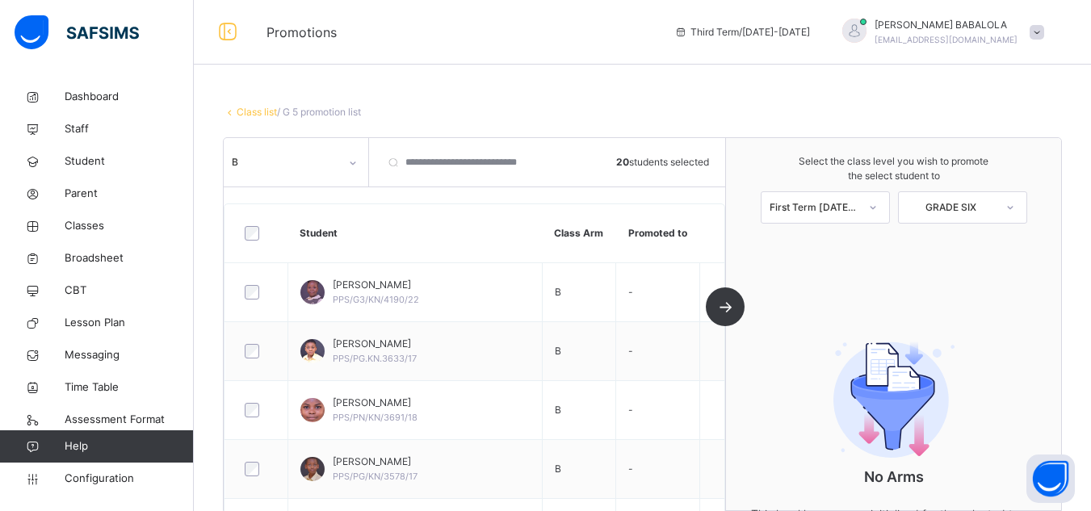
click at [726, 301] on div "B 20 students selected Student Class Arm Promoted to [PERSON_NAME] PPS/G3/KN/41…" at bounding box center [475, 324] width 502 height 372
click at [726, 303] on div "B 20 students selected Student Class Arm Promoted to [PERSON_NAME] PPS/G3/KN/41…" at bounding box center [475, 324] width 502 height 372
click at [852, 326] on div "No Arms This level has no arms initialized for the selected term." at bounding box center [893, 426] width 323 height 260
drag, startPoint x: 852, startPoint y: 326, endPoint x: 969, endPoint y: 338, distance: 117.7
click at [969, 338] on div "No Arms This level has no arms initialized for the selected term." at bounding box center [893, 426] width 323 height 260
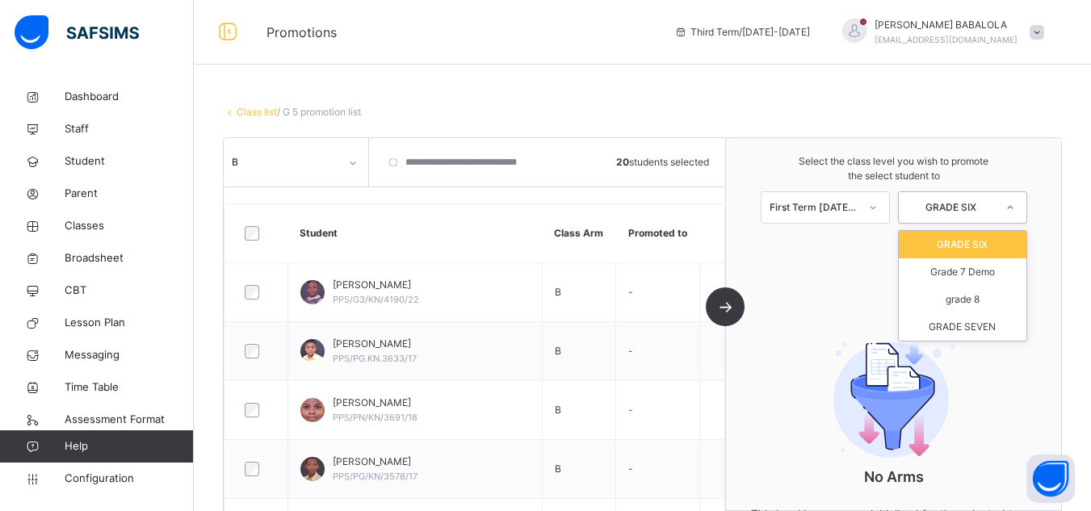
click at [1015, 212] on icon at bounding box center [1010, 207] width 10 height 16
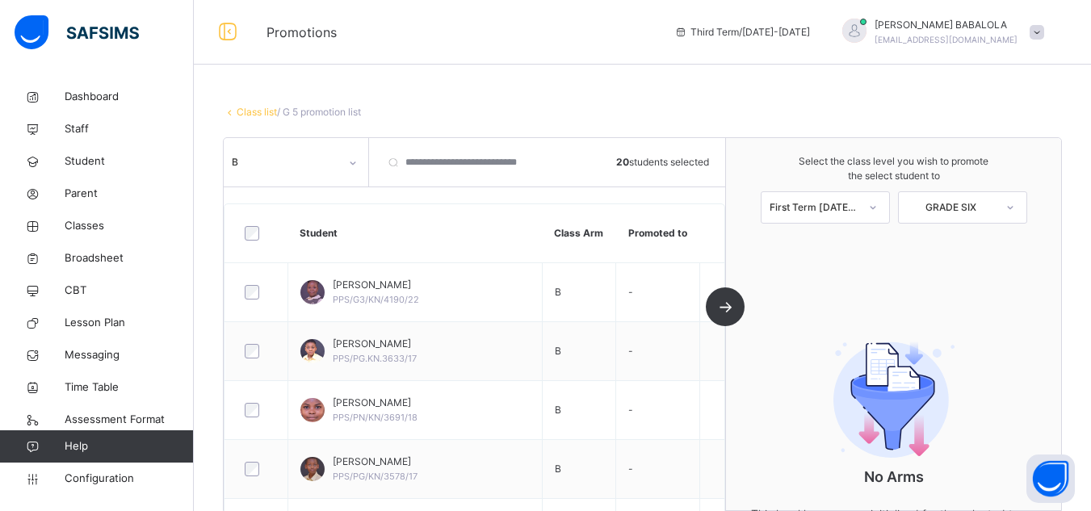
click at [1047, 209] on div "Select the class level you wish to promote the select student to First Term [DA…" at bounding box center [893, 189] width 335 height 102
click at [103, 163] on span "Student" at bounding box center [129, 161] width 129 height 16
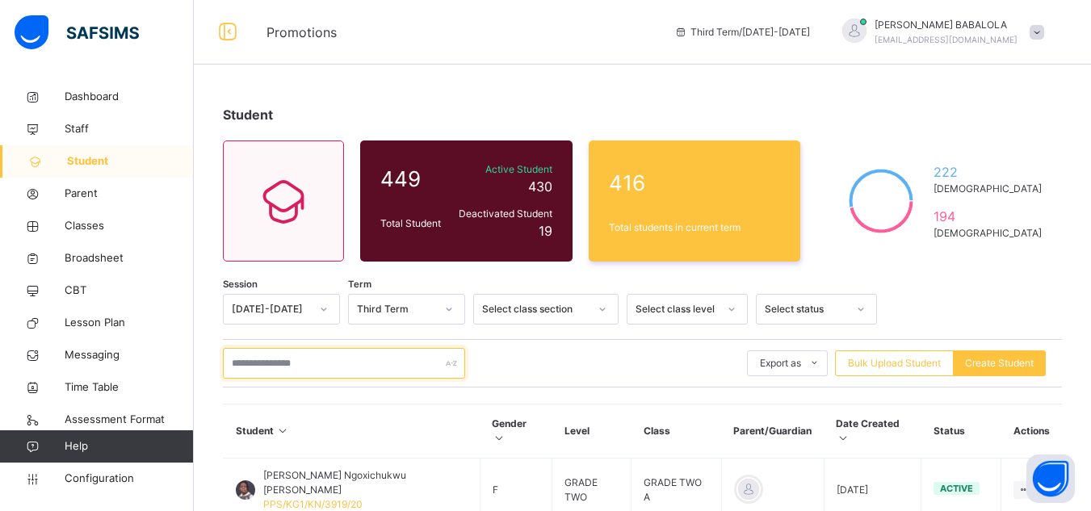
click at [315, 367] on input "text" at bounding box center [344, 363] width 242 height 31
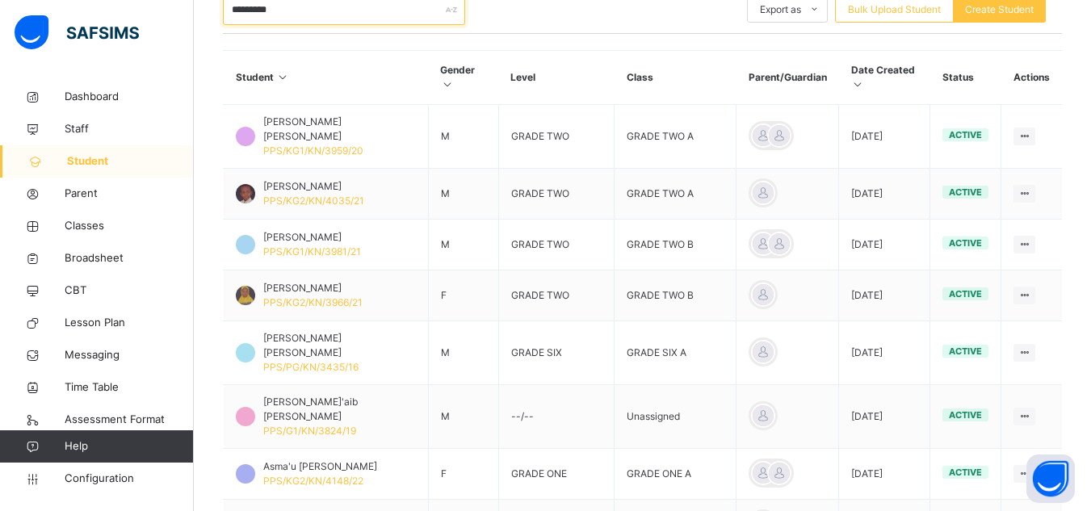
scroll to position [355, 0]
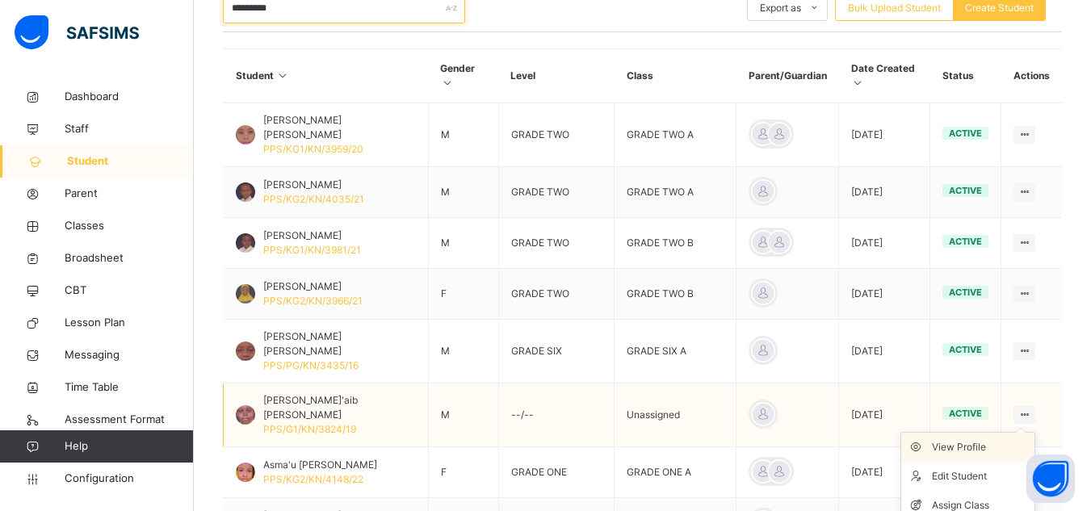
type input "*********"
click at [966, 439] on div "View Profile" at bounding box center [980, 447] width 96 height 16
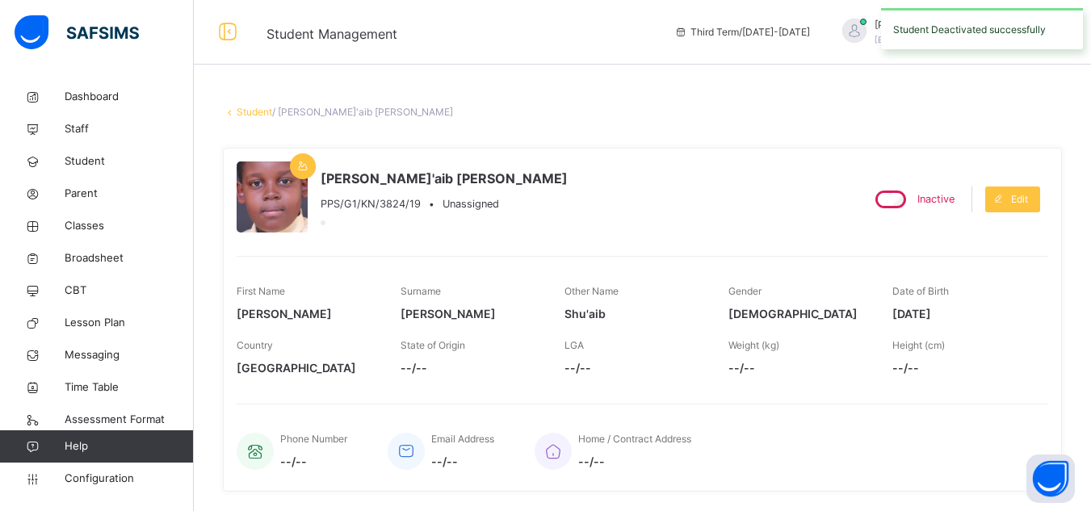
click at [241, 112] on link "Student" at bounding box center [255, 112] width 36 height 12
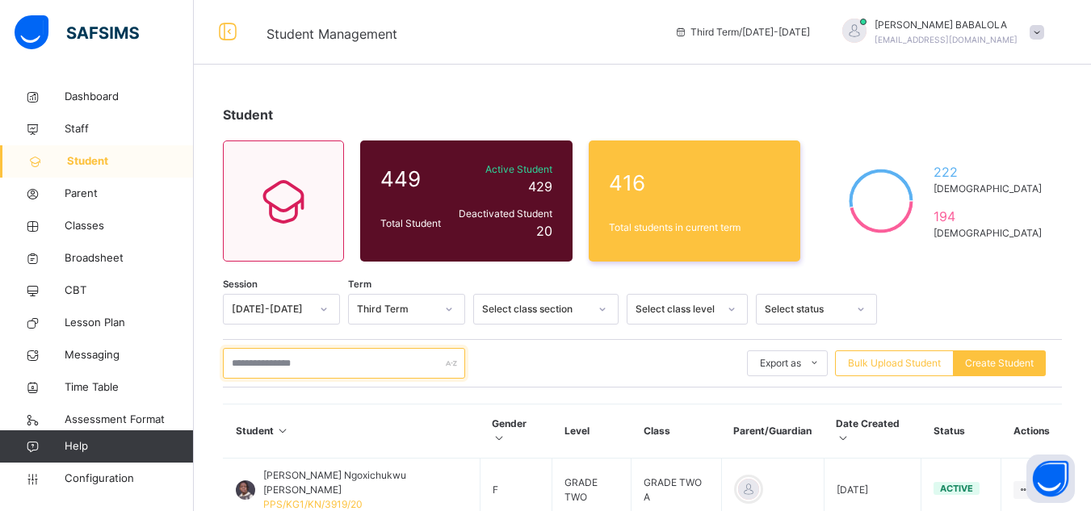
click at [287, 362] on input "text" at bounding box center [344, 363] width 242 height 31
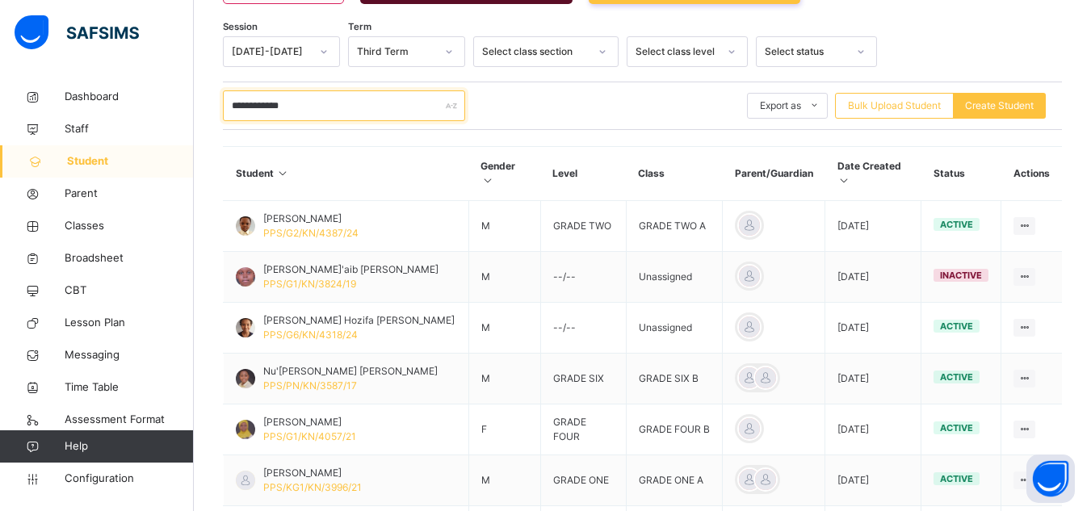
scroll to position [258, 0]
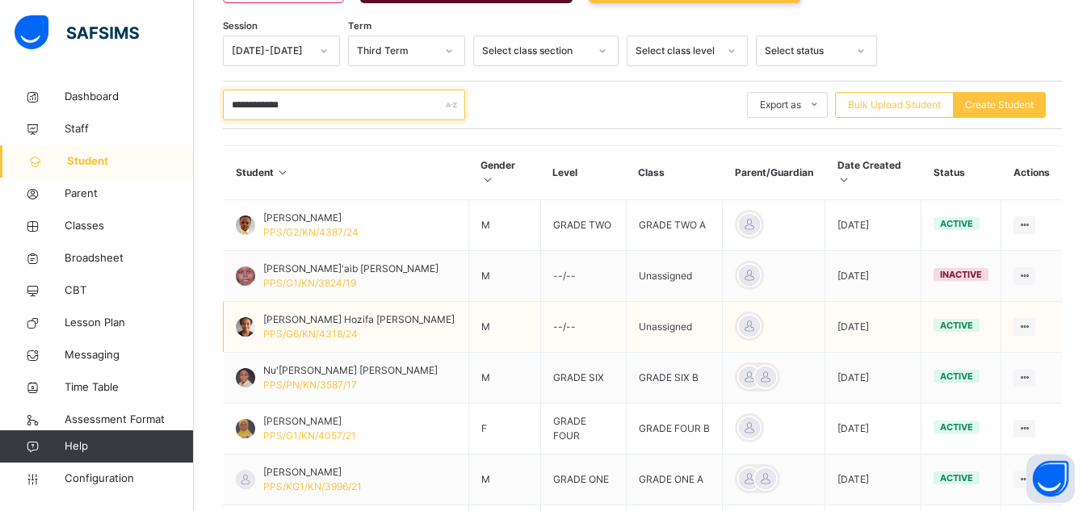
type input "**********"
click at [959, 320] on span "active" at bounding box center [956, 325] width 33 height 11
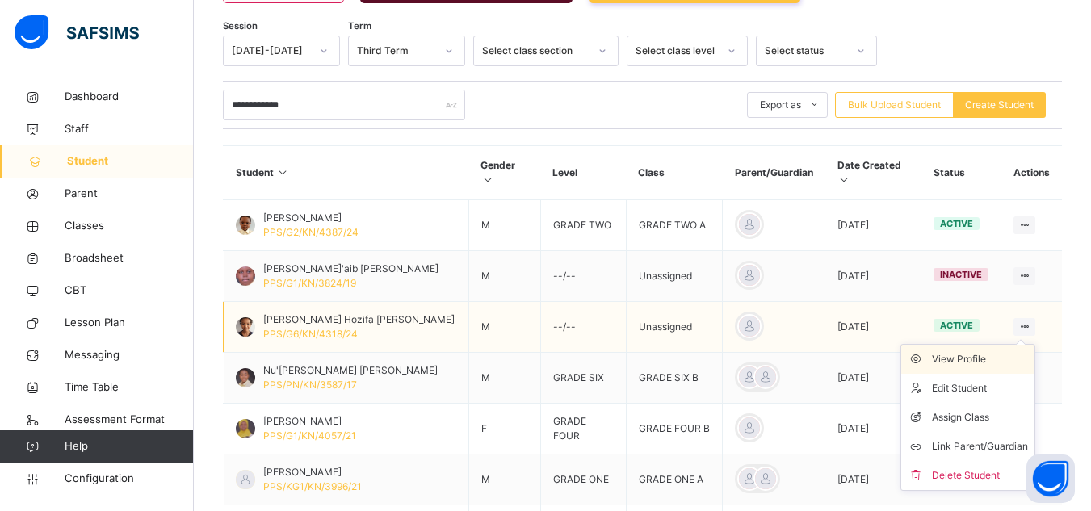
click at [975, 351] on div "View Profile" at bounding box center [980, 359] width 96 height 16
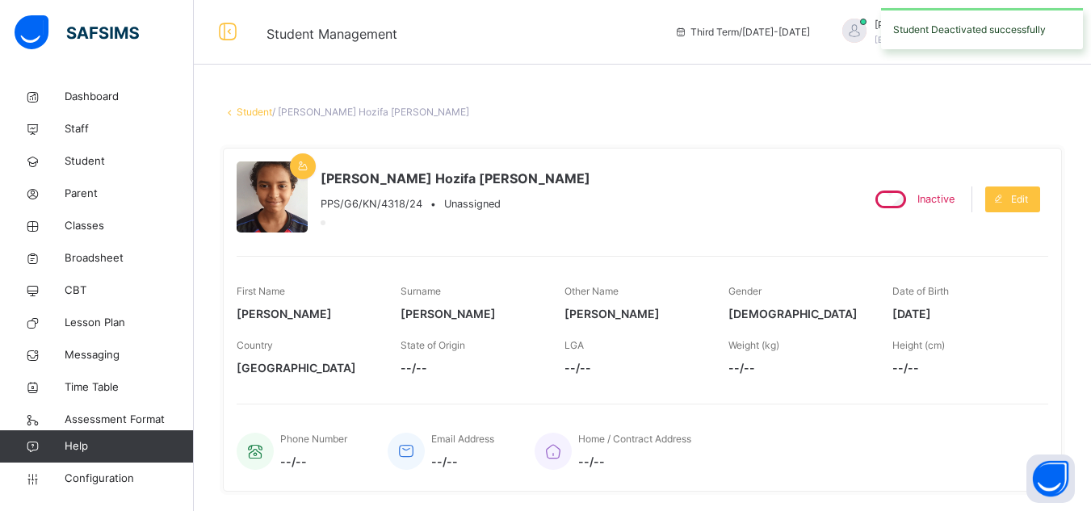
click at [262, 115] on link "Student" at bounding box center [255, 112] width 36 height 12
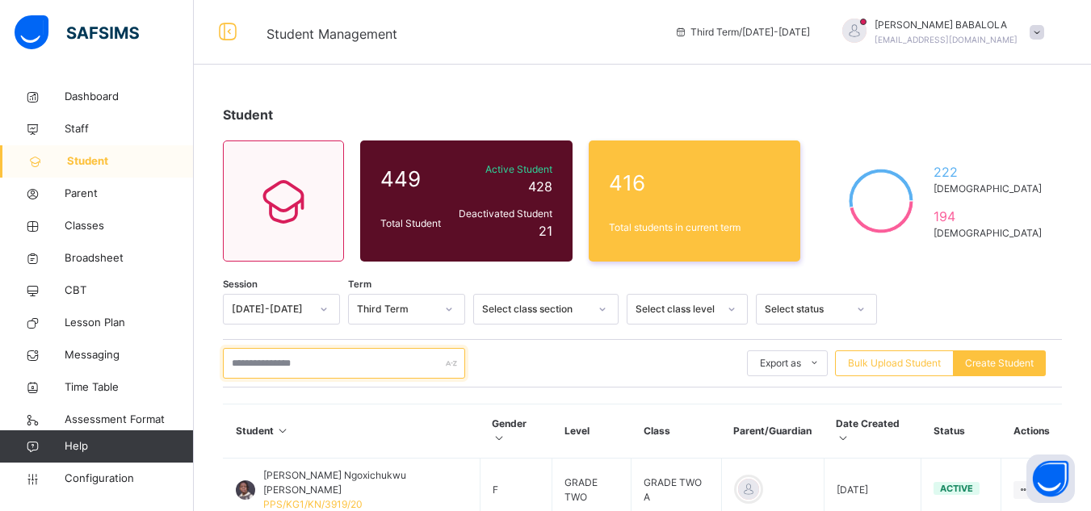
click at [317, 363] on input "text" at bounding box center [344, 363] width 242 height 31
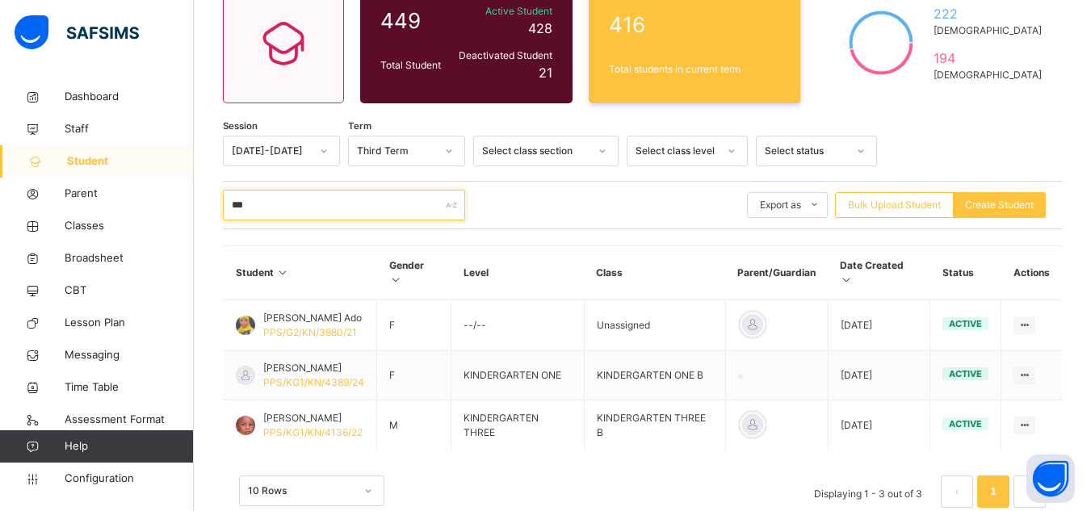
scroll to position [161, 0]
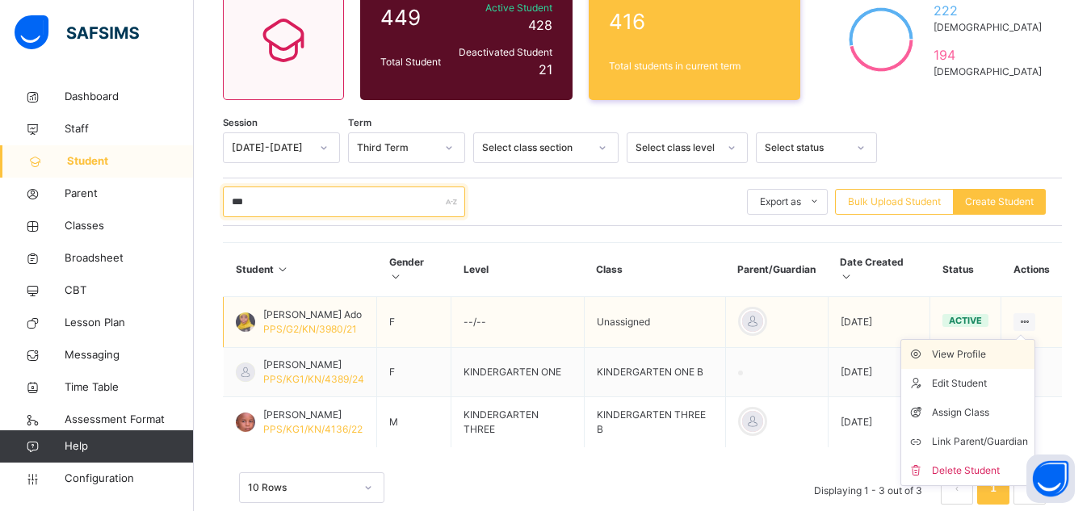
type input "***"
click at [986, 354] on div "View Profile" at bounding box center [980, 354] width 96 height 16
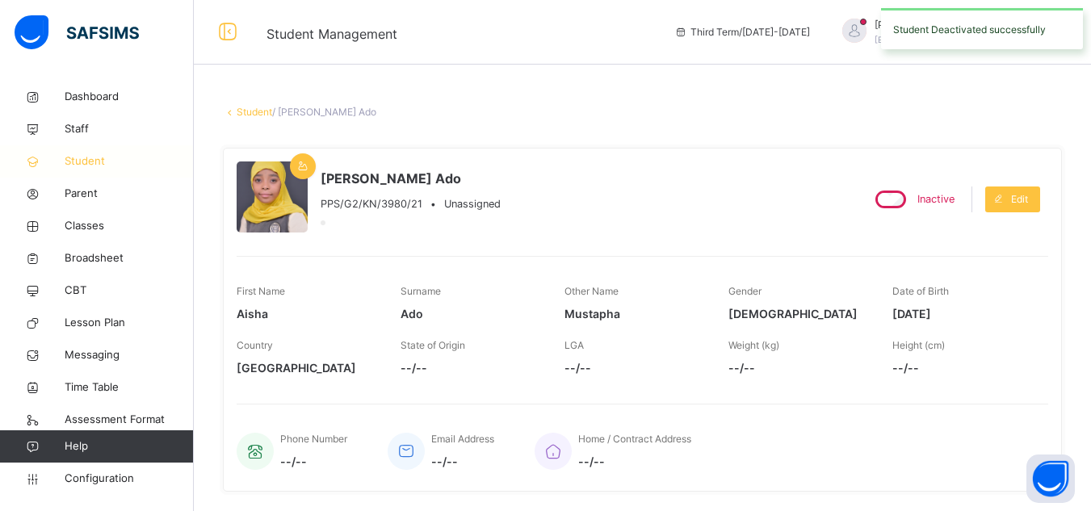
click at [78, 170] on link "Student" at bounding box center [97, 161] width 194 height 32
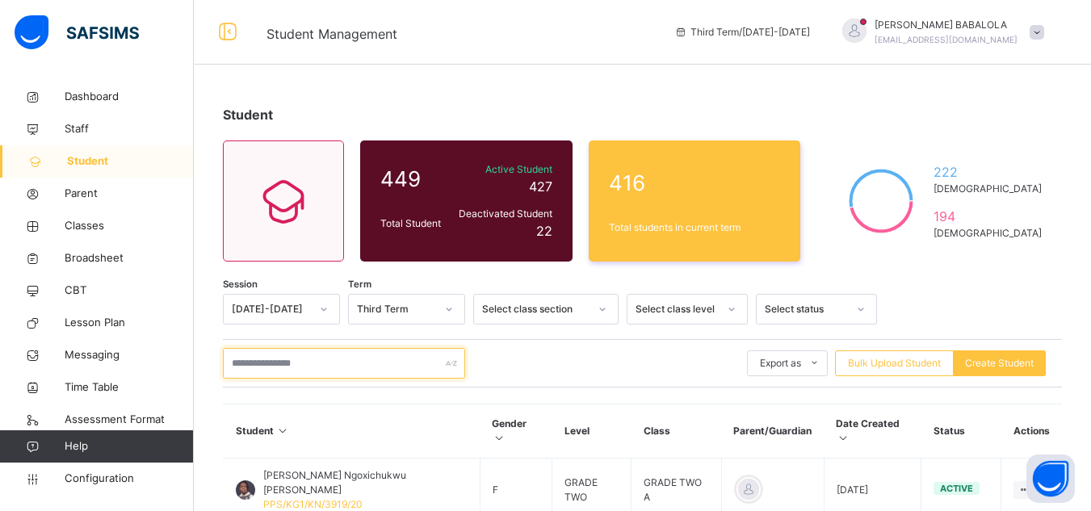
click at [277, 364] on input "text" at bounding box center [344, 363] width 242 height 31
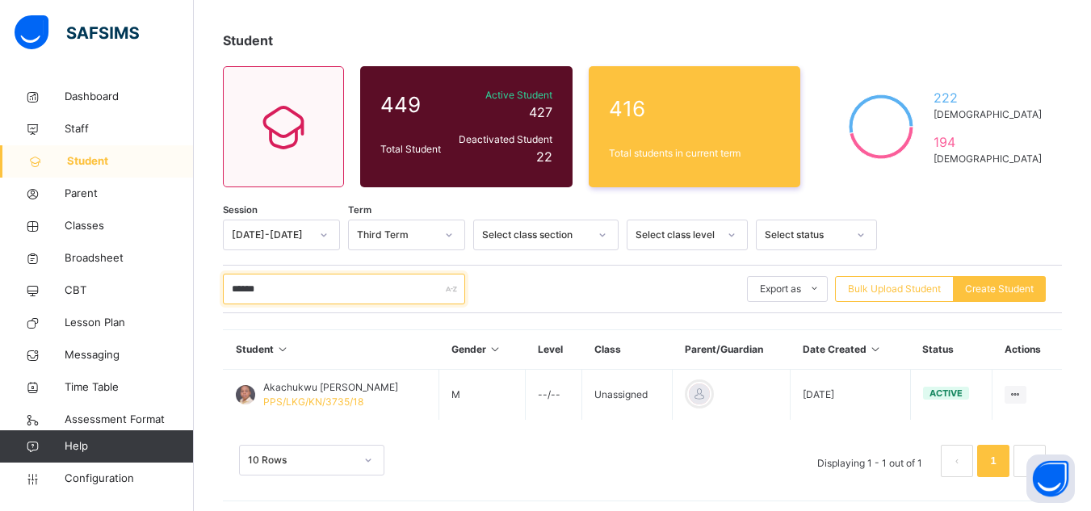
scroll to position [81, 0]
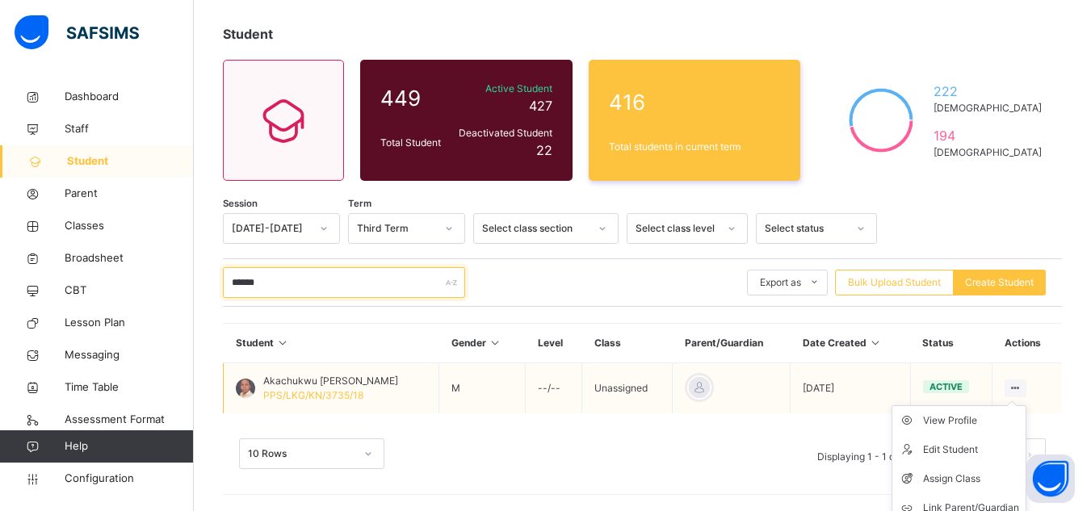
type input "******"
click at [1022, 385] on icon at bounding box center [1015, 388] width 14 height 12
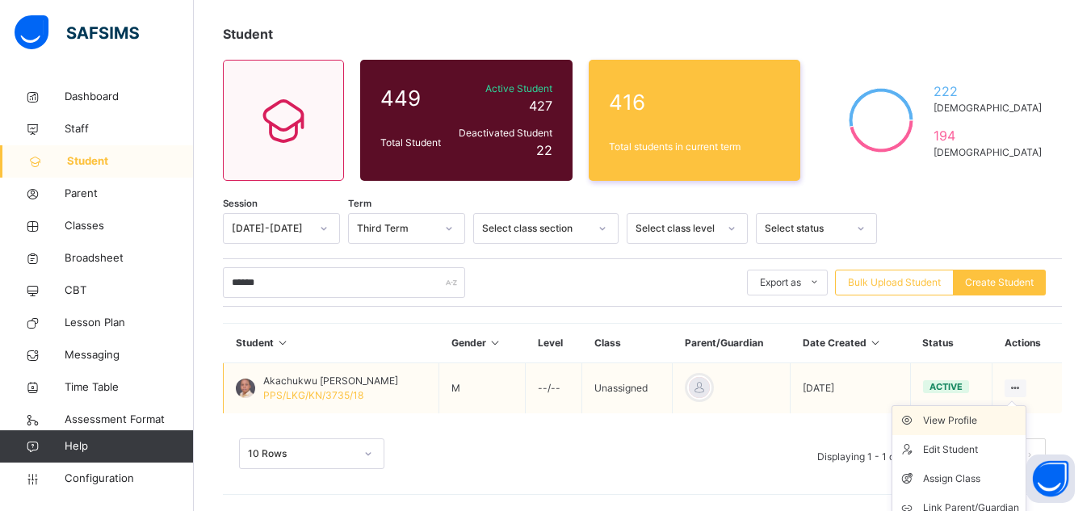
click at [960, 421] on div "View Profile" at bounding box center [971, 421] width 96 height 16
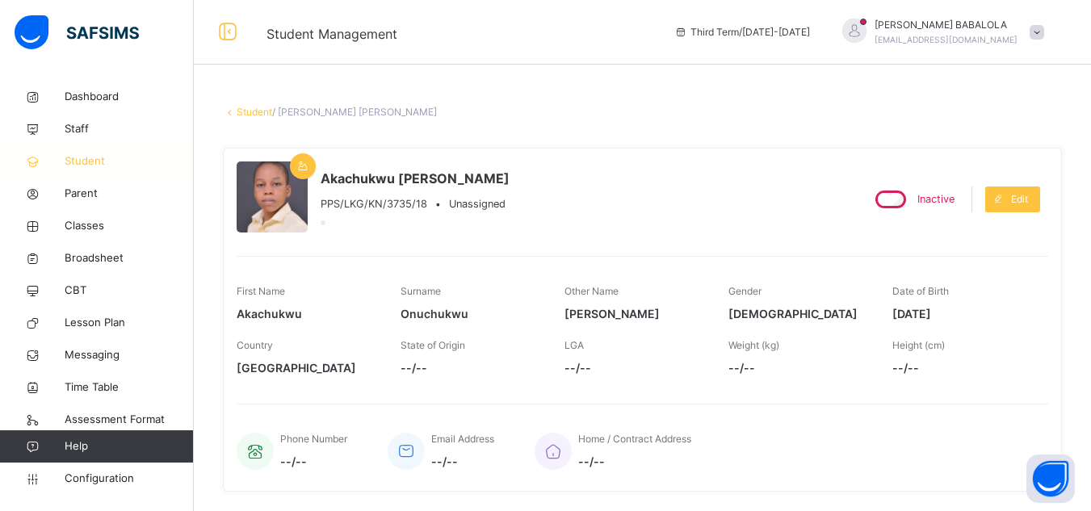
click at [111, 165] on span "Student" at bounding box center [129, 161] width 129 height 16
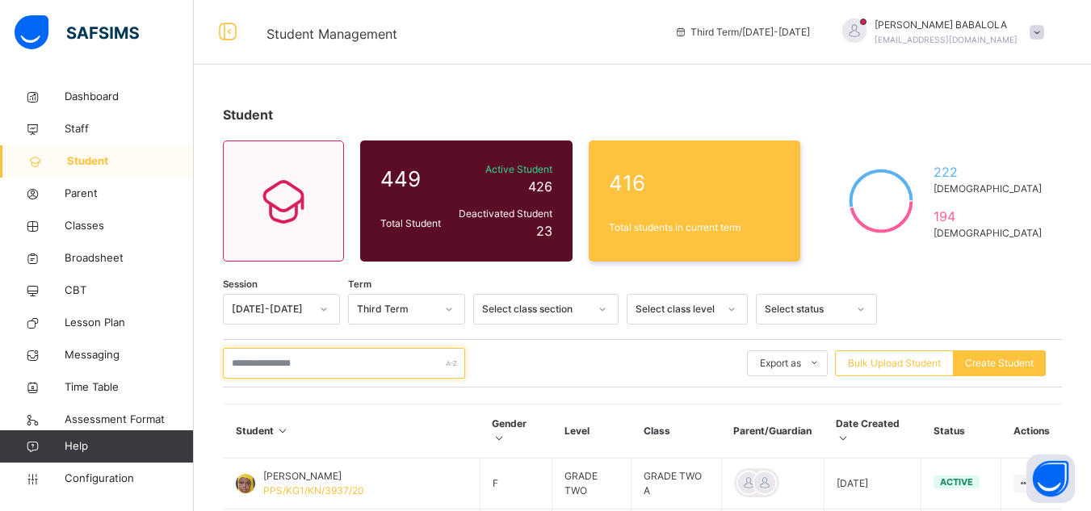
click at [254, 361] on input "text" at bounding box center [344, 363] width 242 height 31
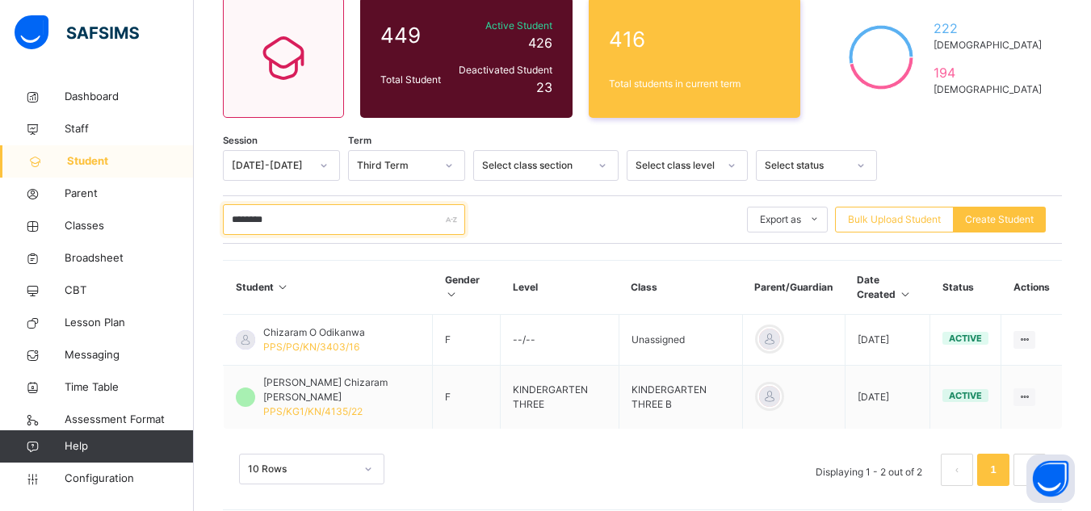
scroll to position [159, 0]
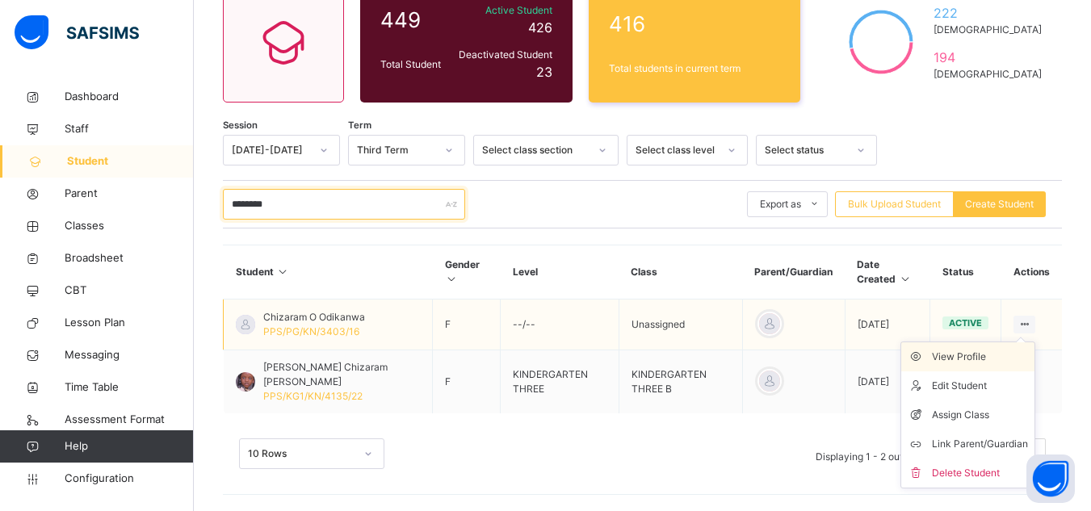
type input "********"
click at [988, 360] on div "View Profile" at bounding box center [980, 357] width 96 height 16
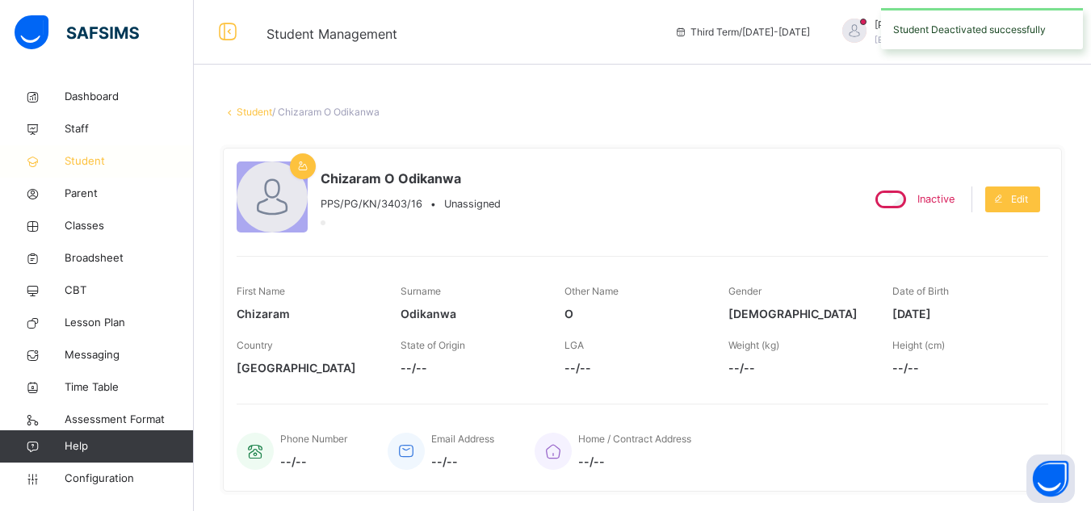
click at [95, 167] on span "Student" at bounding box center [129, 161] width 129 height 16
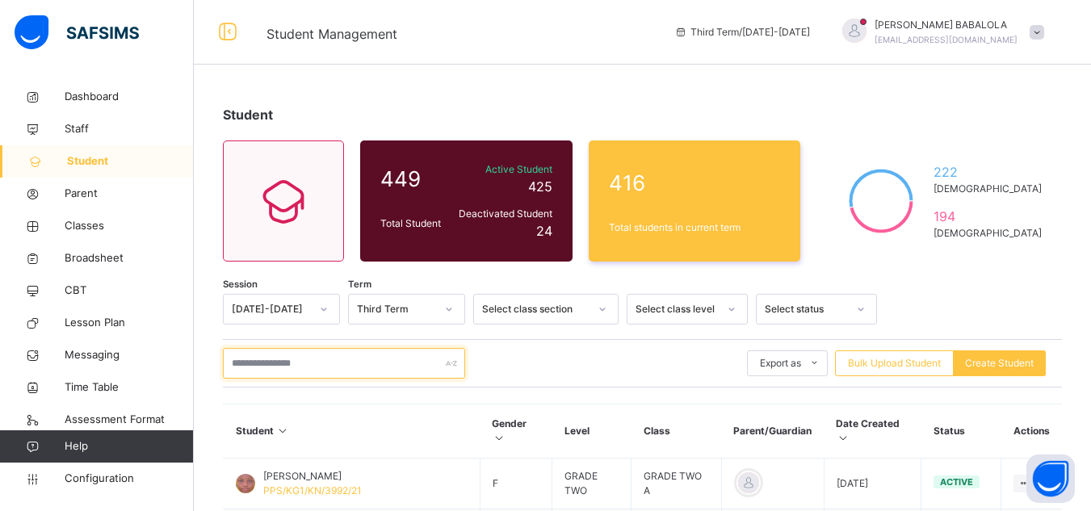
click at [243, 365] on input "text" at bounding box center [344, 363] width 242 height 31
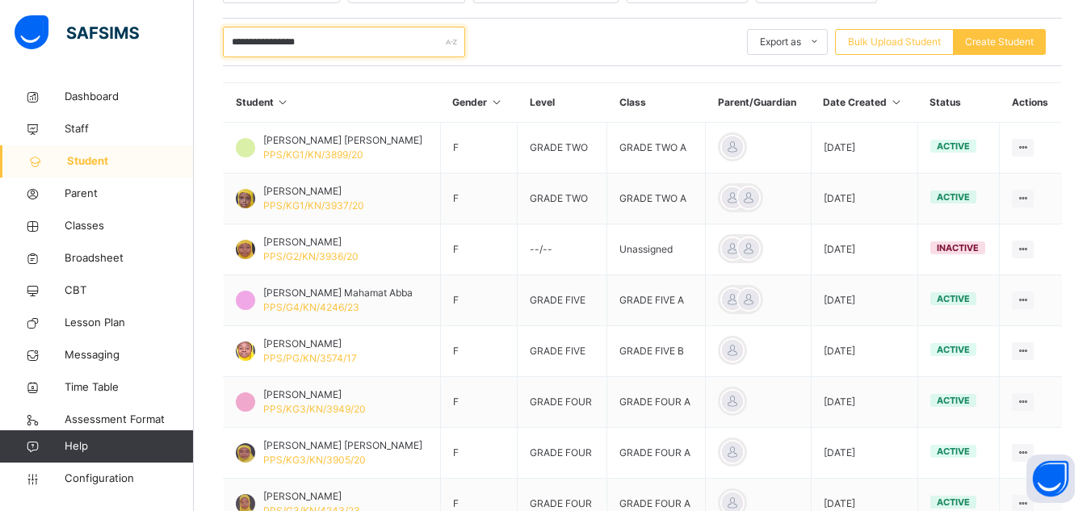
scroll to position [323, 0]
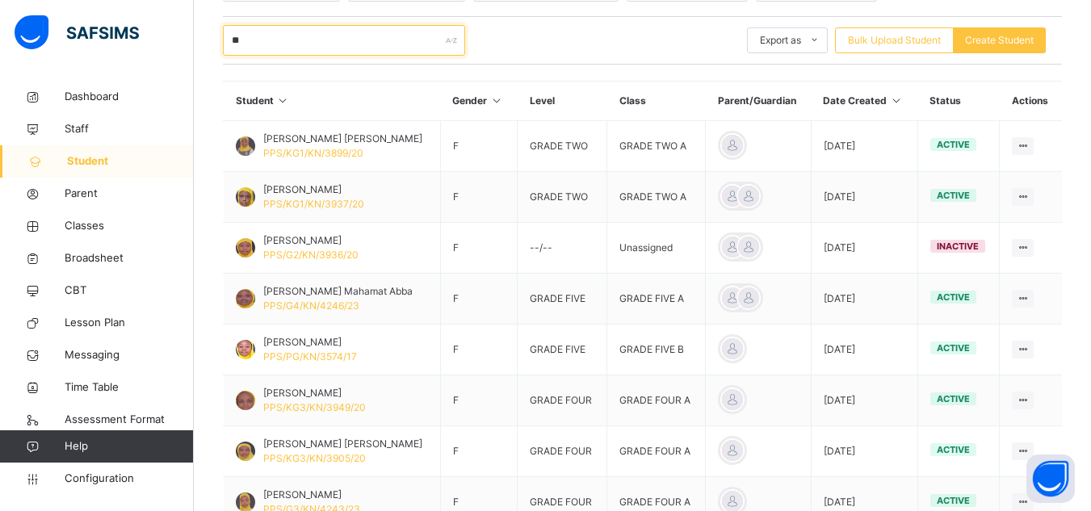
type input "*"
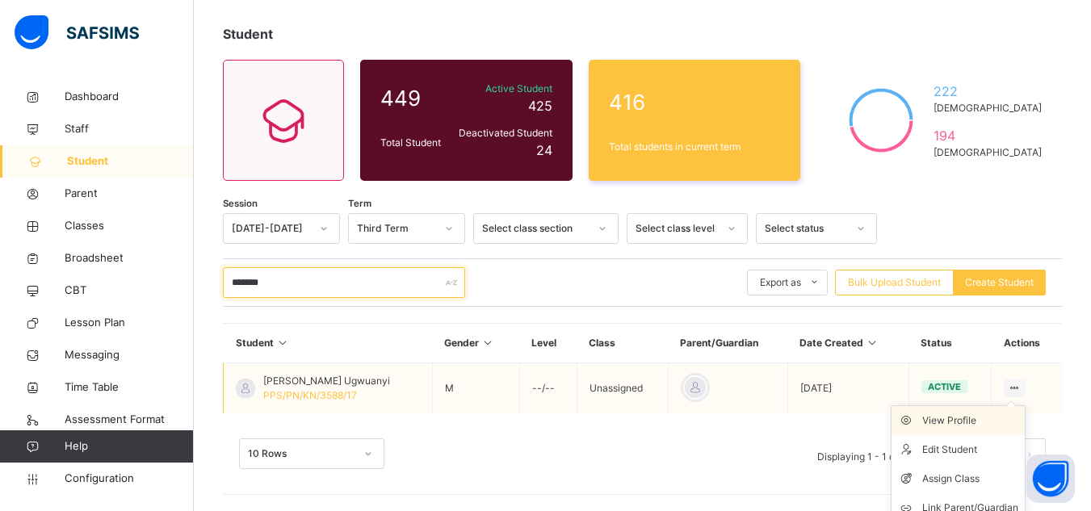
scroll to position [122, 0]
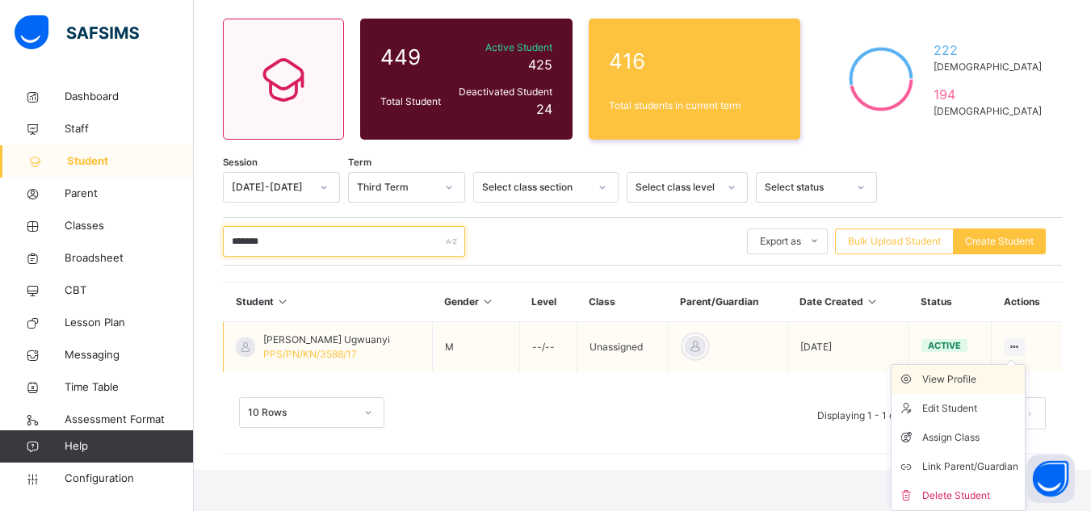
type input "*******"
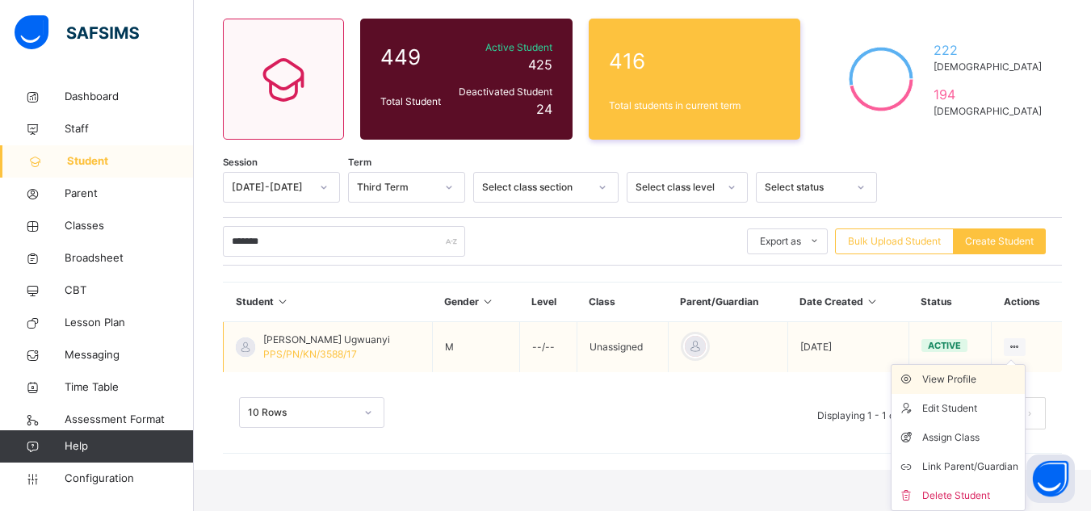
click at [973, 376] on div "View Profile" at bounding box center [970, 379] width 96 height 16
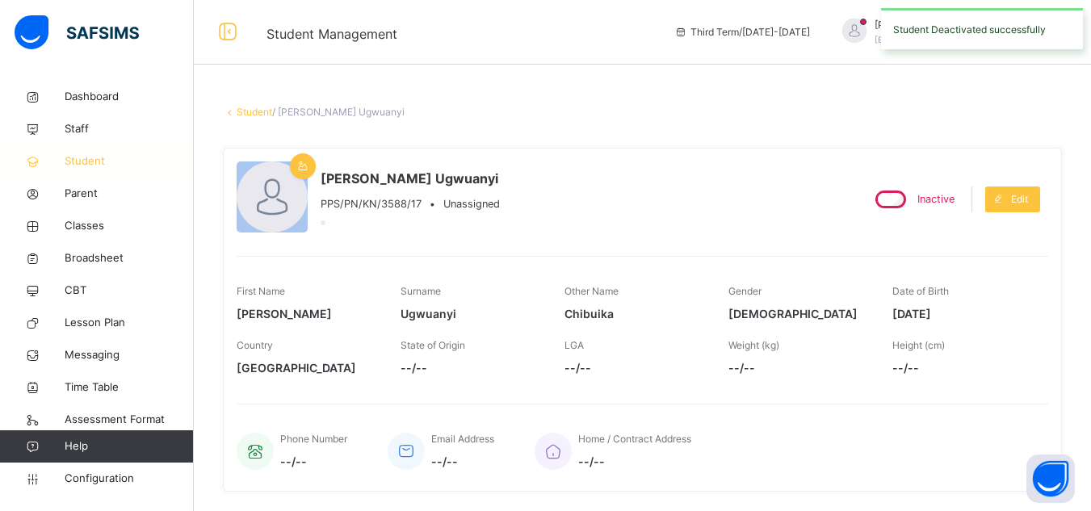
click at [98, 166] on span "Student" at bounding box center [129, 161] width 129 height 16
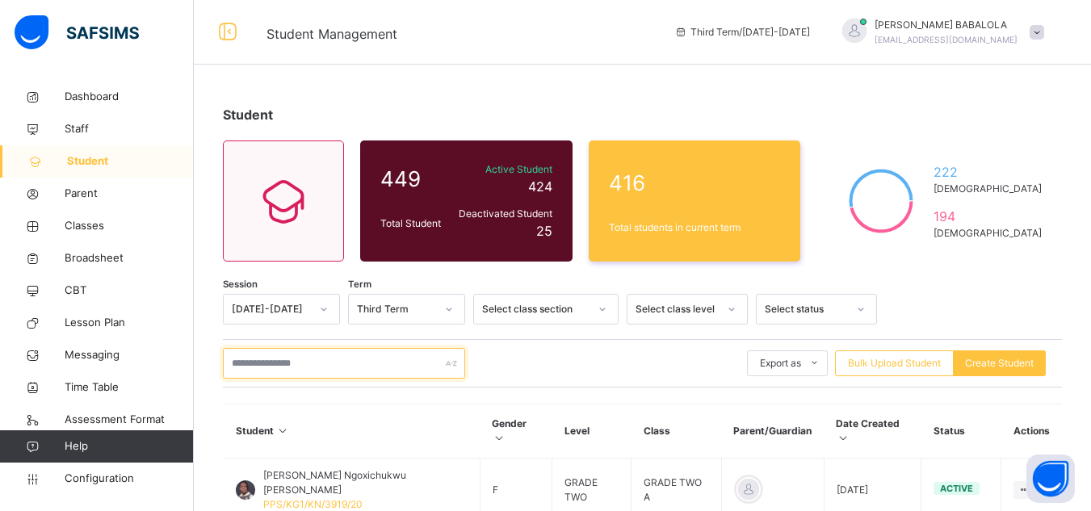
click at [246, 375] on input "text" at bounding box center [344, 363] width 242 height 31
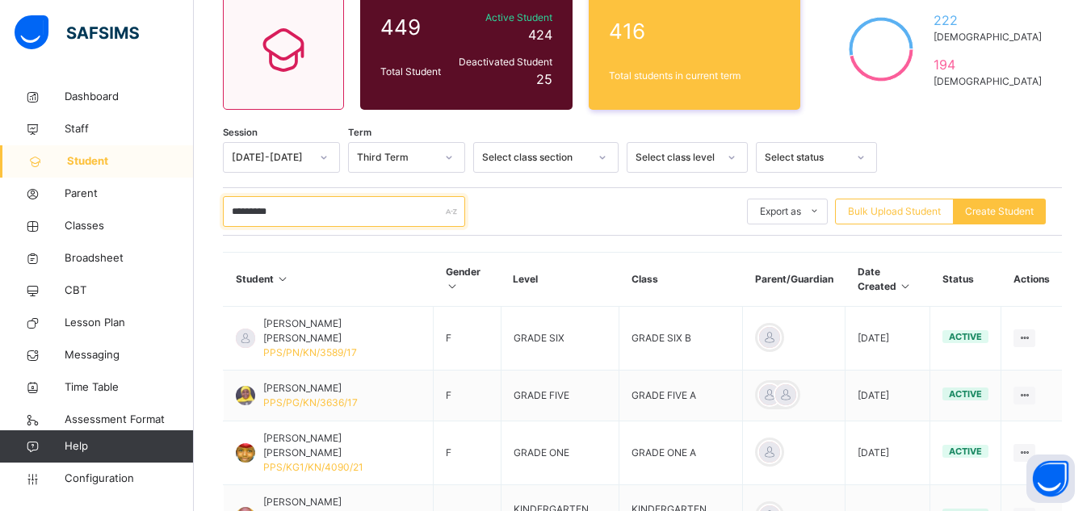
scroll to position [161, 0]
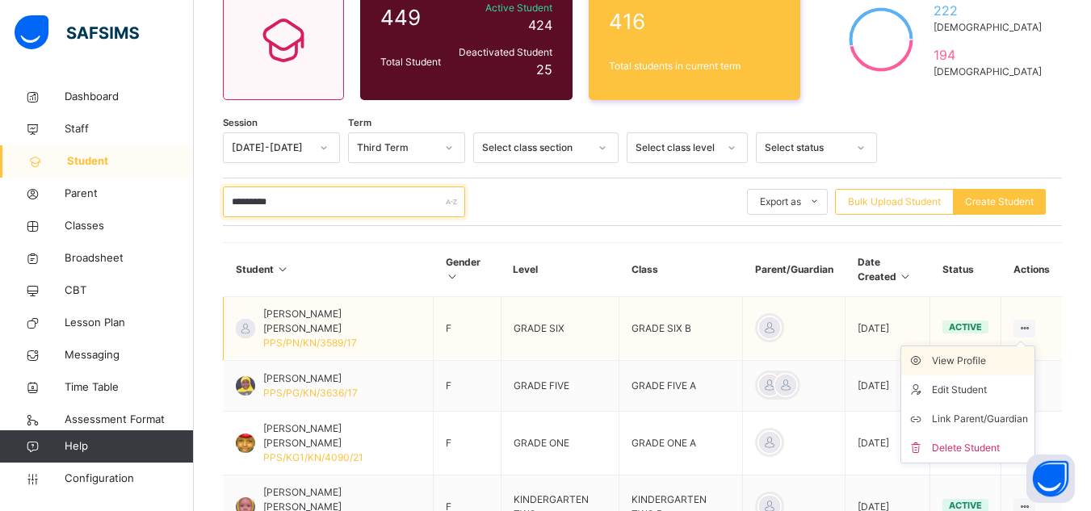
type input "*********"
click at [988, 358] on div "View Profile" at bounding box center [980, 361] width 96 height 16
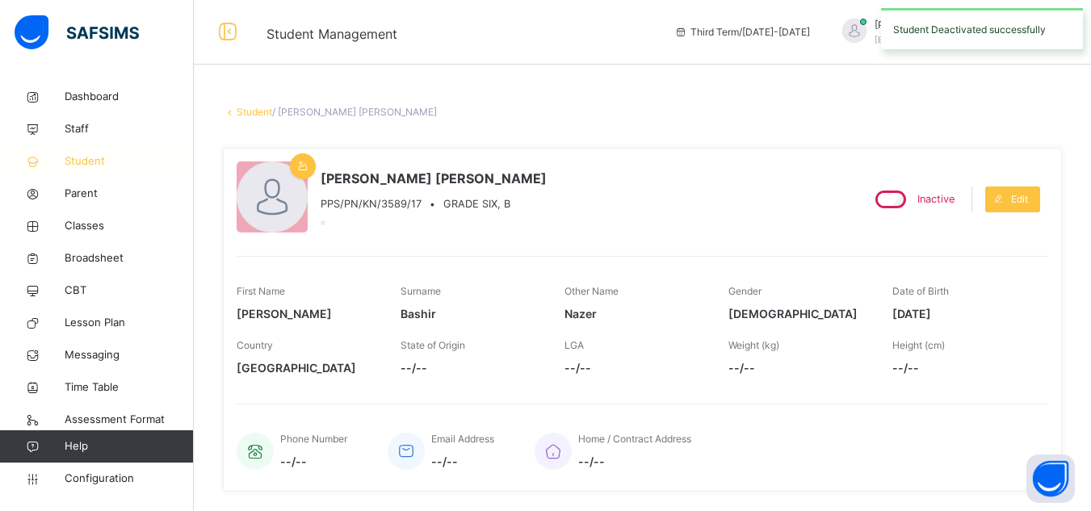
click at [77, 164] on span "Student" at bounding box center [129, 161] width 129 height 16
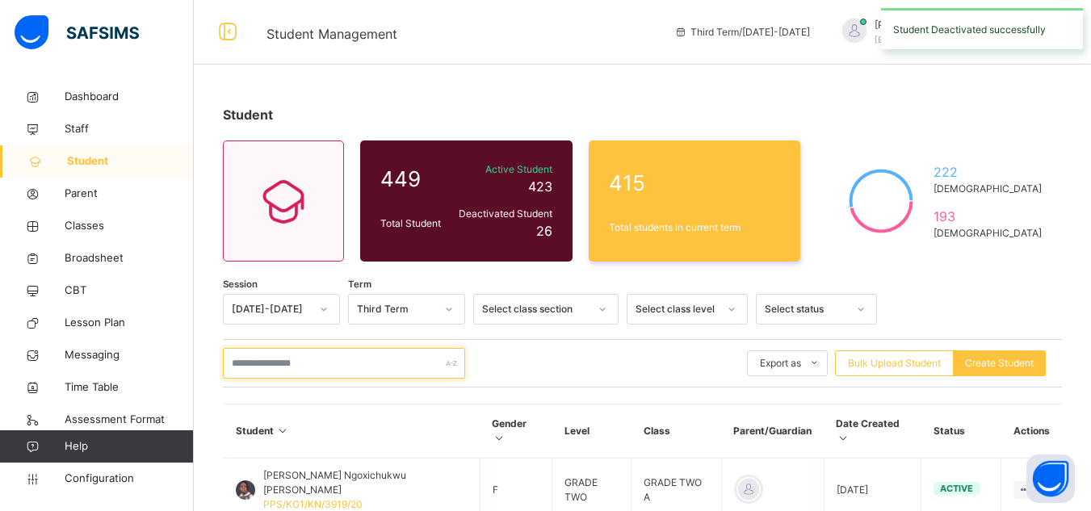
click at [298, 372] on input "text" at bounding box center [344, 363] width 242 height 31
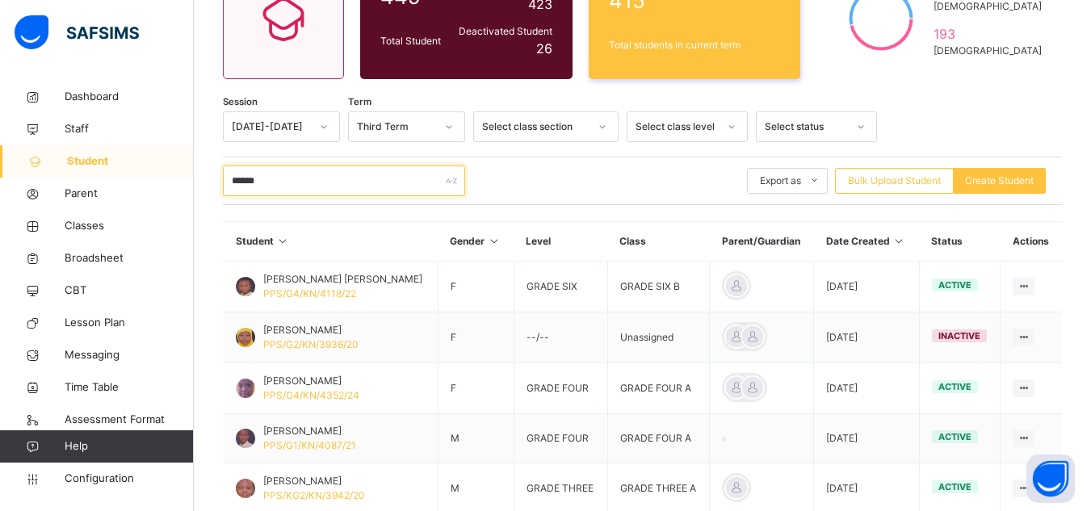
scroll to position [194, 0]
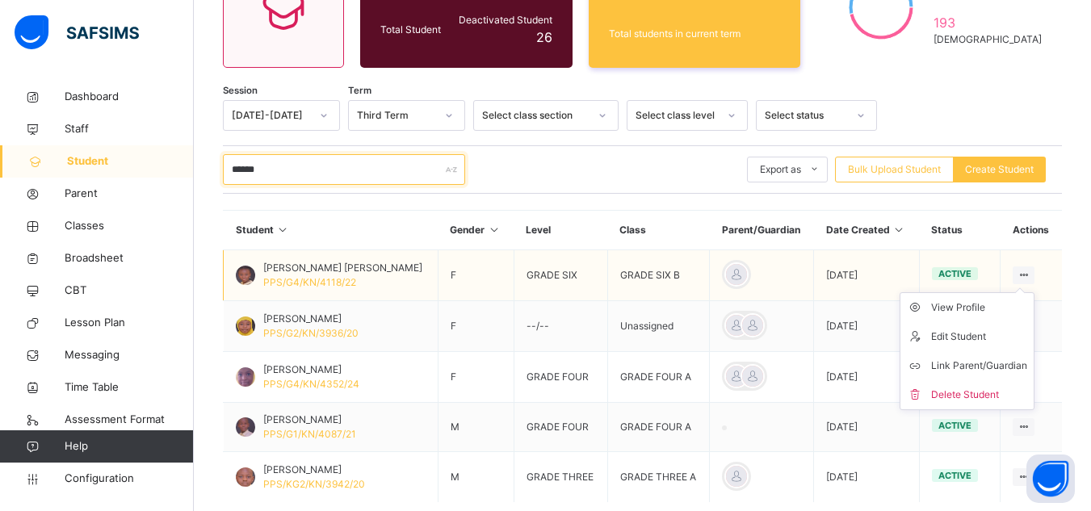
type input "******"
click at [1030, 273] on icon at bounding box center [1023, 275] width 14 height 12
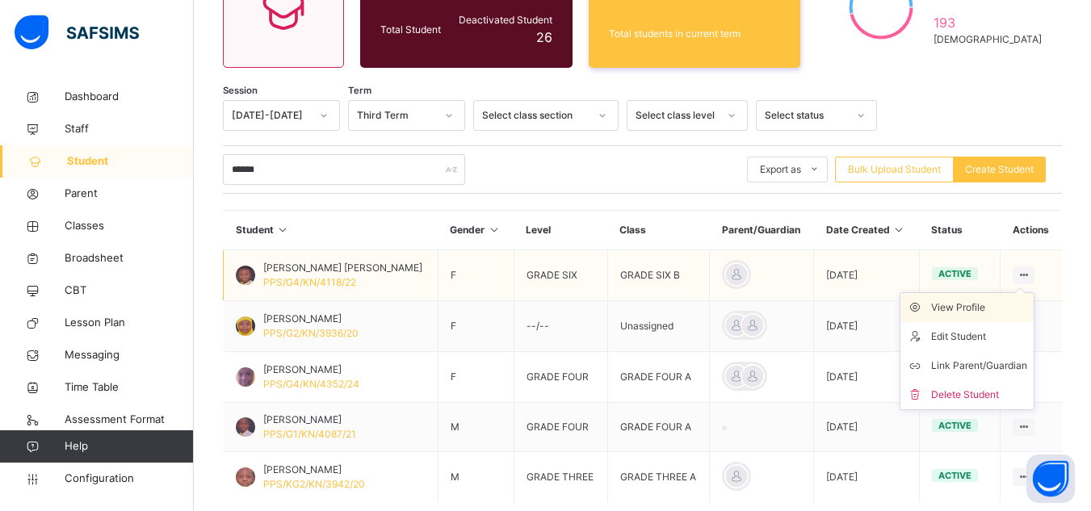
click at [967, 308] on div "View Profile" at bounding box center [979, 308] width 96 height 16
